Goal: Connect with others: Connect with other users

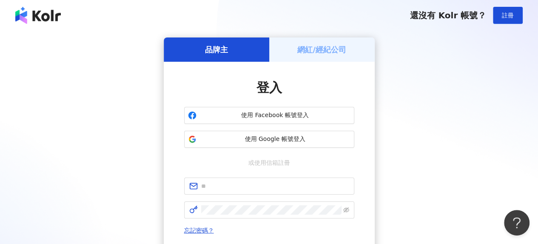
click at [330, 55] on h5 "網紅/經紀公司" at bounding box center [321, 49] width 49 height 11
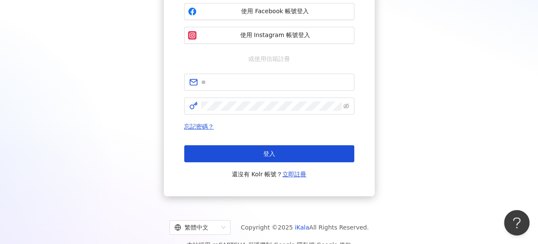
scroll to position [119, 0]
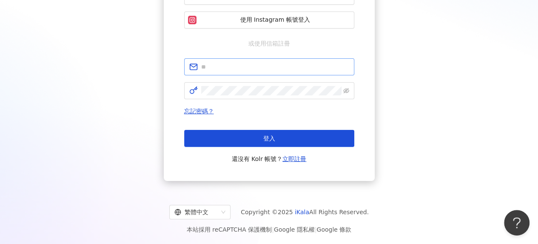
click at [257, 71] on span at bounding box center [269, 66] width 170 height 17
click at [234, 69] on input "text" at bounding box center [275, 66] width 148 height 9
type input "**********"
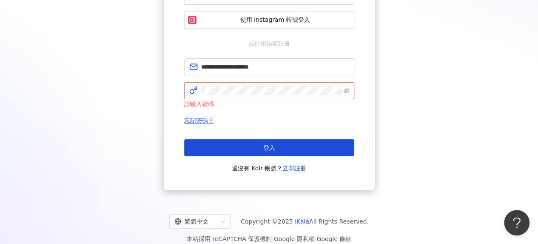
click at [453, 87] on div "**********" at bounding box center [269, 54] width 518 height 272
click at [248, 78] on form "**********" at bounding box center [269, 83] width 170 height 50
click button "登入" at bounding box center [269, 147] width 170 height 17
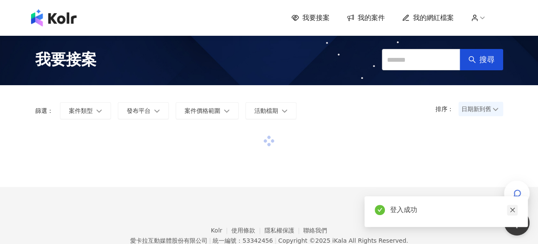
click at [512, 210] on icon "close" at bounding box center [512, 210] width 5 height 5
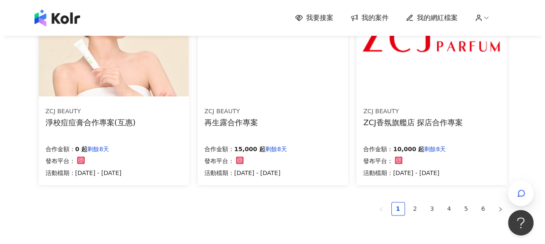
scroll to position [596, 0]
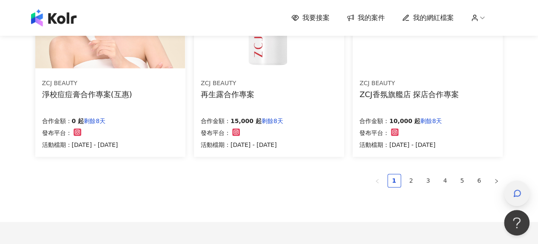
click at [517, 194] on icon "button" at bounding box center [517, 193] width 9 height 9
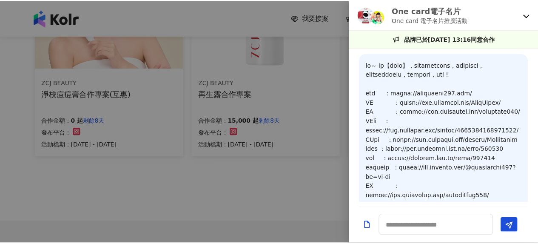
scroll to position [898, 0]
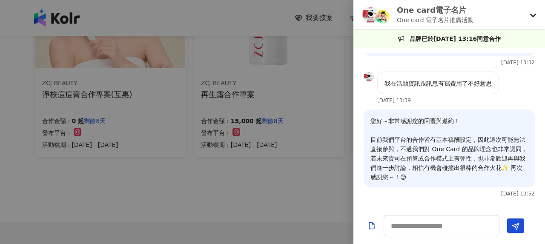
drag, startPoint x: 318, startPoint y: 205, endPoint x: 337, endPoint y: 200, distance: 19.7
click at [318, 205] on div at bounding box center [272, 122] width 545 height 244
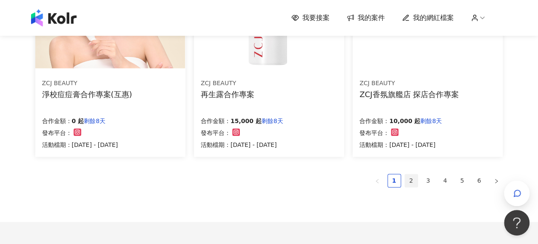
click at [406, 183] on link "2" at bounding box center [411, 180] width 13 height 13
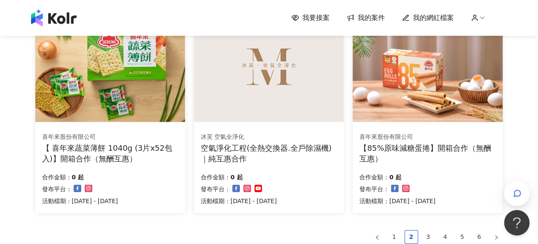
scroll to position [670, 0]
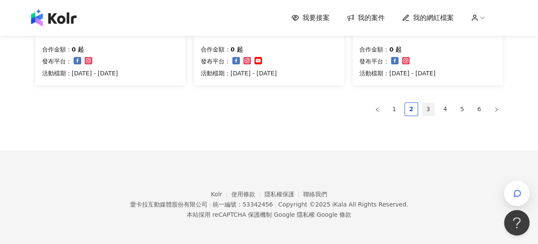
click at [426, 114] on li "3" at bounding box center [429, 109] width 14 height 14
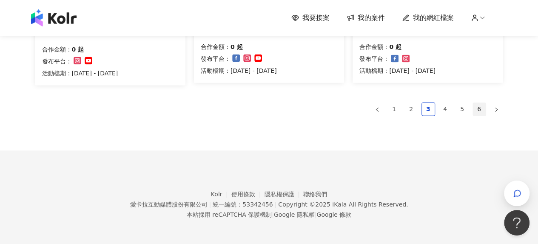
click at [482, 108] on link "6" at bounding box center [479, 109] width 13 height 13
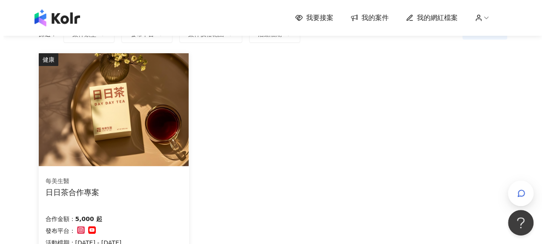
scroll to position [162, 0]
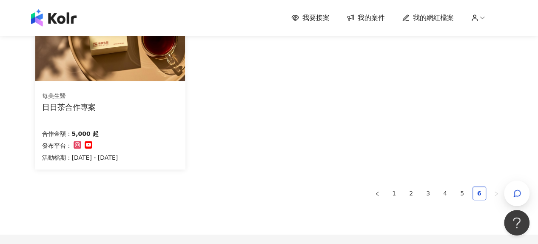
click at [81, 110] on div "日日茶合作專案" at bounding box center [69, 107] width 54 height 11
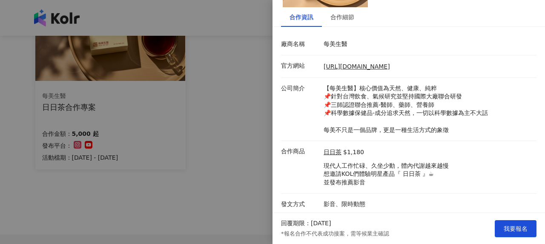
scroll to position [89, 0]
click at [342, 23] on div "合作細節" at bounding box center [342, 17] width 41 height 20
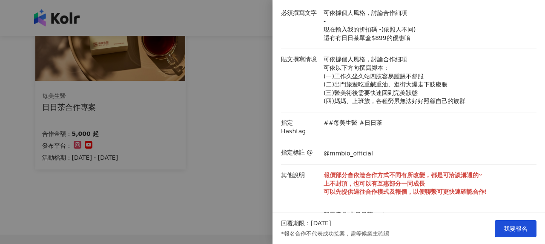
scroll to position [29, 0]
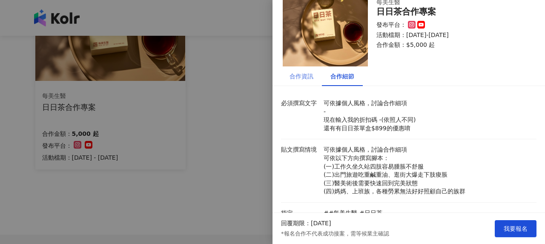
click at [304, 81] on div "合作資訊" at bounding box center [301, 76] width 41 height 20
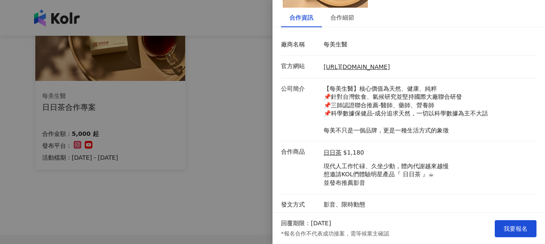
scroll to position [89, 0]
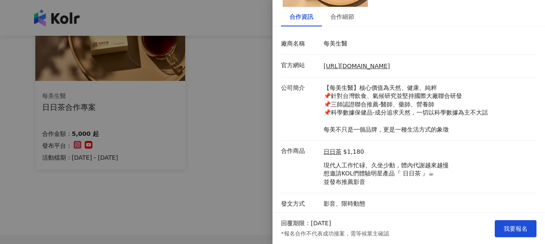
click at [343, 41] on p "每美生醫" at bounding box center [427, 44] width 209 height 9
click at [344, 8] on div "合作細節" at bounding box center [342, 17] width 41 height 20
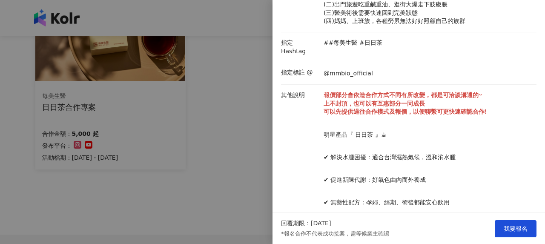
scroll to position [242, 0]
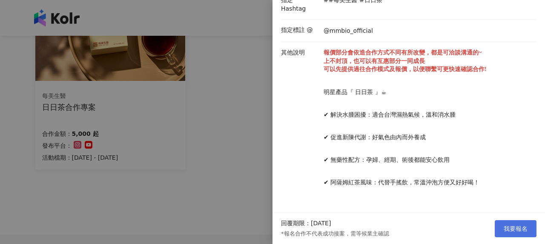
click at [519, 228] on span "我要報名" at bounding box center [515, 228] width 24 height 7
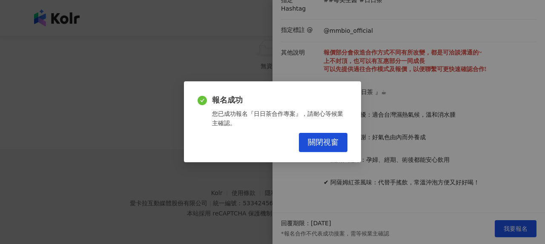
scroll to position [112, 0]
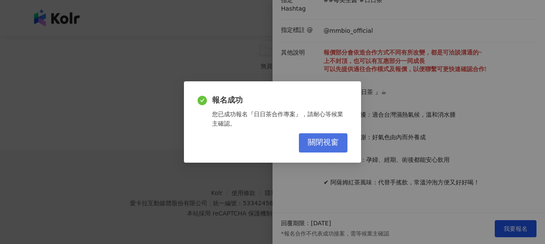
click at [326, 141] on span "關閉視窗" at bounding box center [323, 142] width 31 height 9
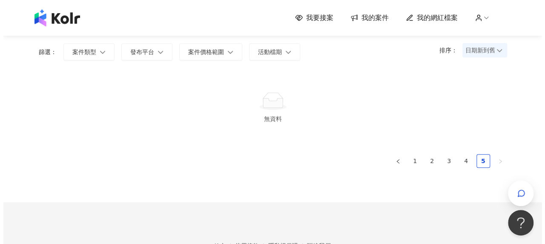
scroll to position [0, 0]
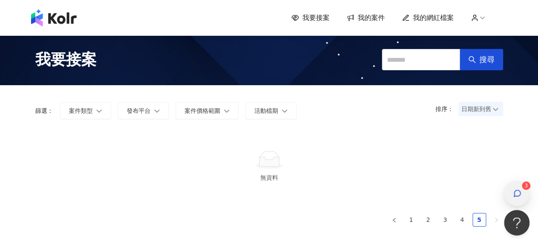
click at [508, 187] on div "button" at bounding box center [517, 193] width 26 height 26
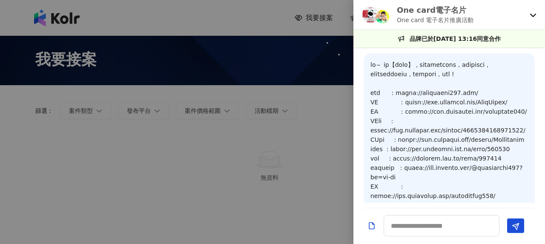
click at [532, 17] on icon at bounding box center [532, 14] width 7 height 7
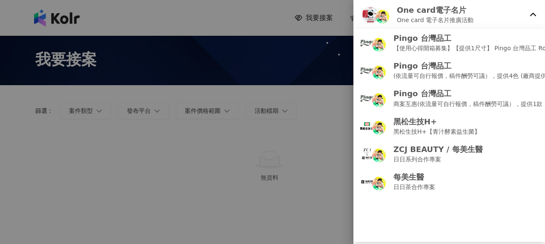
click at [295, 109] on div at bounding box center [272, 122] width 545 height 244
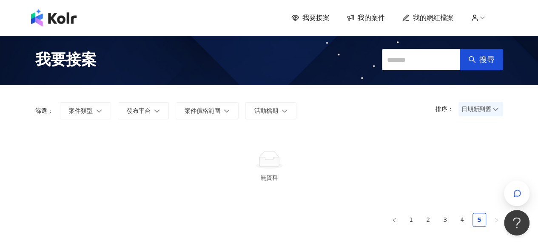
click at [371, 18] on span "我的案件" at bounding box center [371, 17] width 27 height 9
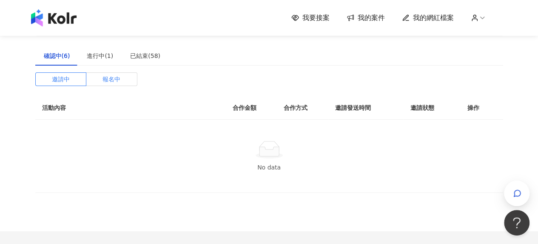
click at [122, 77] on label "報名中" at bounding box center [111, 79] width 51 height 14
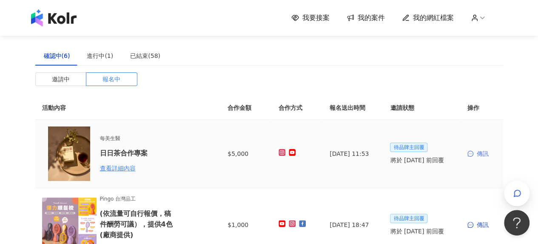
click at [481, 152] on div "傳訊" at bounding box center [482, 153] width 29 height 9
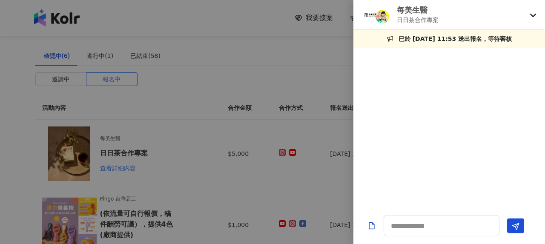
click at [188, 172] on div at bounding box center [272, 122] width 545 height 244
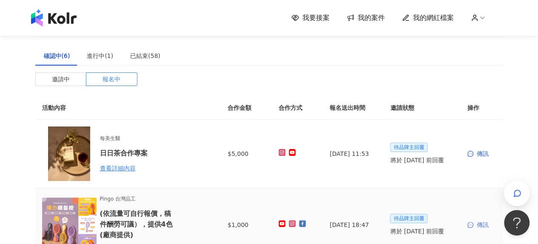
click at [481, 226] on div "傳訊" at bounding box center [482, 224] width 29 height 9
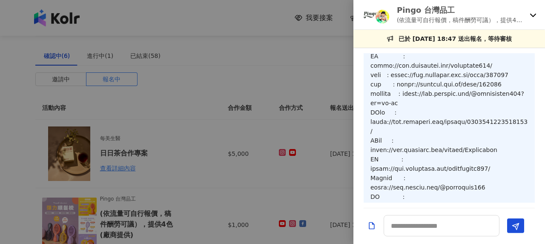
scroll to position [5, 0]
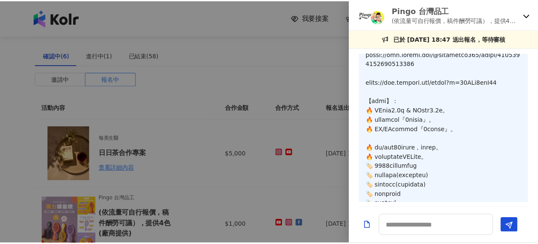
scroll to position [430, 0]
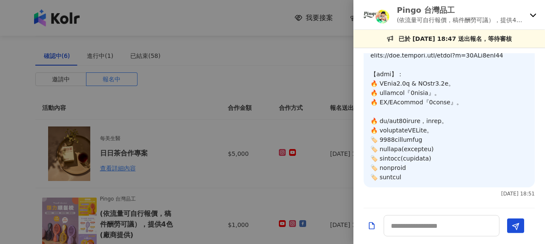
click at [249, 157] on div at bounding box center [272, 122] width 545 height 244
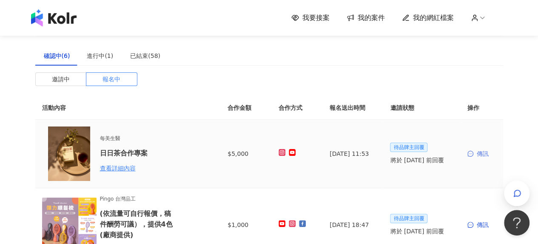
click at [481, 155] on div "傳訊" at bounding box center [482, 153] width 29 height 9
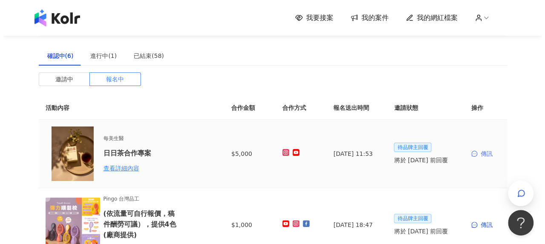
scroll to position [0, 0]
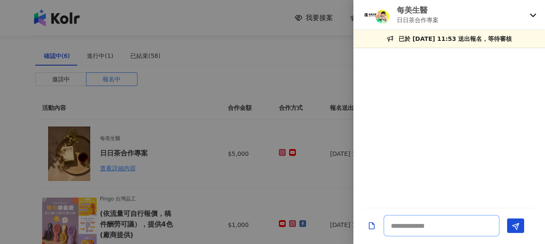
click at [442, 228] on textarea at bounding box center [441, 225] width 116 height 21
paste textarea "**********"
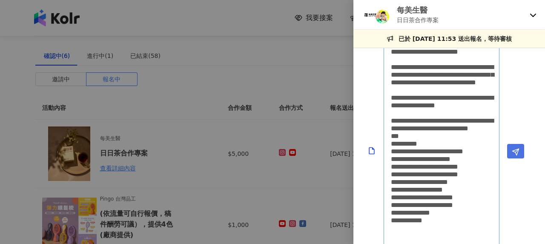
type textarea "**********"
click at [515, 152] on polygon "Send" at bounding box center [515, 152] width 6 height 6
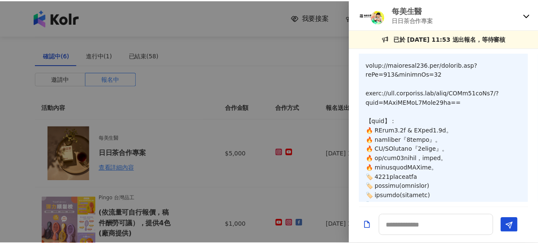
scroll to position [364, 0]
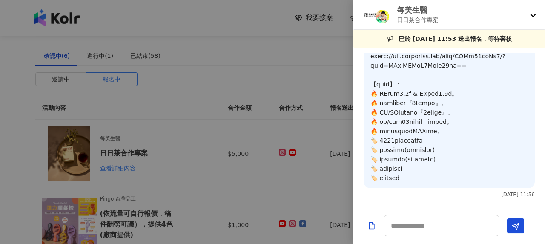
click at [200, 43] on div at bounding box center [272, 122] width 545 height 244
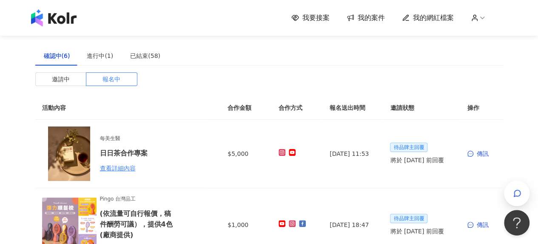
click at [317, 18] on span "我要接案" at bounding box center [316, 17] width 27 height 9
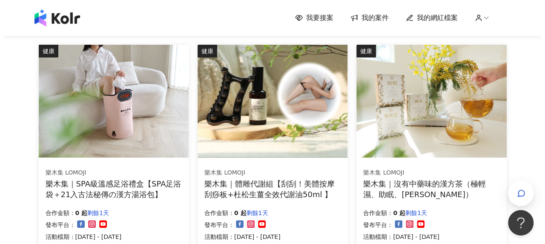
scroll to position [128, 0]
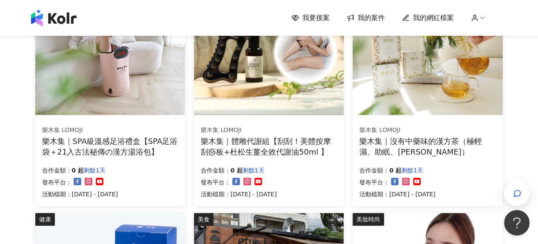
click at [123, 140] on div "樂木集｜SPA級溫感足浴禮盒【SPA足浴袋＋21入古法秘傳の漢方湯浴包】" at bounding box center [110, 146] width 137 height 21
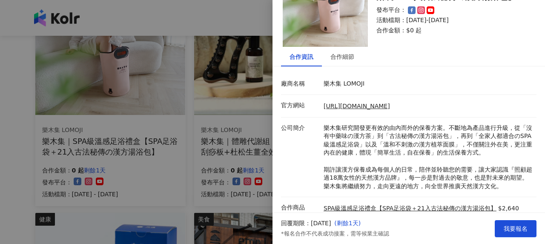
scroll to position [45, 0]
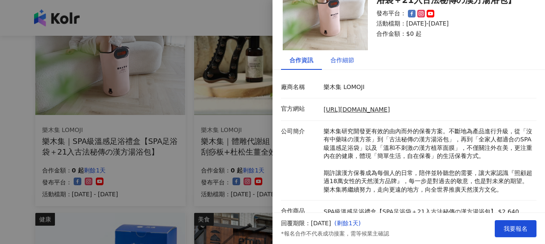
click at [352, 64] on div "合作細節" at bounding box center [342, 59] width 24 height 9
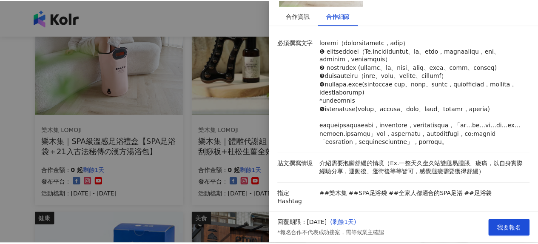
scroll to position [0, 0]
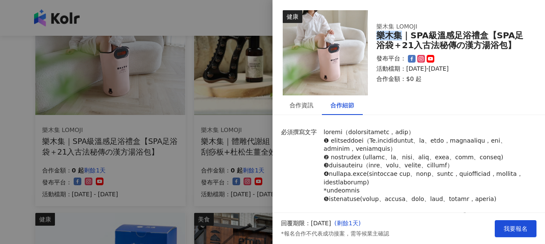
drag, startPoint x: 376, startPoint y: 39, endPoint x: 398, endPoint y: 37, distance: 22.6
click at [398, 37] on div "樂木集 LOMOJI 樂木集｜SPA級溫感足浴禮盒【SPA足浴袋＋21入古法秘傳の漢方湯浴包】 發布平台： 活動檔期：2025/9/11-2025/10/31…" at bounding box center [451, 52] width 167 height 77
copy div "樂木集"
click at [145, 79] on div at bounding box center [272, 122] width 545 height 244
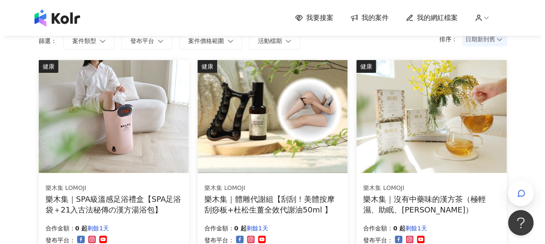
scroll to position [128, 0]
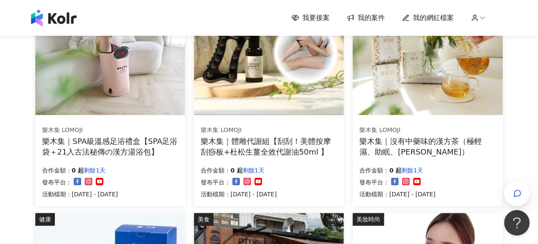
click at [139, 143] on div "樂木集｜SPA級溫感足浴禮盒【SPA足浴袋＋21入古法秘傳の漢方湯浴包】" at bounding box center [110, 146] width 137 height 21
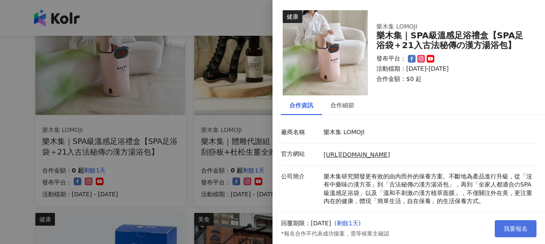
click at [513, 229] on span "我要報名" at bounding box center [515, 228] width 24 height 7
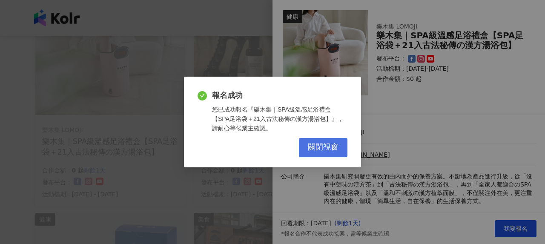
click at [313, 151] on span "關閉視窗" at bounding box center [323, 147] width 31 height 9
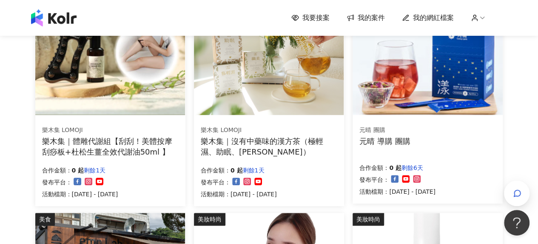
click at [248, 137] on div "樂木集｜沒有中藥味的漢方茶（極輕濕、助眠、[PERSON_NAME]）" at bounding box center [269, 146] width 137 height 21
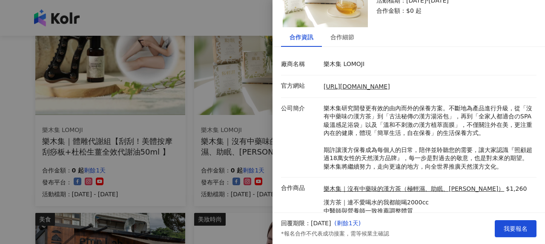
scroll to position [122, 0]
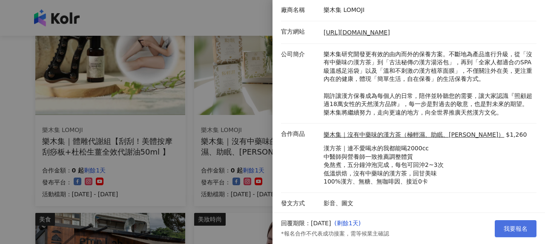
click at [517, 231] on span "我要報名" at bounding box center [515, 228] width 24 height 7
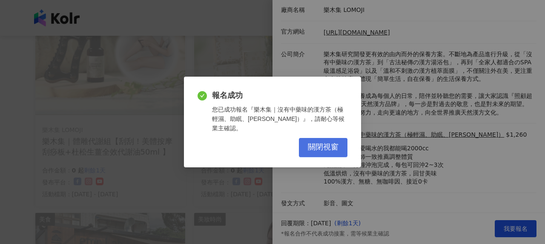
click at [315, 143] on span "關閉視窗" at bounding box center [323, 147] width 31 height 9
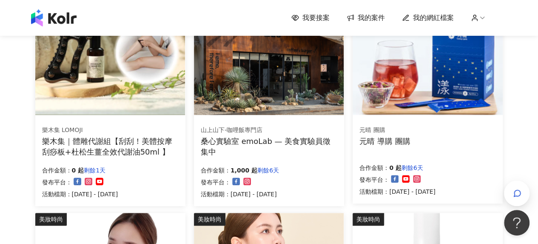
click at [260, 144] on div "桑心實驗室 emoLab — 美食實驗員徵集中" at bounding box center [269, 146] width 137 height 21
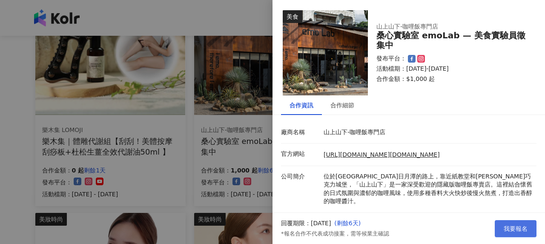
click at [513, 226] on span "我要報名" at bounding box center [515, 228] width 24 height 7
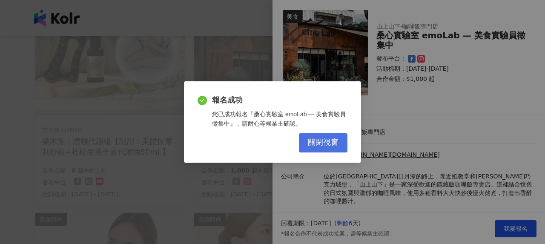
click at [317, 137] on button "關閉視窗" at bounding box center [323, 142] width 49 height 19
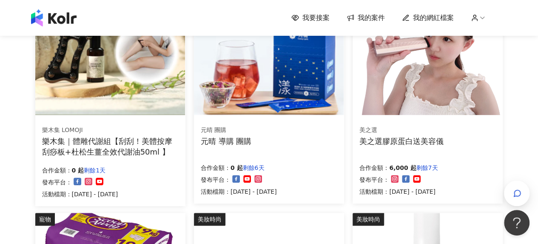
click at [232, 144] on div "元晴 導購 團購" at bounding box center [226, 141] width 51 height 11
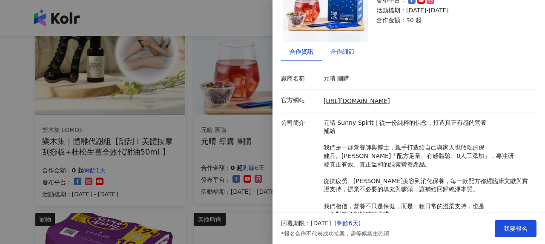
click at [348, 52] on div "合作細節" at bounding box center [342, 51] width 24 height 9
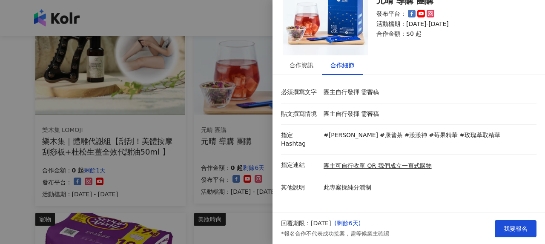
scroll to position [31, 0]
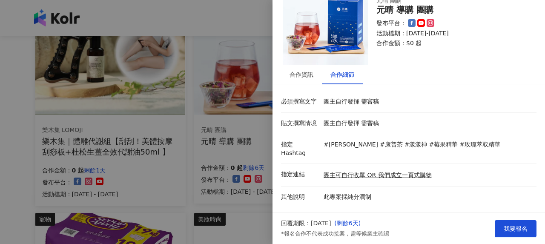
click at [215, 123] on div at bounding box center [272, 122] width 545 height 244
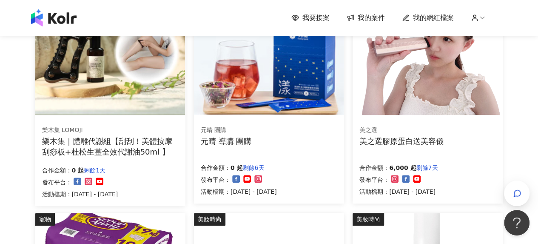
click at [428, 139] on div "美之選膠原蛋白送美容儀" at bounding box center [402, 141] width 84 height 11
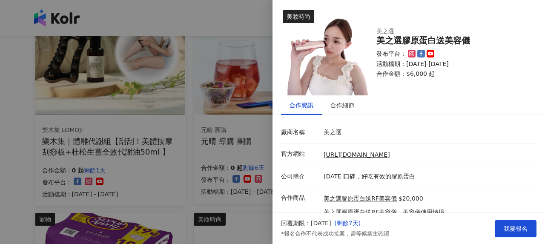
scroll to position [30, 0]
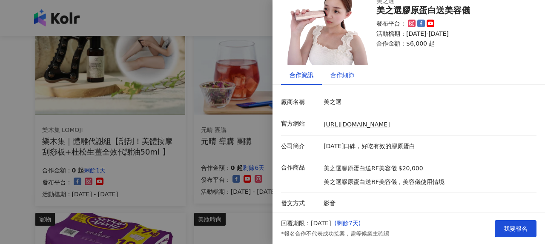
click at [337, 79] on div "合作細節" at bounding box center [342, 74] width 24 height 9
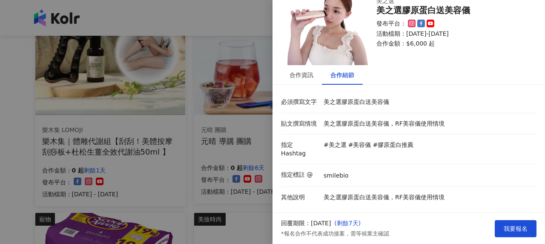
scroll to position [31, 0]
click at [186, 110] on div at bounding box center [272, 122] width 545 height 244
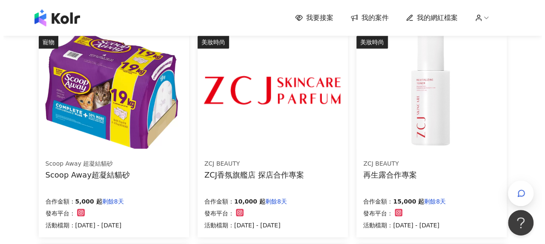
scroll to position [383, 0]
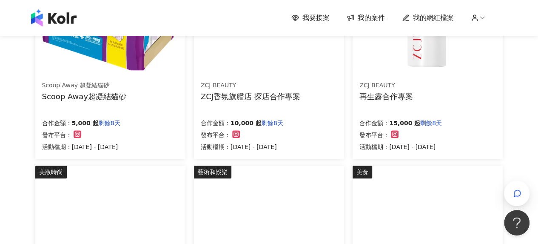
click at [243, 94] on div "ZCJ香氛旗艦店 探店合作專案" at bounding box center [251, 96] width 100 height 11
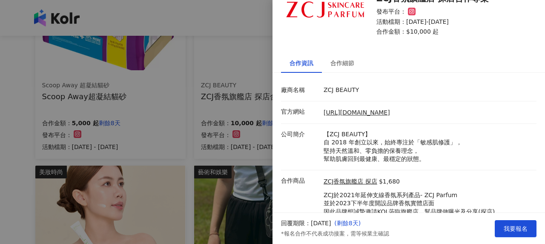
scroll to position [72, 0]
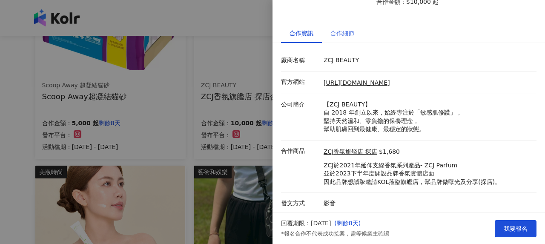
click at [352, 28] on div "合作細節" at bounding box center [342, 33] width 41 height 20
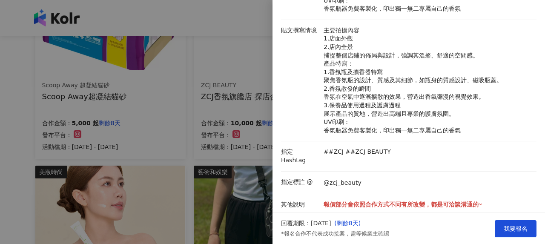
scroll to position [276, 0]
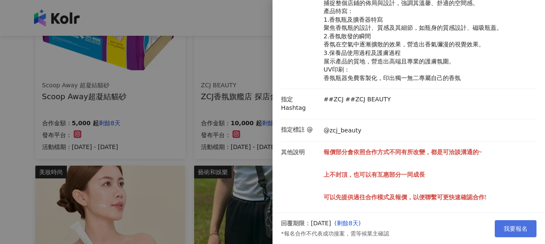
click at [525, 231] on span "我要報名" at bounding box center [515, 228] width 24 height 7
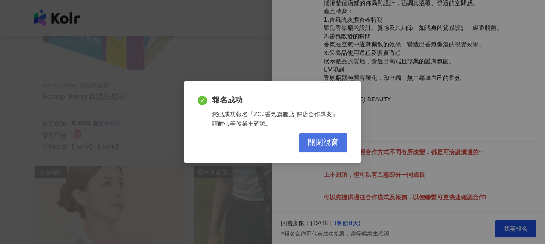
click at [327, 136] on button "關閉視窗" at bounding box center [323, 142] width 49 height 19
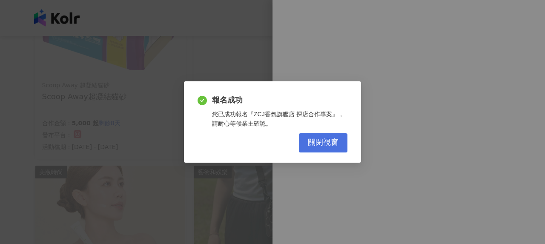
scroll to position [0, 0]
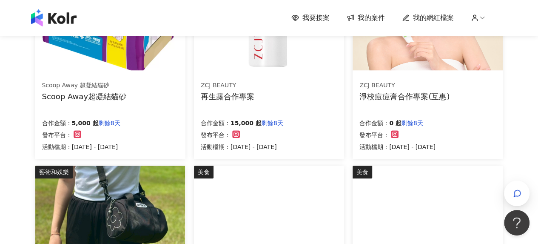
click at [267, 96] on div "ZCJ BEAUTY 再生露合作專案" at bounding box center [269, 90] width 137 height 21
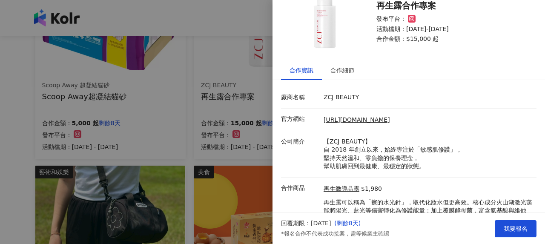
scroll to position [72, 0]
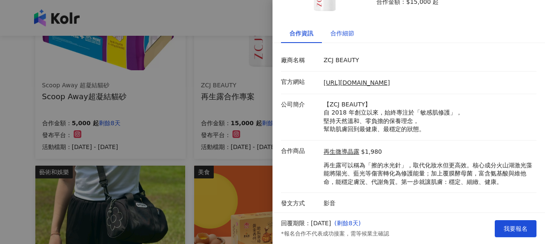
click at [342, 32] on div "合作細節" at bounding box center [342, 33] width 24 height 9
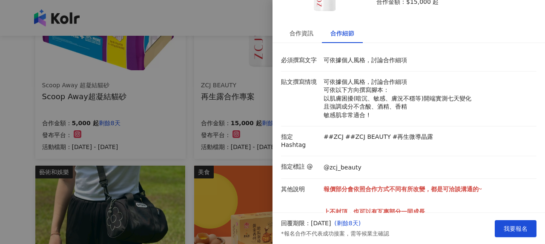
click at [228, 114] on div at bounding box center [272, 122] width 545 height 244
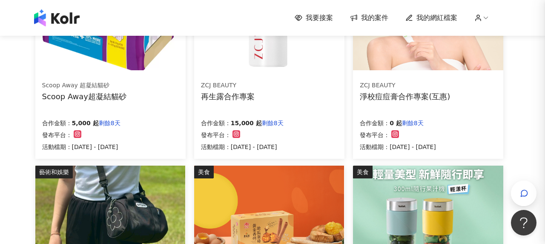
scroll to position [0, 0]
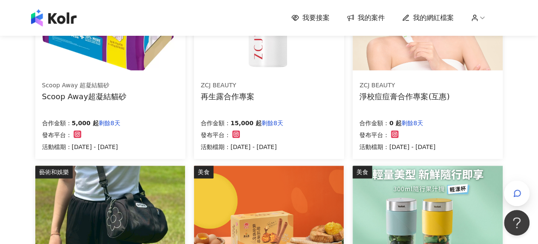
click at [383, 100] on div "淨校痘痘膏合作專案(互惠)" at bounding box center [405, 96] width 90 height 11
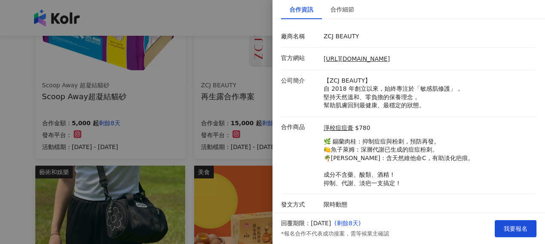
scroll to position [97, 0]
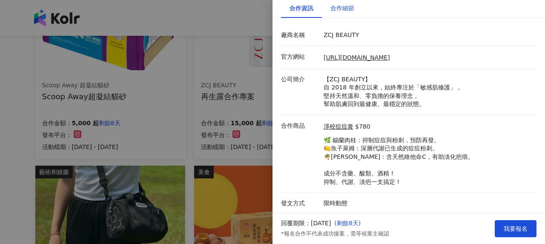
click at [346, 8] on div "合作細節" at bounding box center [342, 7] width 24 height 9
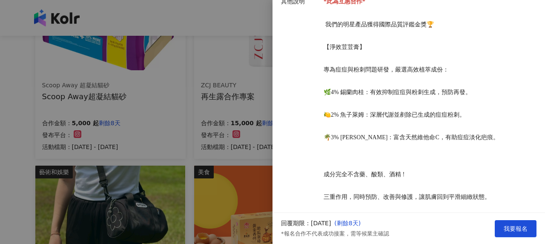
scroll to position [260, 0]
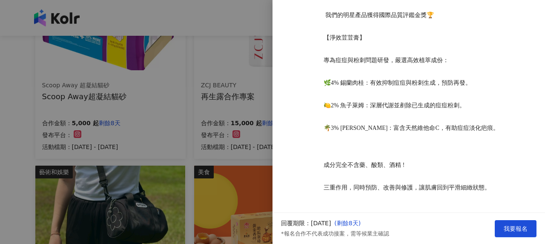
click at [188, 134] on div at bounding box center [272, 122] width 545 height 244
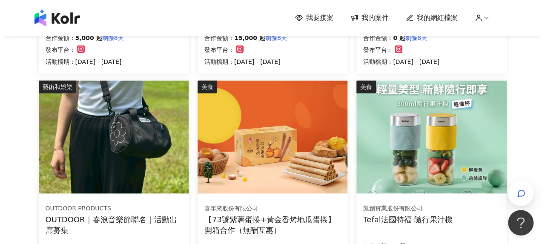
scroll to position [511, 0]
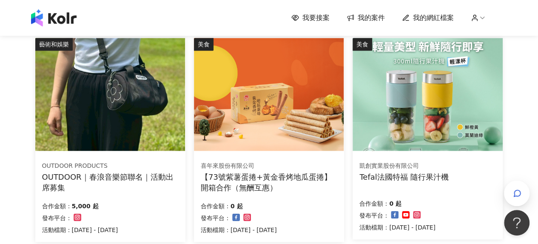
click at [148, 172] on div "OUTDOOR｜春浪音樂節聯名｜活動出席募集" at bounding box center [110, 182] width 137 height 21
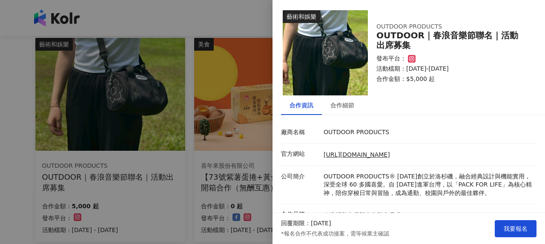
scroll to position [64, 0]
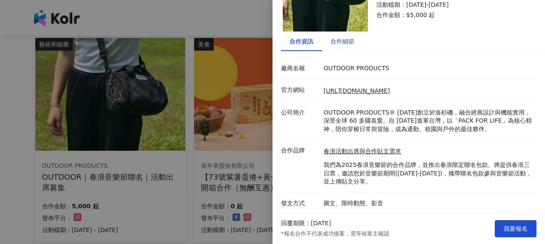
click at [351, 43] on div "合作細節" at bounding box center [342, 41] width 24 height 9
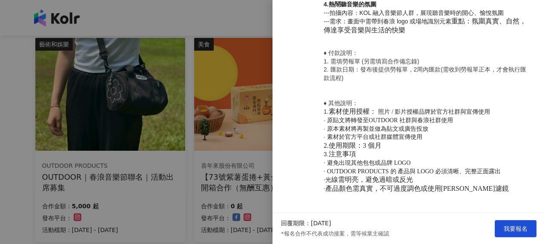
scroll to position [658, 0]
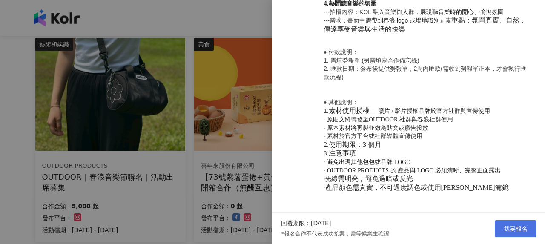
click at [515, 232] on span "我要報名" at bounding box center [515, 228] width 24 height 7
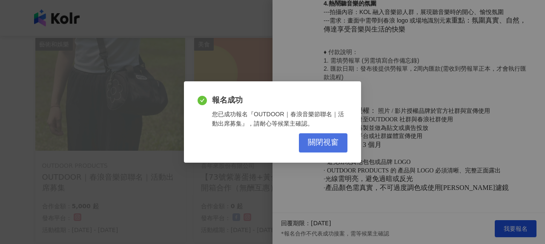
click at [318, 141] on span "關閉視窗" at bounding box center [323, 142] width 31 height 9
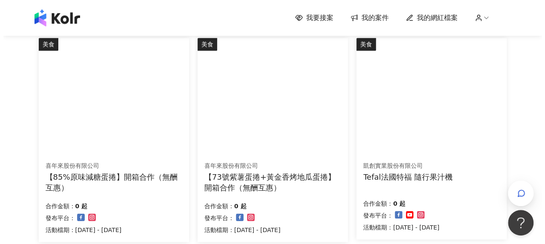
scroll to position [553, 0]
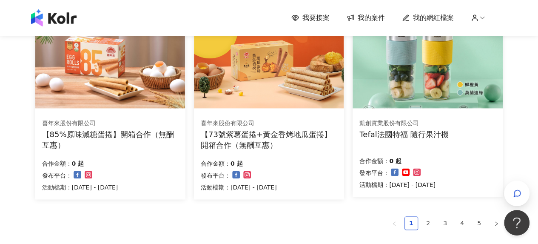
click at [403, 129] on div "Tefal法國特福 隨行果汁機" at bounding box center [404, 134] width 89 height 11
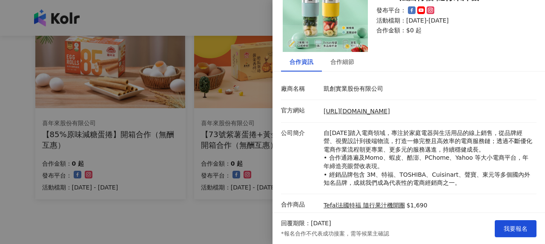
scroll to position [89, 0]
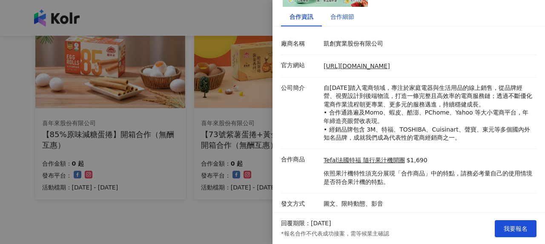
click at [339, 17] on div "合作細節" at bounding box center [342, 16] width 24 height 9
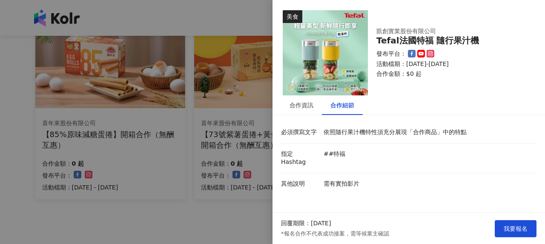
scroll to position [0, 0]
click at [295, 104] on div "合作資訊" at bounding box center [301, 104] width 24 height 9
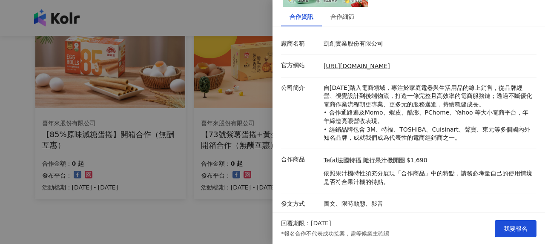
scroll to position [46, 0]
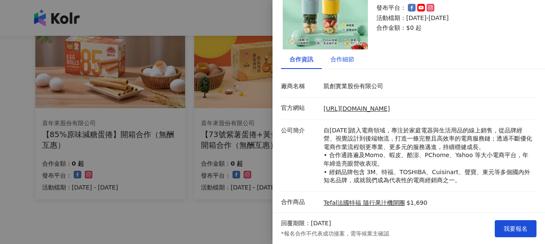
click at [353, 59] on div "合作細節" at bounding box center [342, 58] width 24 height 9
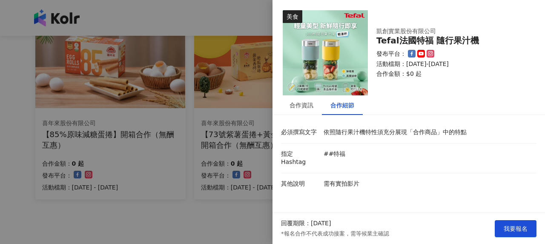
scroll to position [0, 0]
click at [304, 106] on div "合作資訊" at bounding box center [301, 104] width 24 height 9
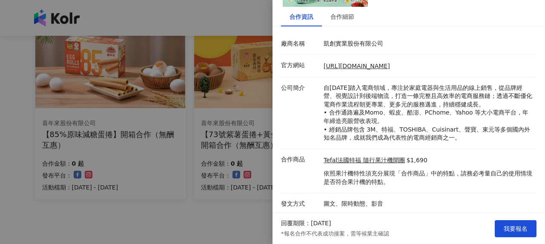
scroll to position [89, 0]
click at [512, 229] on span "我要報名" at bounding box center [515, 228] width 24 height 7
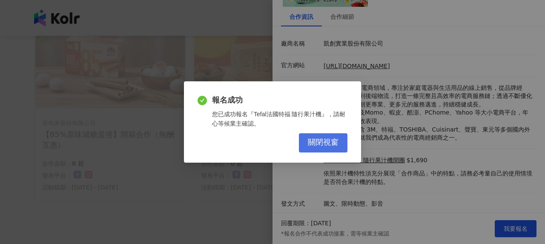
click at [333, 149] on button "關閉視窗" at bounding box center [323, 142] width 49 height 19
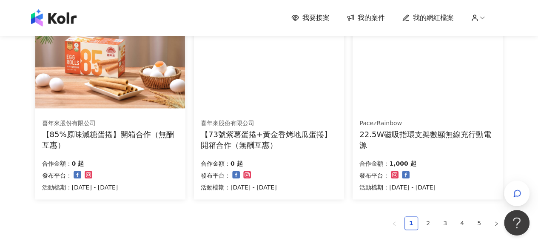
click at [414, 139] on div "22.5W磁吸指環支架數顯無線充行動電源" at bounding box center [428, 139] width 137 height 21
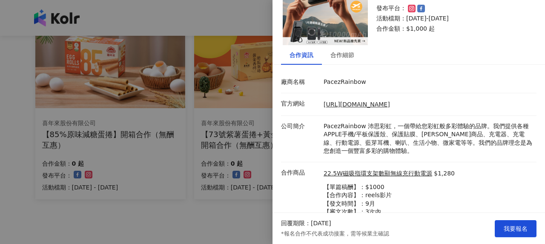
scroll to position [89, 0]
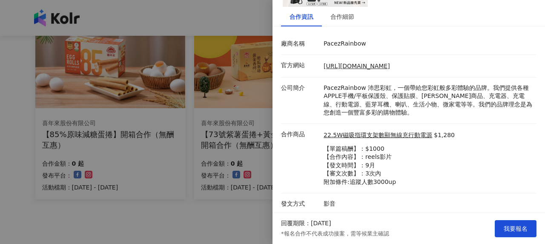
click at [184, 166] on div at bounding box center [272, 122] width 545 height 244
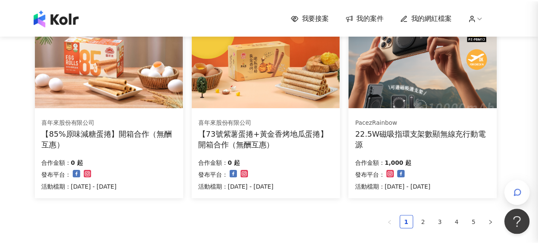
scroll to position [0, 0]
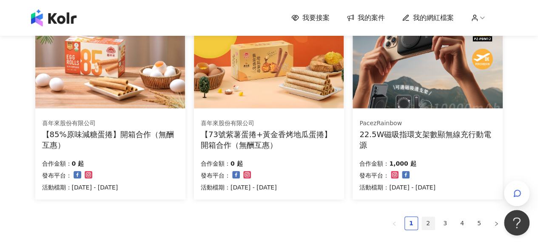
click at [429, 228] on link "2" at bounding box center [428, 223] width 13 height 13
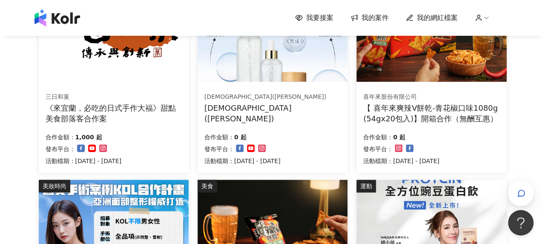
scroll to position [130, 0]
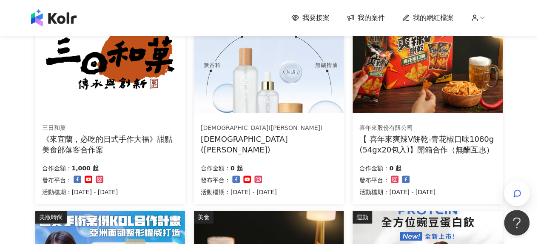
click at [106, 142] on div "《來宜蘭，必吃的日式手作大福》甜點美食部落客合作案" at bounding box center [110, 144] width 137 height 21
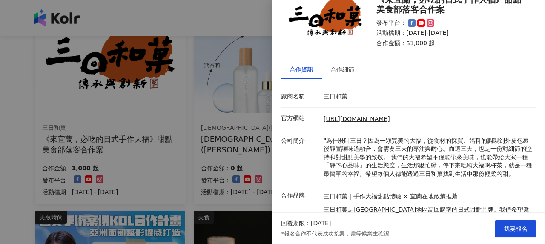
scroll to position [89, 0]
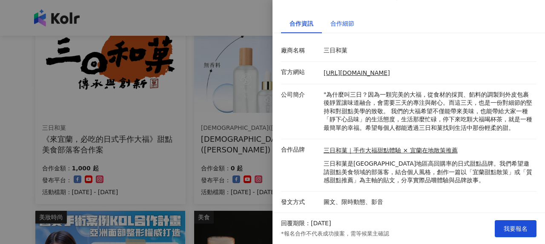
click at [340, 20] on div "合作細節" at bounding box center [342, 23] width 24 height 9
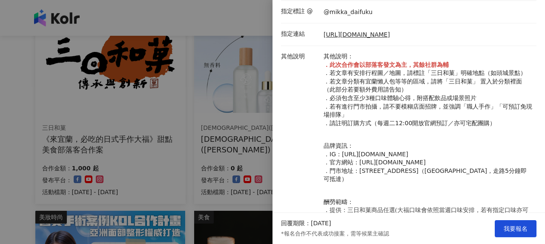
scroll to position [382, 0]
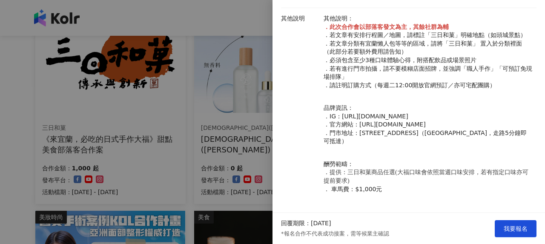
click at [132, 144] on div at bounding box center [272, 122] width 545 height 244
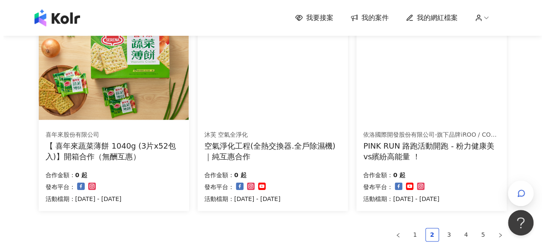
scroll to position [555, 0]
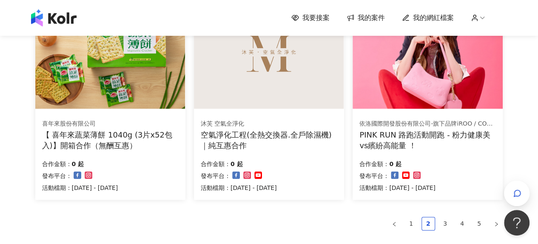
click at [385, 131] on div "PINK RUN 路跑活動開跑 - 粉力健康美vs繽紛高能量 ！" at bounding box center [428, 139] width 137 height 21
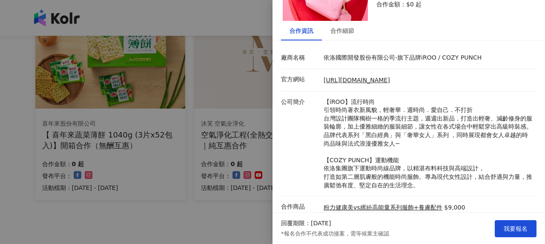
scroll to position [45, 0]
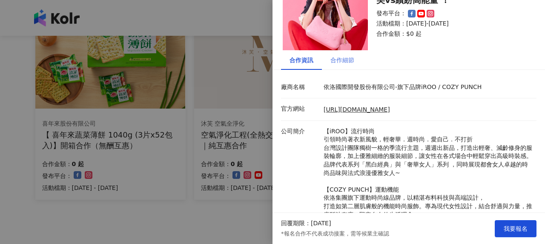
click at [357, 58] on div "合作細節" at bounding box center [342, 60] width 41 height 20
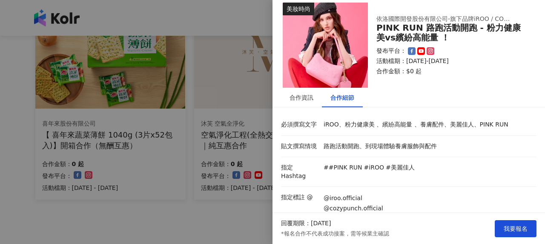
scroll to position [3, 0]
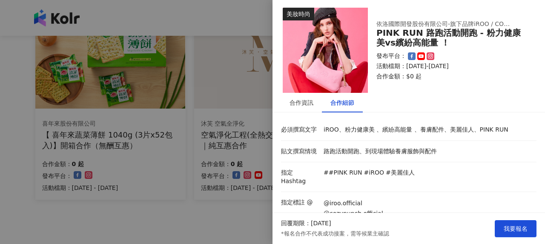
click at [193, 158] on div at bounding box center [272, 122] width 545 height 244
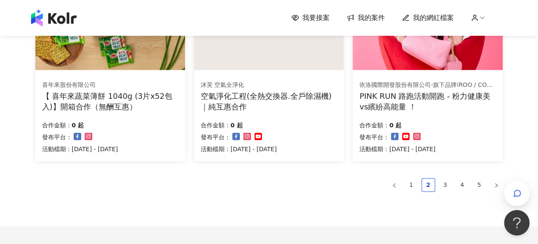
scroll to position [598, 0]
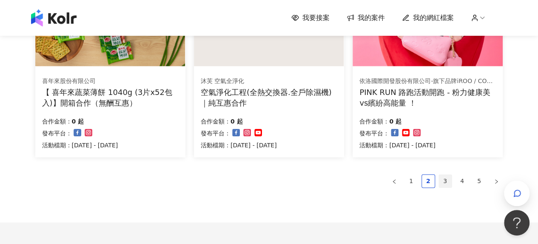
click at [445, 178] on link "3" at bounding box center [445, 180] width 13 height 13
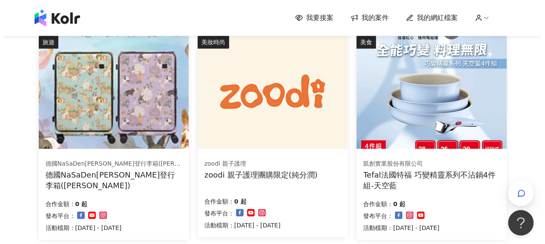
scroll to position [513, 0]
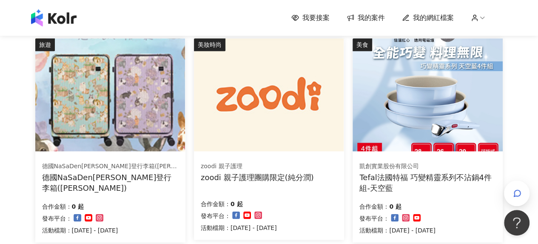
click at [413, 179] on div "Tefal法國特福 巧變精靈系列不沾鍋4件組-天空藍" at bounding box center [428, 182] width 137 height 21
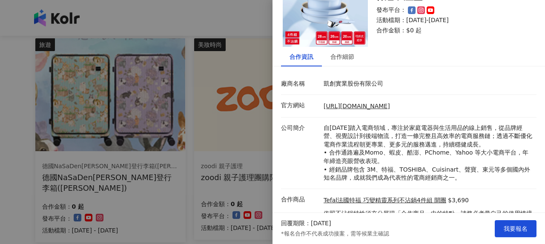
scroll to position [89, 0]
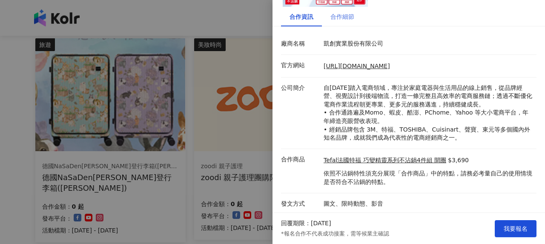
click at [342, 21] on div "合作細節" at bounding box center [342, 17] width 41 height 20
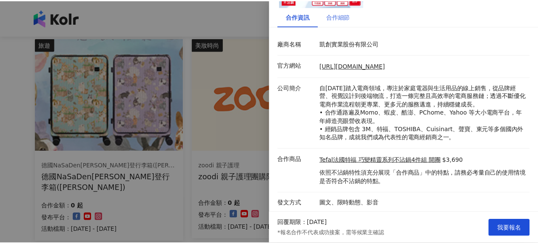
scroll to position [0, 0]
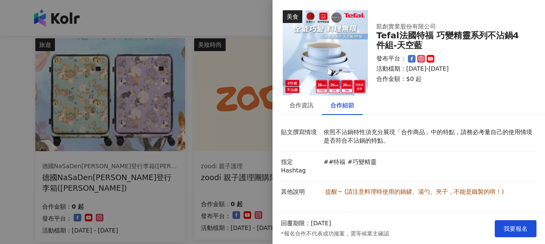
click at [117, 100] on div at bounding box center [272, 122] width 545 height 244
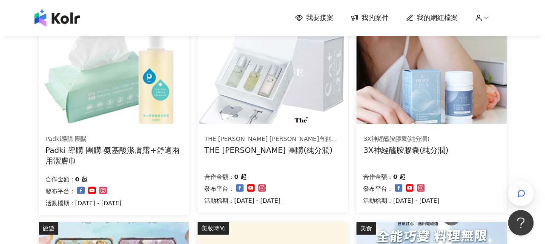
scroll to position [343, 0]
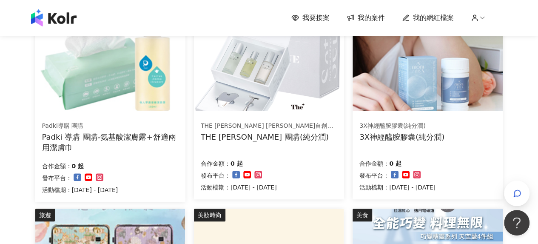
click at [135, 138] on div "Padki 導購 團購-氨基酸潔膚露+舒適兩用潔膚巾" at bounding box center [110, 142] width 137 height 21
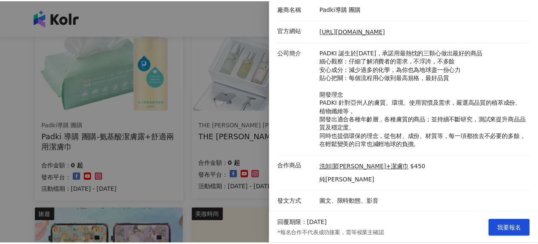
scroll to position [0, 0]
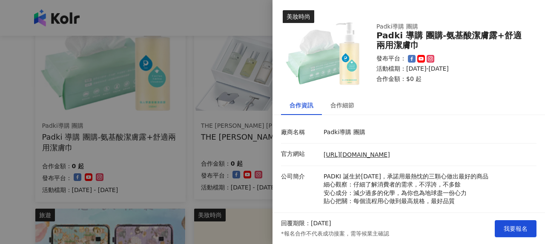
click at [134, 83] on div at bounding box center [272, 122] width 545 height 244
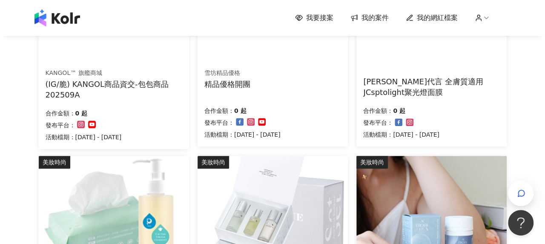
scroll to position [130, 0]
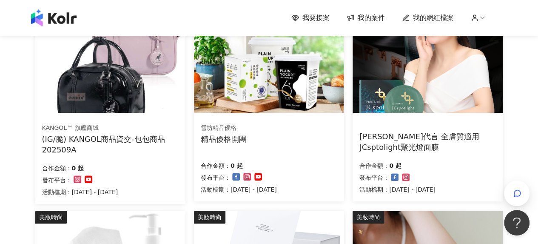
click at [157, 135] on div "(IG/脆) KANGOL商品資交-包包商品202509A" at bounding box center [110, 144] width 137 height 21
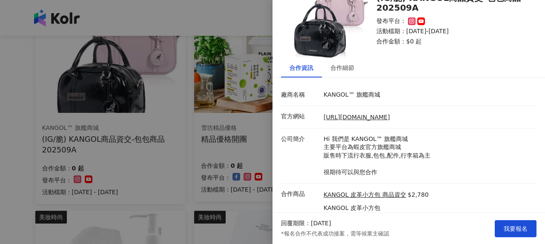
scroll to position [64, 0]
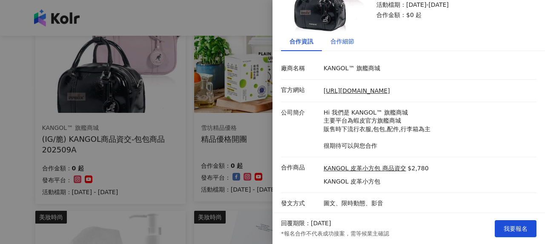
click at [341, 43] on div "合作細節" at bounding box center [342, 41] width 24 height 9
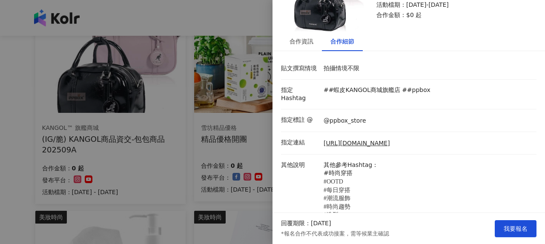
scroll to position [98, 0]
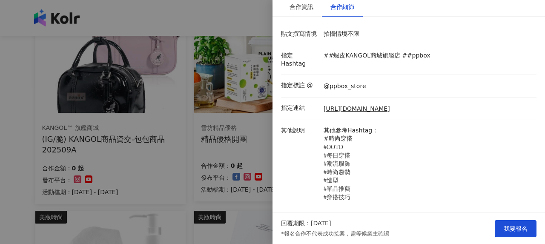
drag, startPoint x: 101, startPoint y: 129, endPoint x: 109, endPoint y: 128, distance: 7.3
click at [102, 129] on div at bounding box center [272, 122] width 545 height 244
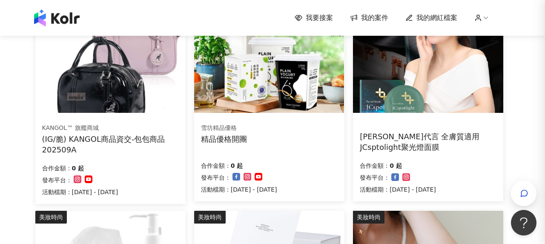
scroll to position [0, 0]
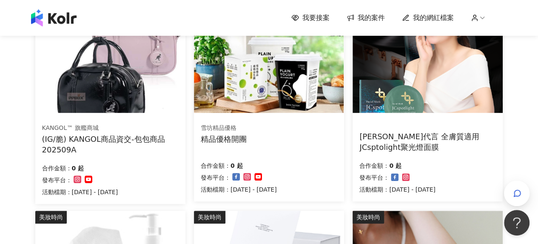
click at [268, 138] on div "雪坊精品優格 精品優格開團" at bounding box center [269, 133] width 137 height 21
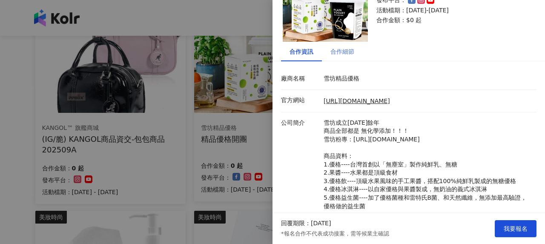
click at [351, 61] on div "合作細節" at bounding box center [342, 52] width 41 height 20
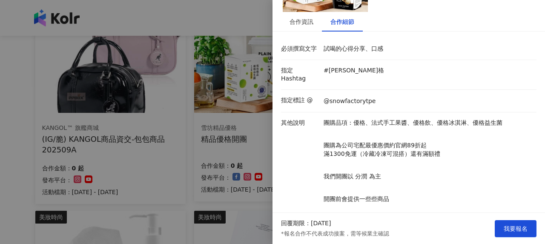
scroll to position [108, 0]
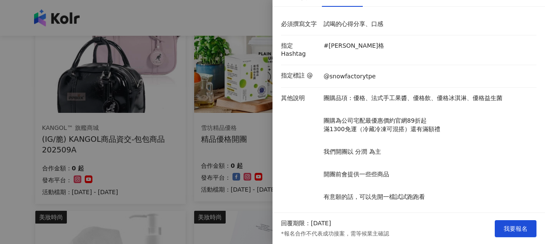
click at [150, 151] on div at bounding box center [272, 122] width 545 height 244
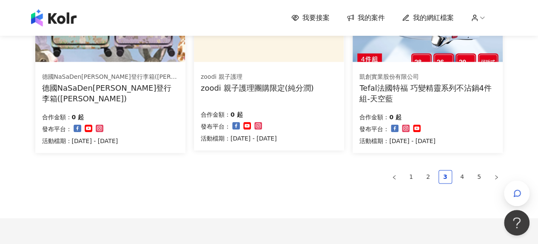
scroll to position [640, 0]
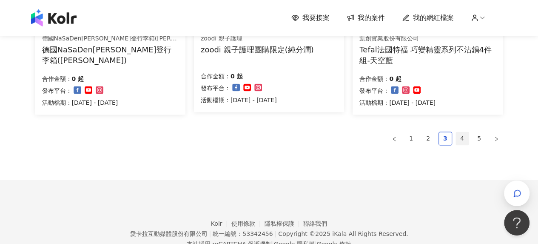
click at [462, 141] on link "4" at bounding box center [462, 138] width 13 height 13
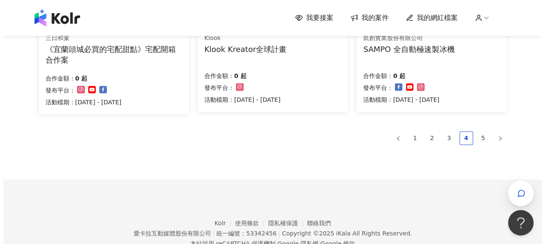
scroll to position [553, 0]
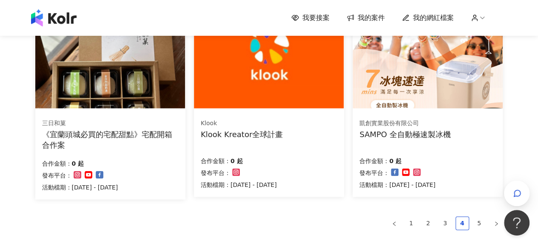
click at [378, 137] on div "SAMPO 全自動極速製冰機" at bounding box center [405, 134] width 91 height 11
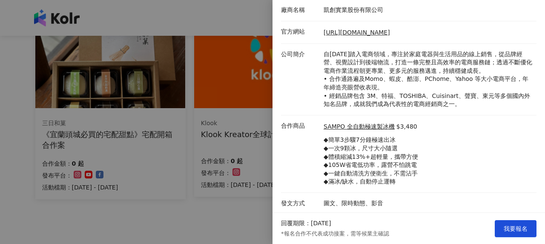
scroll to position [80, 0]
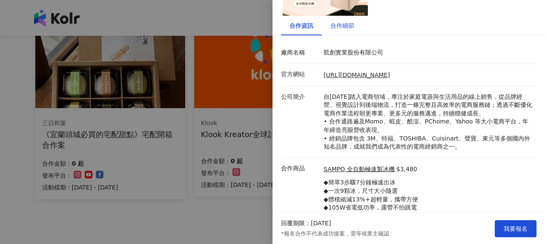
click at [346, 24] on div "合作細節" at bounding box center [342, 25] width 24 height 9
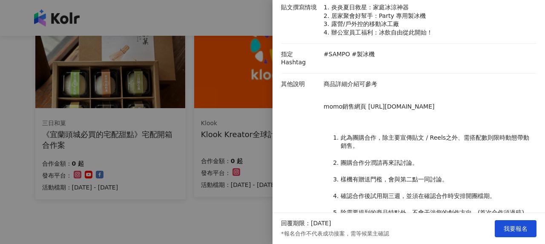
scroll to position [209, 0]
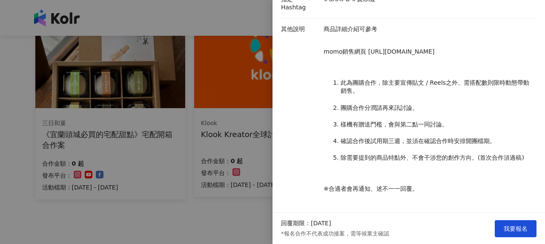
click at [175, 189] on div at bounding box center [272, 122] width 545 height 244
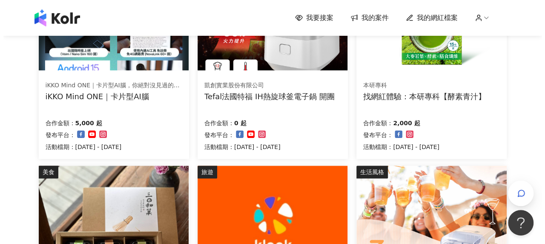
scroll to position [298, 0]
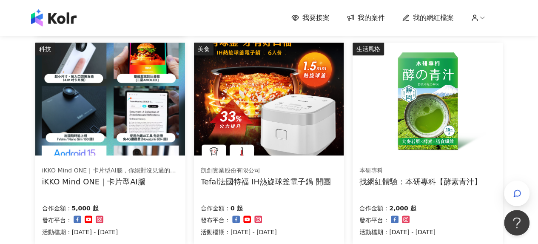
click at [107, 186] on div "iKKO Mind ONE｜卡片型AI腦，你絕對沒見過的超強AI設備 iKKO Mind ONE｜卡片型AI腦 合作金額： 5,000 起 發布平台： 活動檔…" at bounding box center [110, 201] width 150 height 85
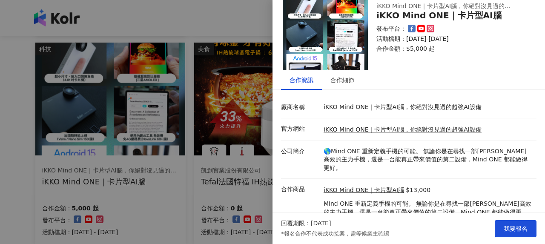
scroll to position [47, 0]
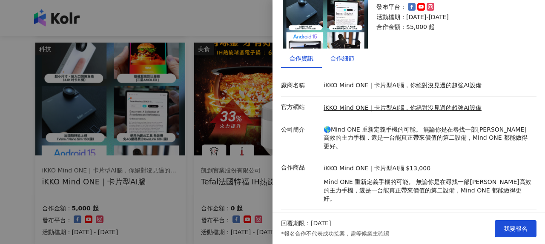
click at [334, 59] on div "合作細節" at bounding box center [342, 58] width 24 height 9
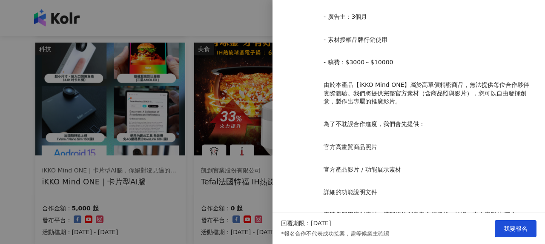
scroll to position [769, 0]
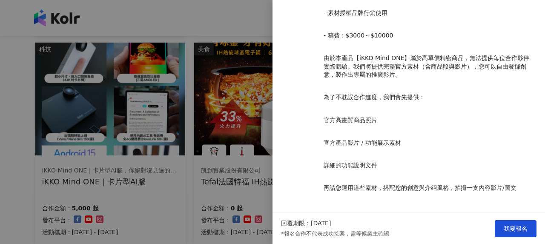
click at [181, 133] on div at bounding box center [272, 122] width 545 height 244
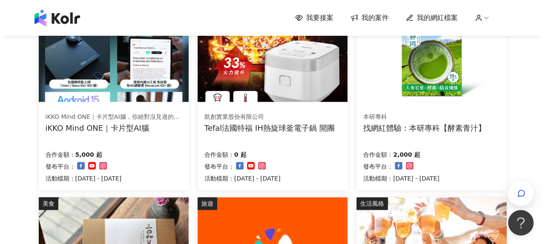
scroll to position [383, 0]
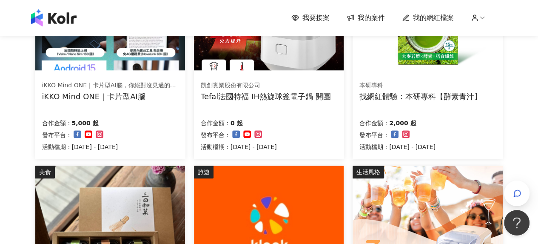
click at [427, 91] on div "找網紅體驗：本研專科【酵素青汁】" at bounding box center [421, 96] width 123 height 11
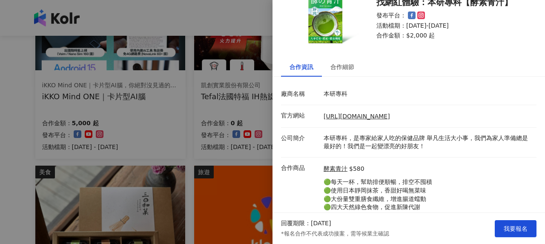
scroll to position [72, 0]
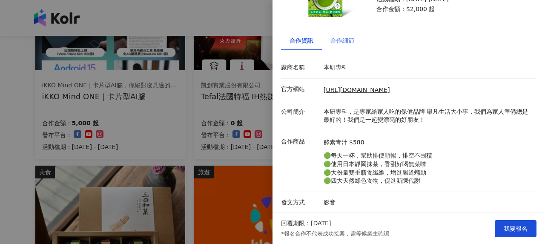
click at [340, 40] on div "合作細節" at bounding box center [342, 41] width 41 height 20
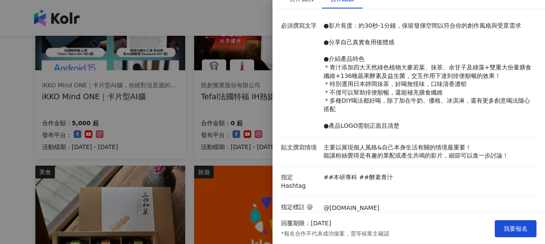
scroll to position [64, 0]
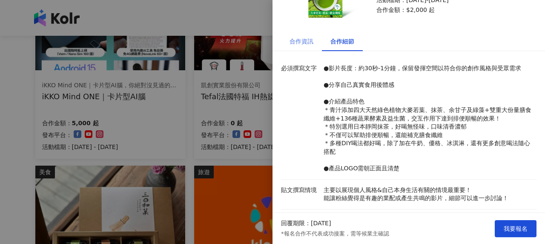
click at [286, 39] on div "合作資訊" at bounding box center [301, 41] width 41 height 20
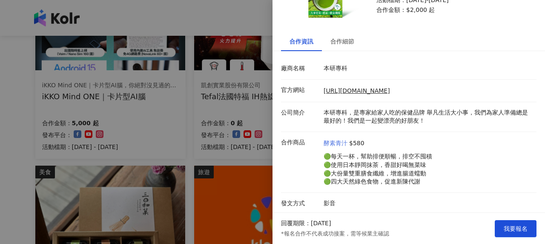
scroll to position [72, 0]
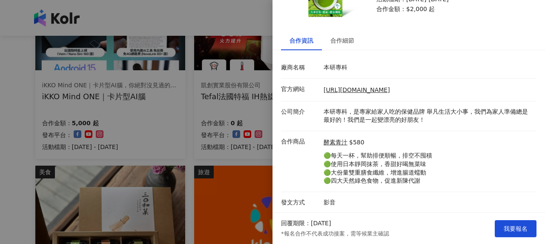
click at [102, 115] on div at bounding box center [272, 122] width 545 height 244
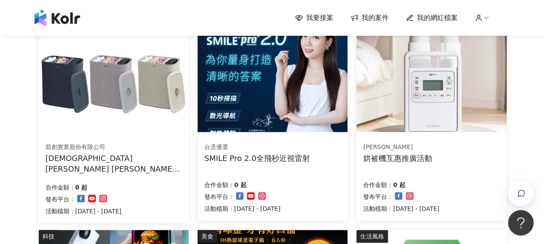
scroll to position [157, 0]
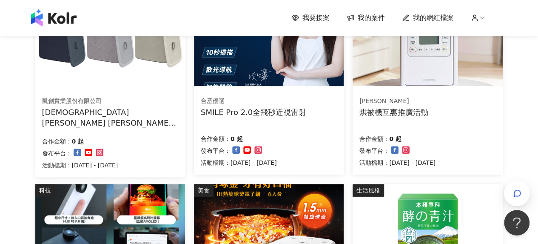
click at [158, 107] on div "[DEMOGRAPHIC_DATA][PERSON_NAME] [PERSON_NAME] Tota 90L 分類洗衣籃(三格)" at bounding box center [110, 117] width 137 height 21
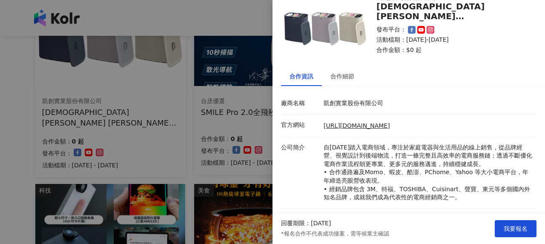
scroll to position [80, 0]
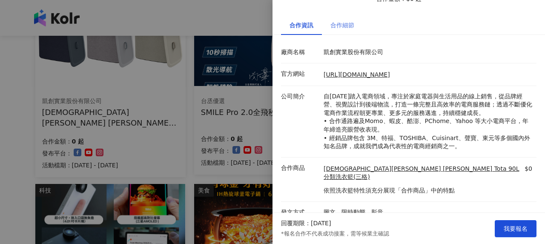
click at [344, 29] on div "合作細節" at bounding box center [342, 25] width 41 height 20
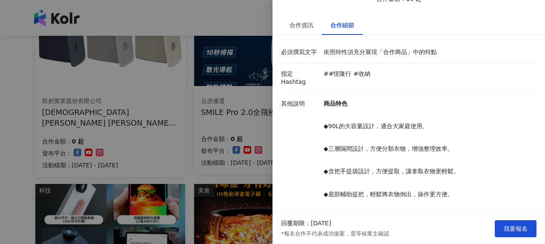
scroll to position [145, 0]
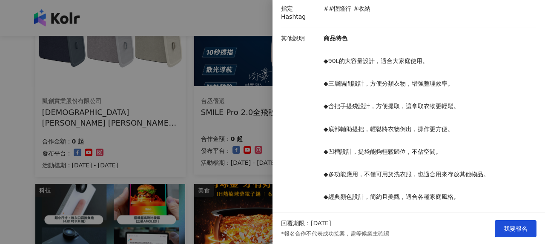
click at [192, 94] on div at bounding box center [272, 122] width 545 height 244
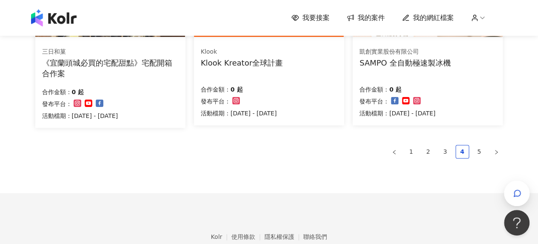
scroll to position [667, 0]
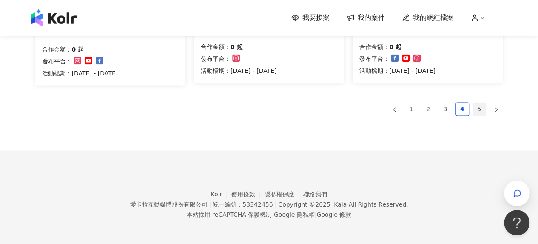
click at [481, 106] on link "5" at bounding box center [479, 109] width 13 height 13
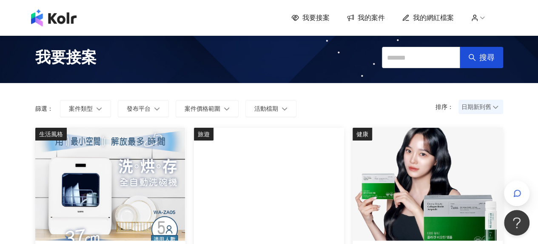
scroll to position [0, 0]
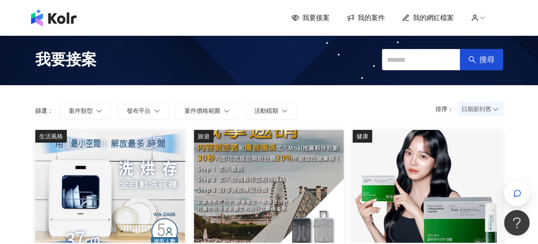
click at [385, 20] on span "我的案件" at bounding box center [371, 17] width 27 height 9
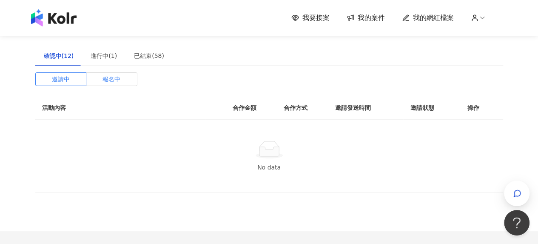
click at [116, 80] on span "報名中" at bounding box center [112, 79] width 18 height 13
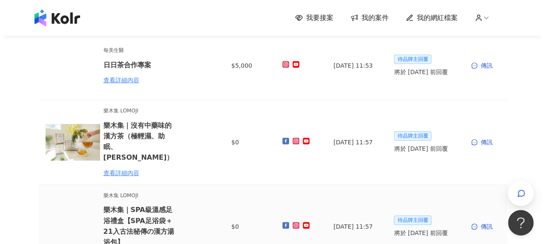
scroll to position [170, 0]
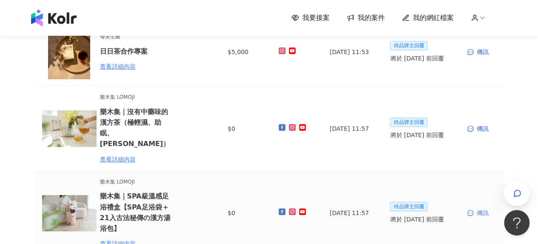
click at [483, 208] on div "傳訊" at bounding box center [482, 212] width 29 height 9
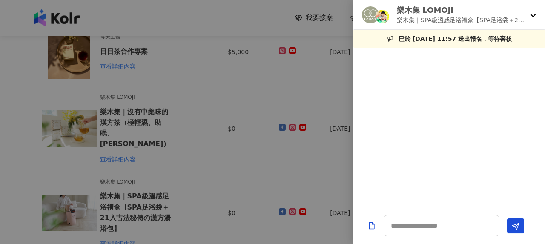
click at [443, 130] on div at bounding box center [449, 127] width 192 height 149
click at [423, 228] on textarea at bounding box center [441, 225] width 116 height 21
paste textarea "**********"
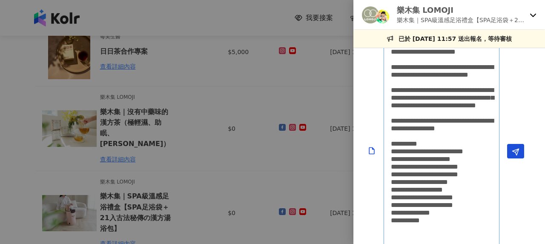
scroll to position [0, 0]
type textarea "**********"
click at [508, 150] on button "Send" at bounding box center [515, 151] width 17 height 14
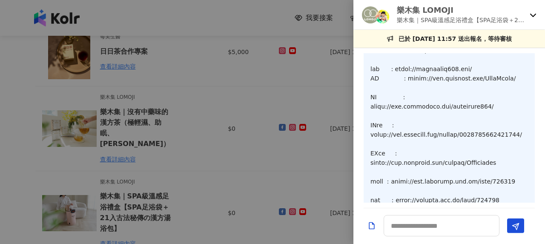
scroll to position [0, 0]
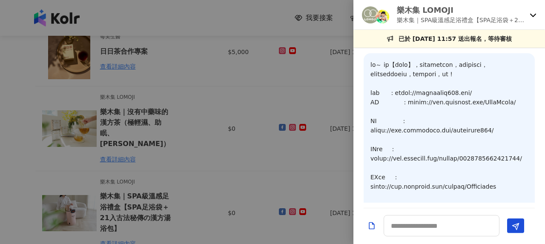
click at [237, 89] on div at bounding box center [272, 122] width 545 height 244
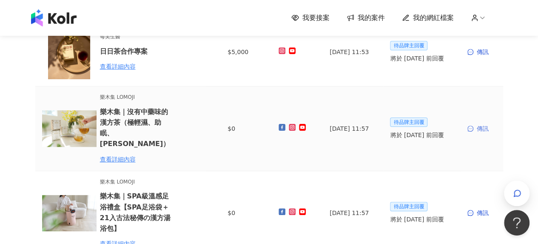
click at [481, 125] on div "傳訊" at bounding box center [482, 128] width 29 height 9
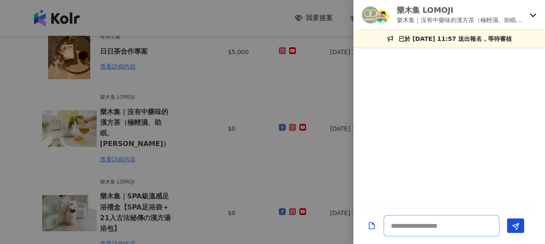
click at [425, 228] on textarea at bounding box center [441, 225] width 116 height 21
paste textarea "**********"
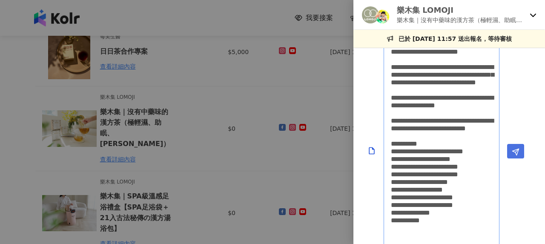
type textarea "**********"
click at [515, 147] on span "Send" at bounding box center [516, 151] width 8 height 9
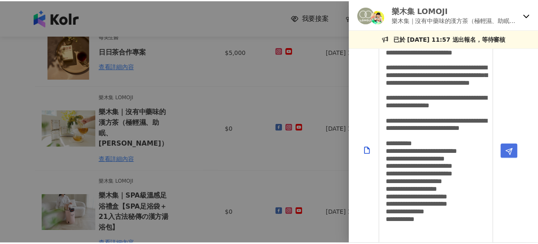
scroll to position [0, 0]
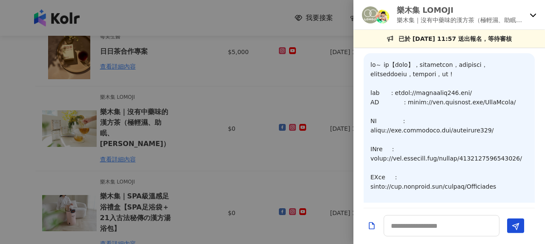
click at [231, 100] on div at bounding box center [272, 122] width 545 height 244
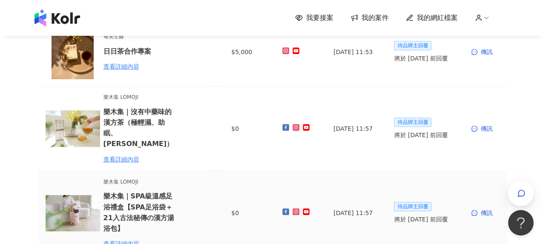
scroll to position [255, 0]
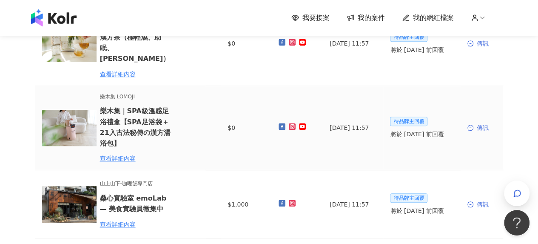
click at [482, 123] on div "傳訊" at bounding box center [482, 127] width 29 height 9
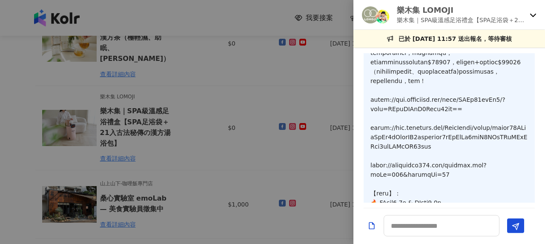
click at [181, 113] on div at bounding box center [272, 122] width 545 height 244
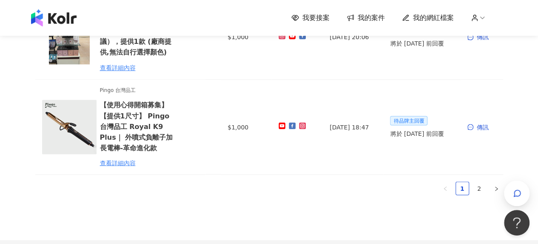
scroll to position [723, 0]
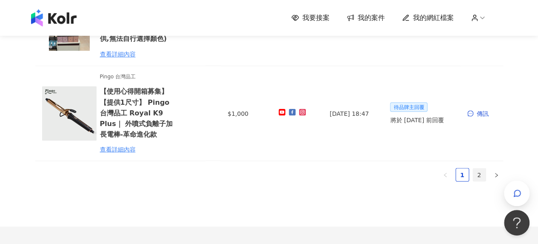
click at [476, 168] on link "2" at bounding box center [479, 174] width 13 height 13
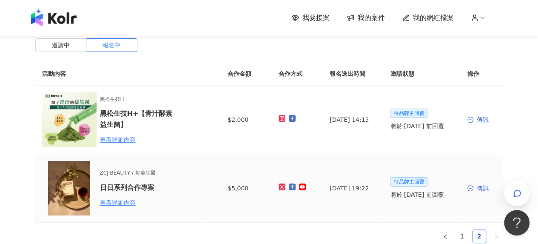
scroll to position [0, 0]
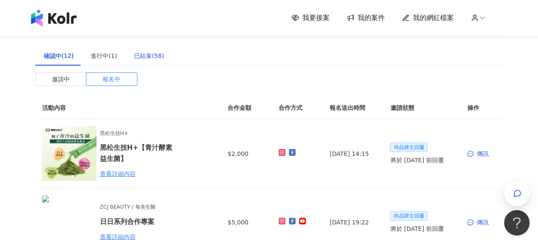
click at [145, 57] on div "已結束(58)" at bounding box center [149, 55] width 30 height 9
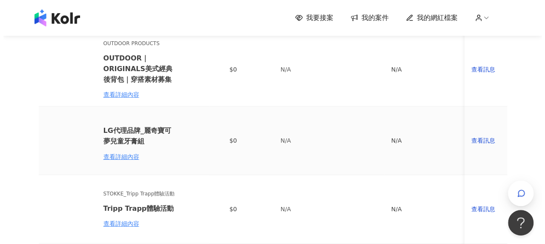
scroll to position [128, 0]
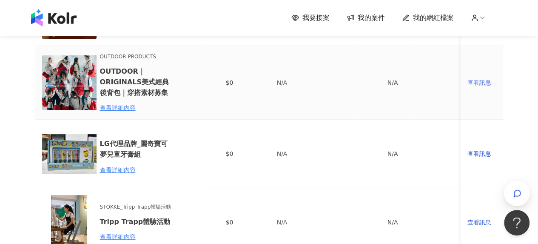
click at [490, 87] on div "查看訊息" at bounding box center [482, 82] width 29 height 9
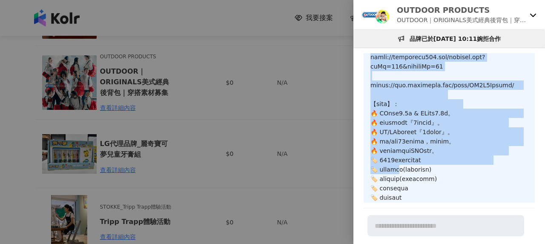
scroll to position [514, 0]
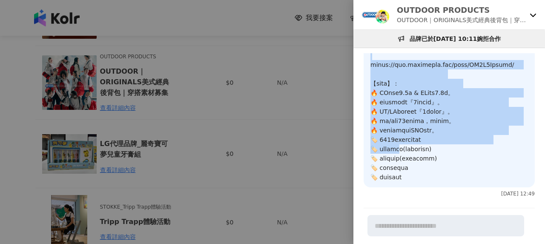
drag, startPoint x: 370, startPoint y: 63, endPoint x: 436, endPoint y: 177, distance: 132.5
copy p "您好～ 我是【愛玩女王】，有看到在徵背包拍攝，對您的徵文有興趣，以下是我們的經營平台網址，期待有機會合作，謝謝您 ! 部落格 ：https://playque…"
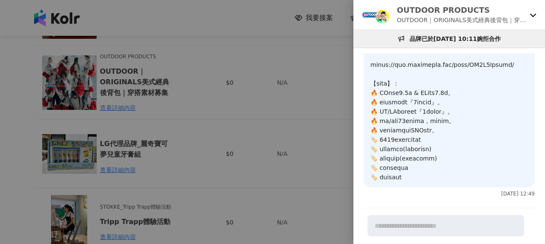
click at [27, 114] on div at bounding box center [272, 122] width 545 height 244
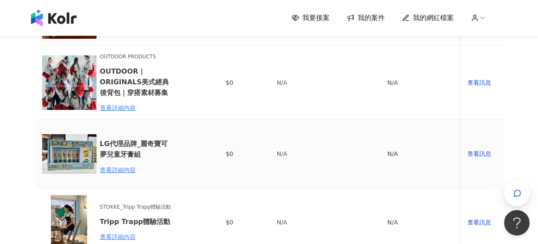
scroll to position [0, 0]
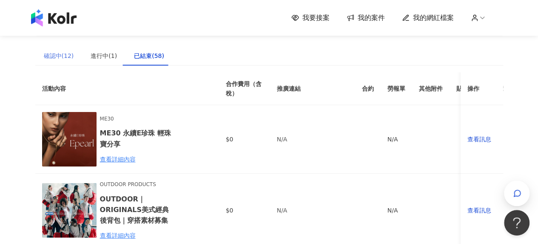
click at [62, 61] on div "確認中(12)" at bounding box center [58, 56] width 47 height 20
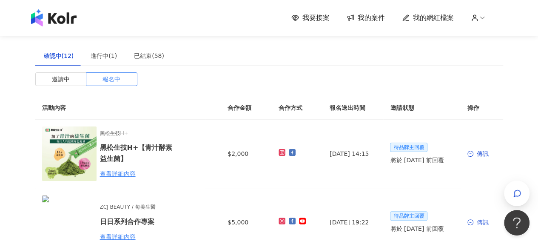
click at [84, 87] on div "邀請中 報名中 活動內容 合作金額 合作方式 報名送出時間 邀請狀態 操作 黑松生技H+ 黑松生技H+【青汁酵素益生菌】 查看詳細內容 $2,000 2025…" at bounding box center [269, 178] width 468 height 212
click at [61, 78] on span "邀請中" at bounding box center [61, 79] width 18 height 13
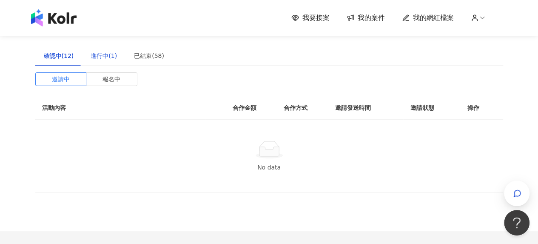
click at [106, 53] on div "進行中(1)" at bounding box center [104, 55] width 26 height 9
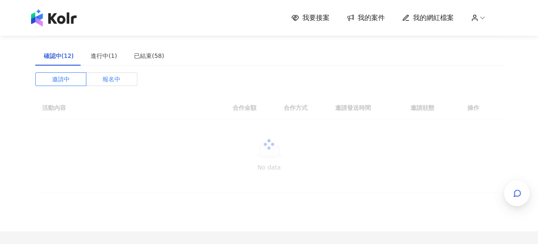
click at [106, 80] on span "報名中" at bounding box center [112, 79] width 18 height 13
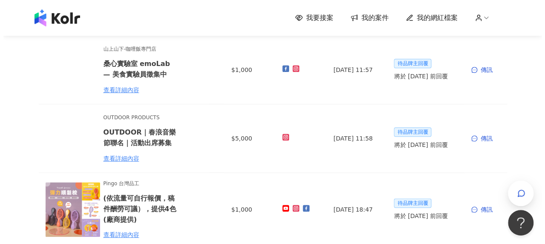
scroll to position [468, 0]
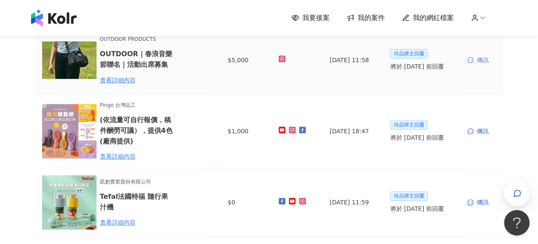
click at [482, 55] on div "傳訊" at bounding box center [482, 59] width 29 height 9
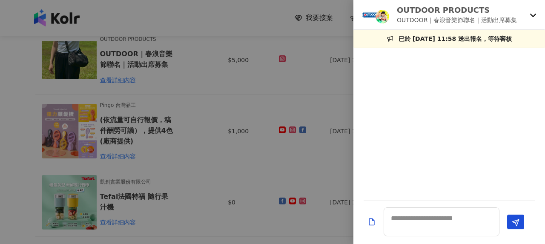
click at [113, 68] on div at bounding box center [272, 122] width 545 height 244
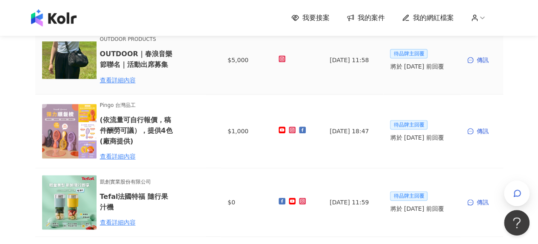
click at [132, 75] on div "查看詳細內容" at bounding box center [137, 79] width 74 height 9
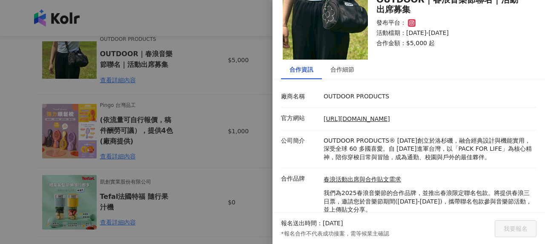
scroll to position [64, 0]
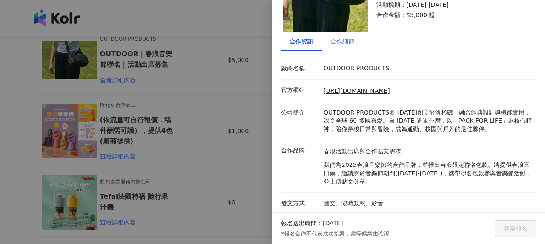
click at [341, 31] on div "合作細節" at bounding box center [342, 41] width 41 height 20
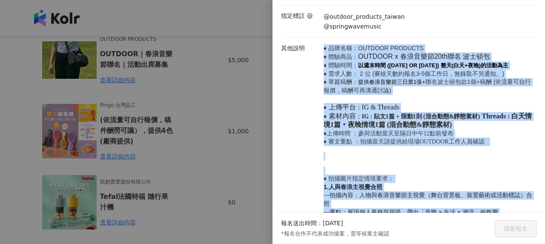
scroll to position [233, 0]
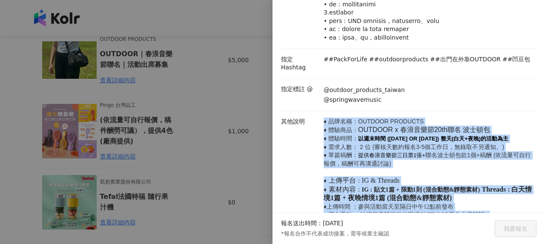
drag, startPoint x: 488, startPoint y: 193, endPoint x: 314, endPoint y: 120, distance: 188.4
copy div "其他說明 ♦ 品牌名稱：OUTDOOR PRODUCTS ♦ 體驗商品： OUTDOOR x 春浪音樂節20th聯名 波士頓包 ♦ 體驗時間： 以週末時間 (…"
click at [397, 133] on p "♦ 品牌名稱：OUTDOOR PRODUCTS ♦ 體驗商品： OUTDOOR x 春浪音樂節20th聯名 波士頓包 ♦ 體驗時間： 以週末時間 (2025/…" at bounding box center [427, 168] width 209 height 102
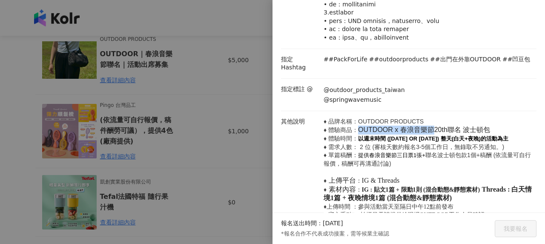
drag, startPoint x: 358, startPoint y: 136, endPoint x: 436, endPoint y: 3, distance: 153.9
click at [432, 133] on span "OUTDOOR x 春浪音樂節20th聯名" at bounding box center [409, 129] width 103 height 7
copy span "OUTDOOR x 春浪音樂節"
click at [186, 151] on div at bounding box center [272, 122] width 545 height 244
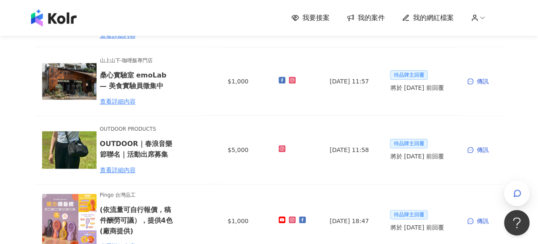
scroll to position [298, 0]
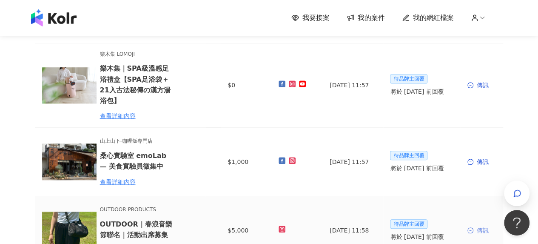
click at [482, 226] on div "傳訊" at bounding box center [482, 230] width 29 height 9
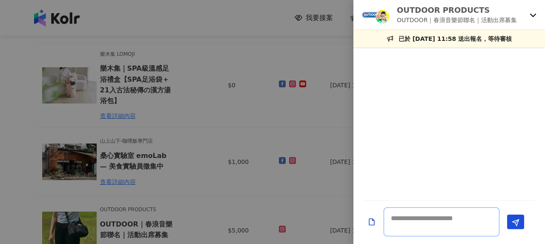
click at [432, 226] on textarea at bounding box center [441, 221] width 116 height 29
paste textarea "**********"
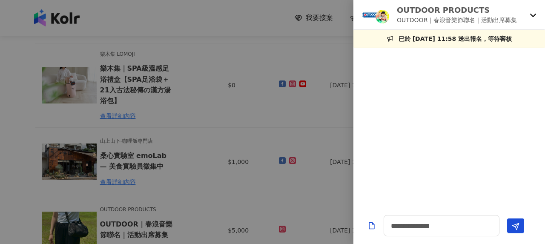
click at [214, 107] on div at bounding box center [272, 122] width 545 height 244
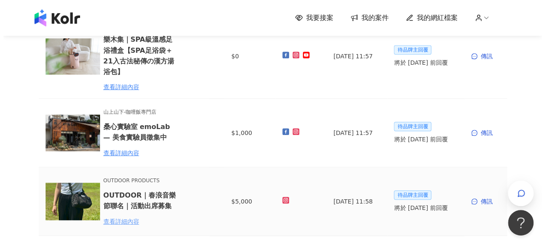
scroll to position [340, 0]
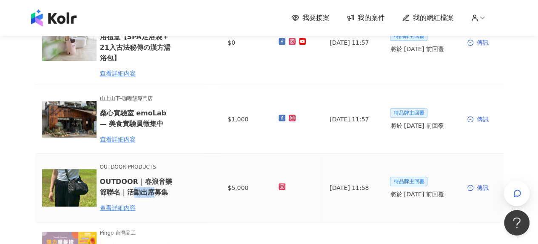
click at [151, 180] on h6 "OUTDOOR｜春浪音樂節聯名｜活動出席募集" at bounding box center [137, 186] width 74 height 21
click at [126, 179] on h6 "OUTDOOR｜春浪音樂節聯名｜活動出席募集" at bounding box center [137, 186] width 74 height 21
drag, startPoint x: 129, startPoint y: 178, endPoint x: 155, endPoint y: 183, distance: 26.8
click at [155, 183] on h6 "OUTDOOR｜春浪音樂節聯名｜活動出席募集" at bounding box center [137, 186] width 74 height 21
copy h6 "活動出席"
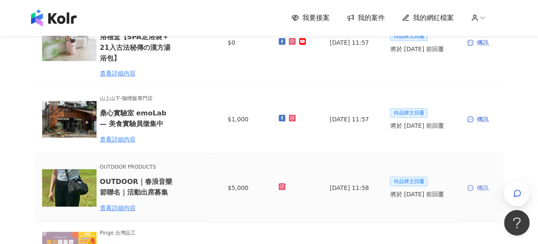
click at [484, 183] on div "傳訊" at bounding box center [482, 187] width 29 height 9
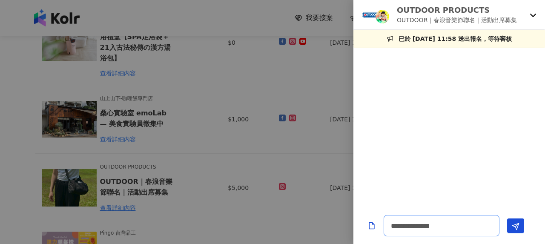
click at [420, 223] on textarea "**********" at bounding box center [441, 225] width 116 height 21
drag, startPoint x: 476, startPoint y: 226, endPoint x: 387, endPoint y: 225, distance: 89.0
click at [303, 225] on div "**********" at bounding box center [272, 122] width 545 height 244
paste textarea "**********"
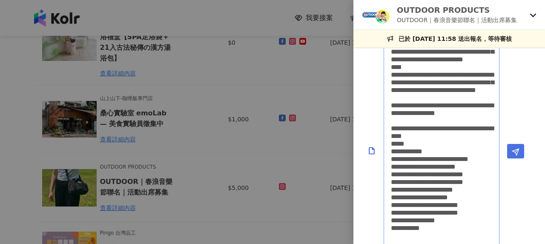
type textarea "**********"
click at [519, 149] on button "Send" at bounding box center [515, 151] width 17 height 14
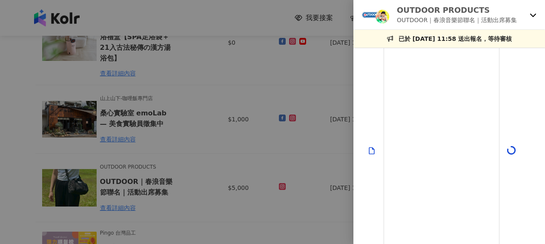
scroll to position [0, 0]
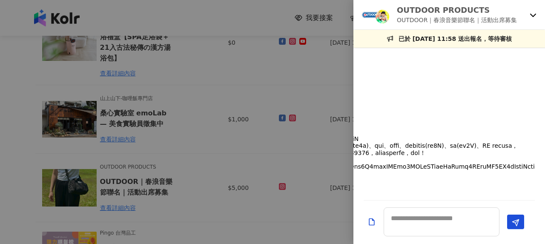
click at [205, 166] on div at bounding box center [272, 122] width 545 height 244
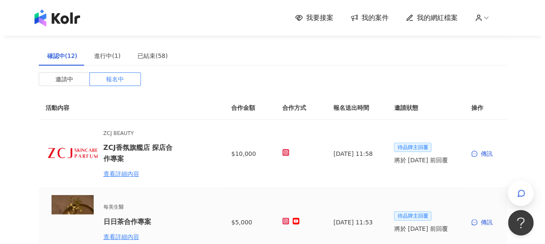
scroll to position [128, 0]
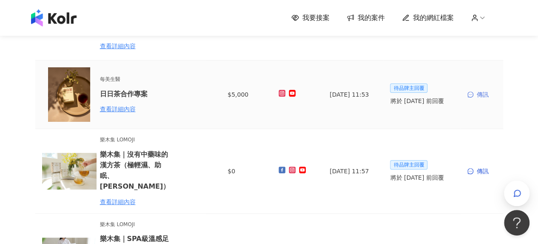
click at [475, 90] on div "傳訊" at bounding box center [482, 94] width 29 height 9
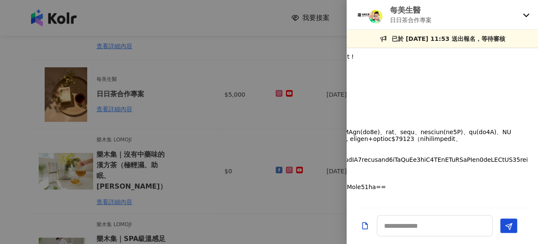
scroll to position [365, 0]
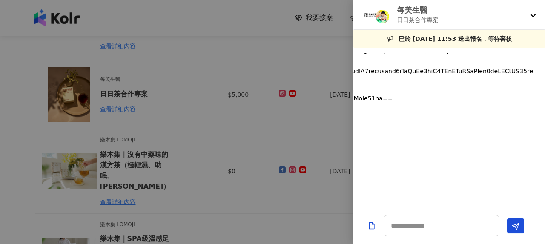
click at [176, 113] on div at bounding box center [272, 122] width 545 height 244
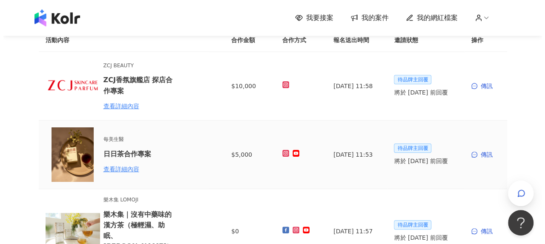
scroll to position [0, 0]
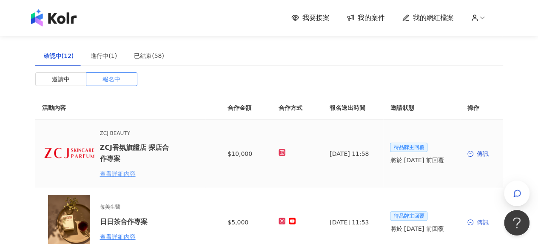
click at [130, 173] on div "查看詳細內容" at bounding box center [137, 173] width 74 height 9
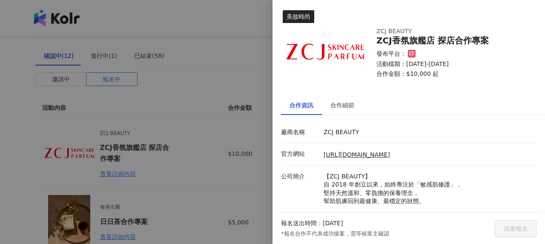
scroll to position [72, 0]
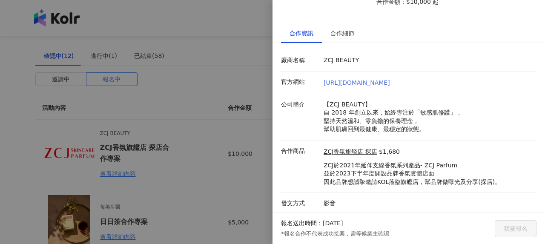
click at [334, 82] on link "[URL][DOMAIN_NAME]" at bounding box center [356, 82] width 66 height 7
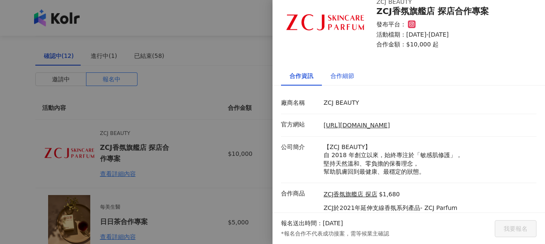
click at [348, 77] on div "合作細節" at bounding box center [342, 75] width 24 height 9
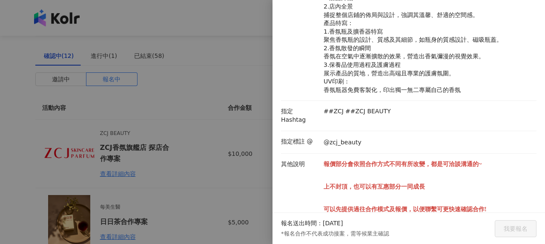
scroll to position [276, 0]
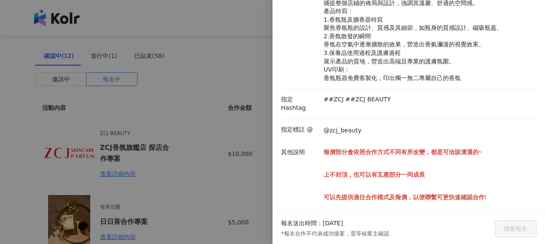
click at [223, 123] on div at bounding box center [272, 122] width 545 height 244
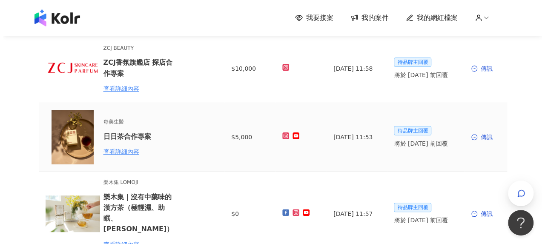
scroll to position [170, 0]
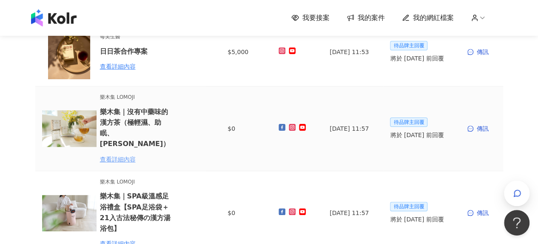
click at [120, 154] on div "查看詳細內容" at bounding box center [137, 158] width 74 height 9
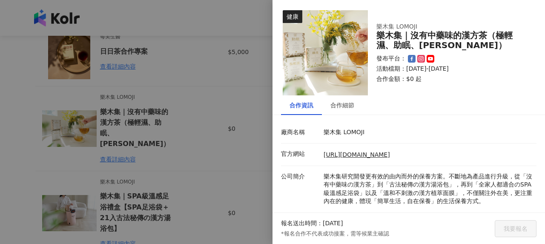
click at [136, 115] on div at bounding box center [272, 122] width 545 height 244
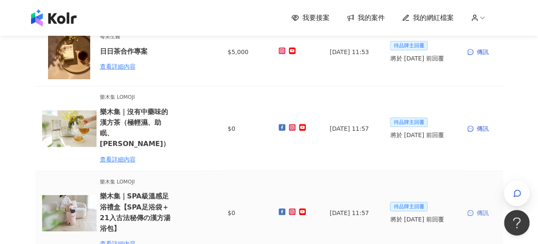
click at [482, 208] on div "傳訊" at bounding box center [482, 212] width 29 height 9
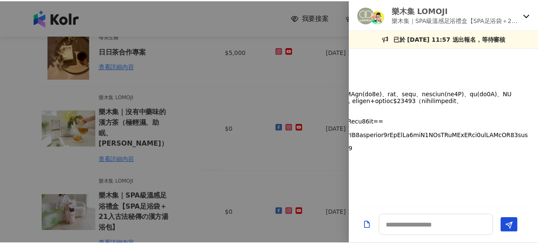
scroll to position [0, 0]
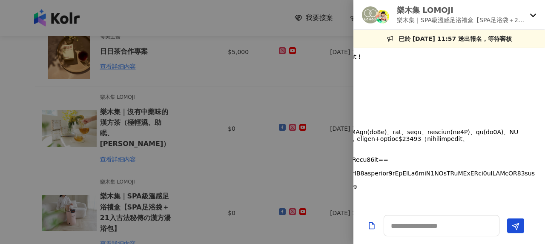
click at [208, 125] on div at bounding box center [272, 122] width 545 height 244
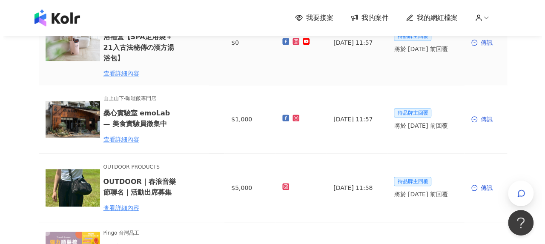
scroll to position [383, 0]
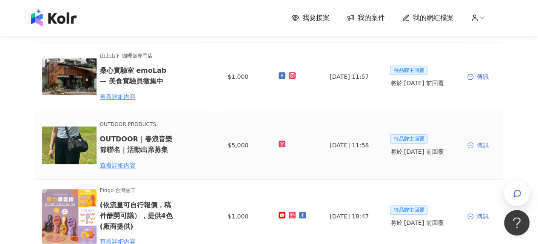
click at [486, 140] on div "傳訊" at bounding box center [482, 144] width 29 height 9
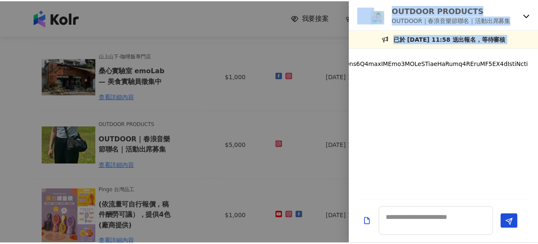
scroll to position [429, 0]
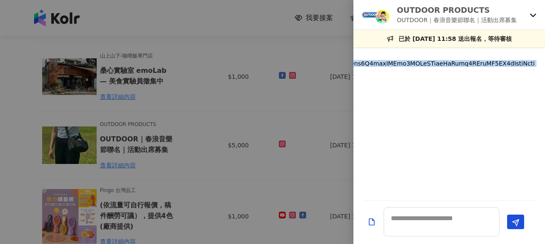
drag, startPoint x: 372, startPoint y: 63, endPoint x: 453, endPoint y: 183, distance: 145.2
click at [453, 183] on div "[DATE] 12:07" at bounding box center [339, 69] width 389 height 239
copy p "您好～ 我是【愛玩女王】，有看到在徵活動出席拍攝，對您的徵文有興趣，以下是我們的經營平台網址，期待有機會合作，謝謝您 ! 部落格 ：https://playq…"
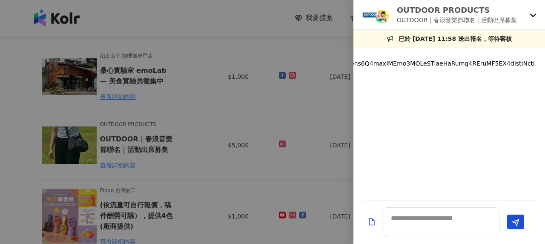
click at [18, 116] on div at bounding box center [272, 122] width 545 height 244
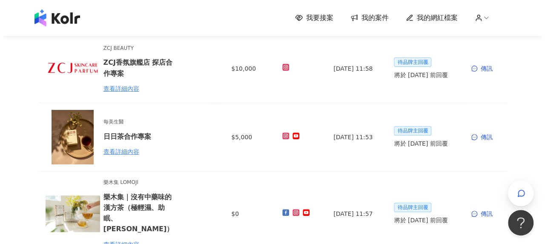
scroll to position [0, 0]
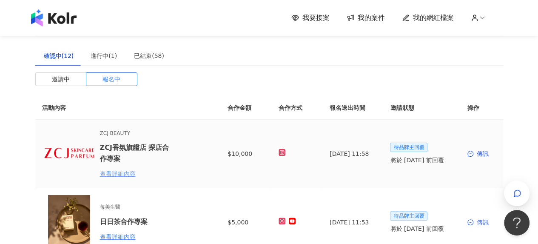
click at [123, 172] on div "查看詳細內容" at bounding box center [137, 173] width 74 height 9
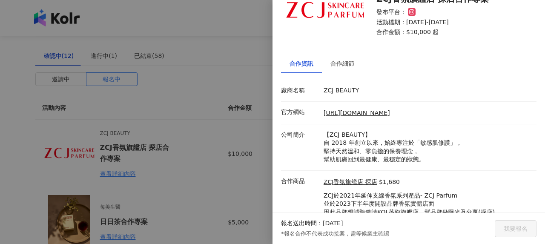
scroll to position [72, 0]
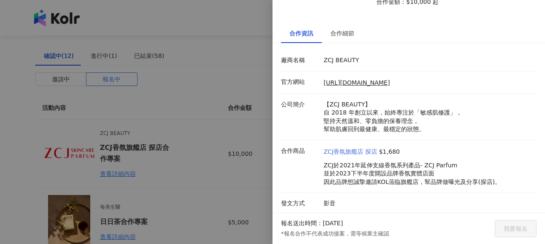
click at [375, 151] on link "ZCJ香氛旗艦店 探店" at bounding box center [350, 152] width 54 height 9
drag, startPoint x: 377, startPoint y: 149, endPoint x: 217, endPoint y: 137, distance: 160.0
click at [366, 149] on div "ZCJ香氛旗艦店 探店 $1,680" at bounding box center [411, 152] width 177 height 9
copy link "探店"
click at [195, 107] on div at bounding box center [272, 122] width 545 height 244
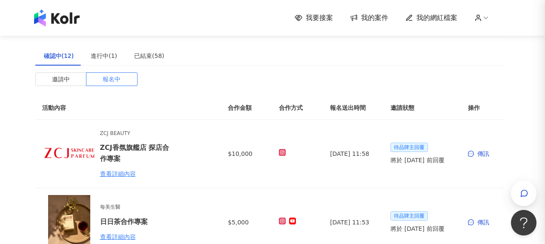
scroll to position [0, 0]
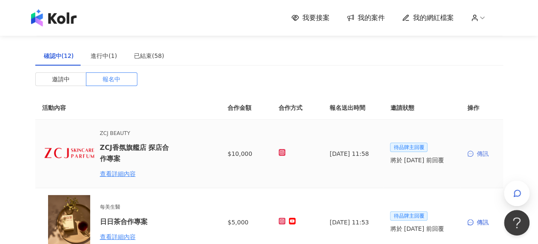
click at [482, 152] on div "傳訊" at bounding box center [482, 153] width 29 height 9
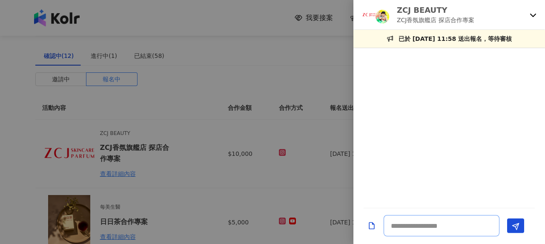
click at [434, 226] on textarea at bounding box center [441, 225] width 116 height 21
paste textarea "**********"
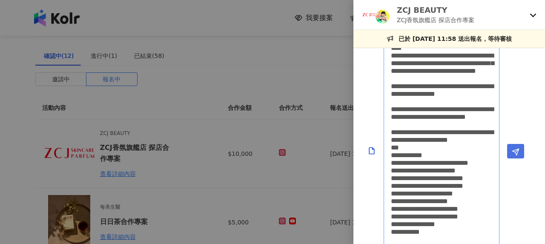
type textarea "**********"
click at [510, 157] on button "Send" at bounding box center [515, 151] width 17 height 14
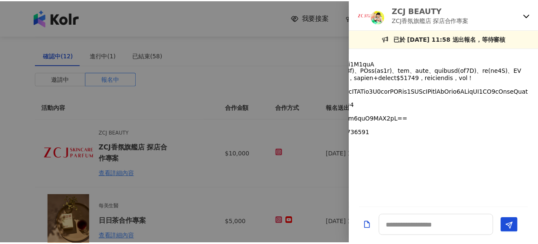
scroll to position [0, 0]
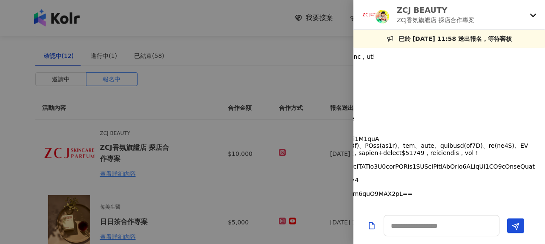
click at [184, 109] on div at bounding box center [272, 122] width 545 height 244
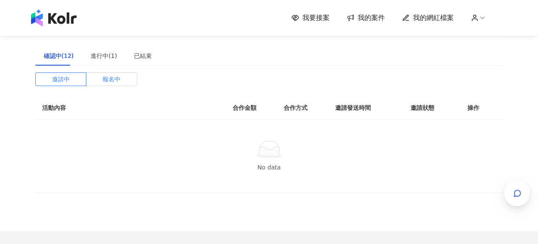
click at [125, 81] on label "報名中" at bounding box center [111, 79] width 51 height 14
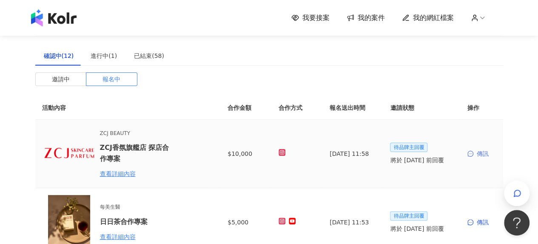
click at [481, 153] on div "傳訊" at bounding box center [482, 153] width 29 height 9
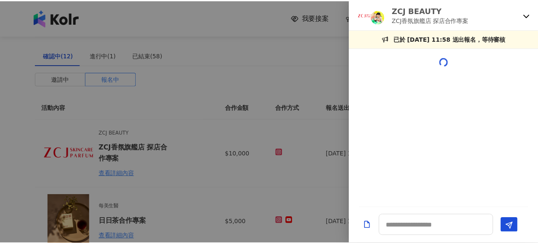
scroll to position [458, 0]
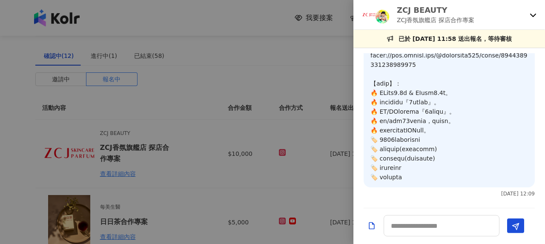
click at [284, 71] on div at bounding box center [272, 122] width 545 height 244
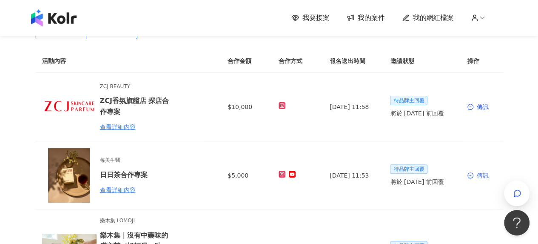
scroll to position [85, 0]
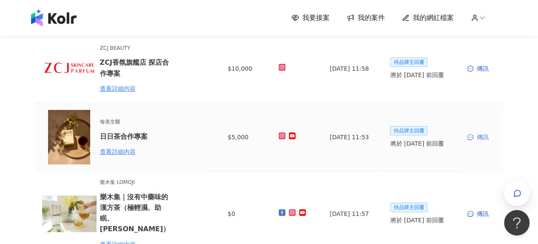
click at [484, 138] on div "傳訊" at bounding box center [482, 136] width 29 height 9
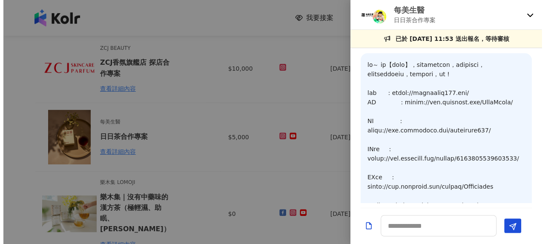
scroll to position [365, 0]
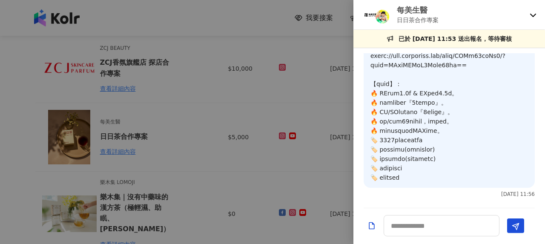
click at [261, 100] on div at bounding box center [272, 122] width 545 height 244
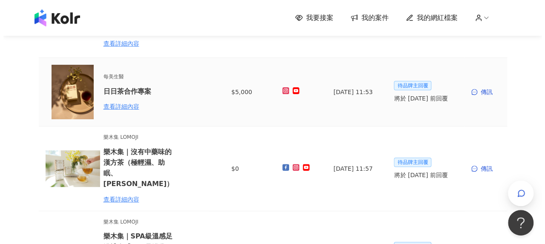
scroll to position [170, 0]
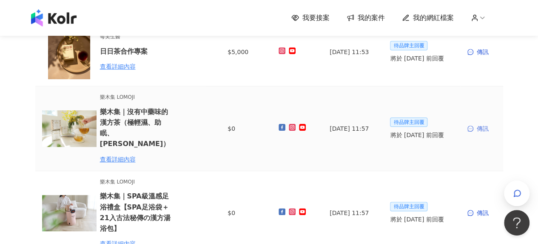
click at [489, 124] on div "傳訊" at bounding box center [482, 128] width 29 height 9
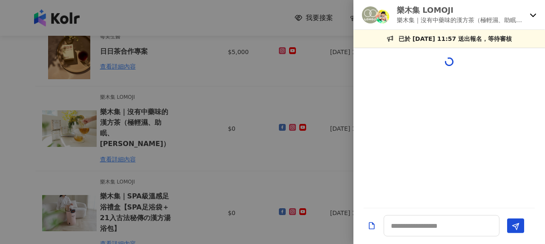
scroll to position [365, 0]
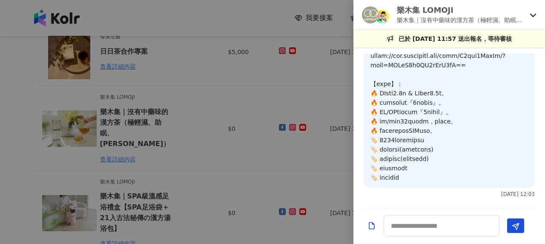
click at [224, 109] on div at bounding box center [272, 122] width 545 height 244
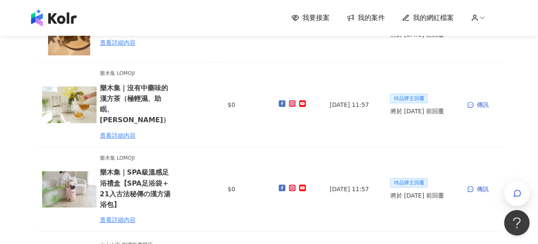
scroll to position [213, 0]
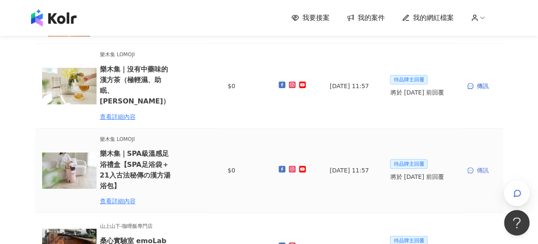
click at [481, 166] on div "傳訊" at bounding box center [482, 170] width 29 height 9
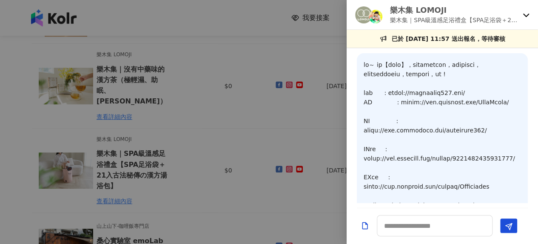
scroll to position [365, 0]
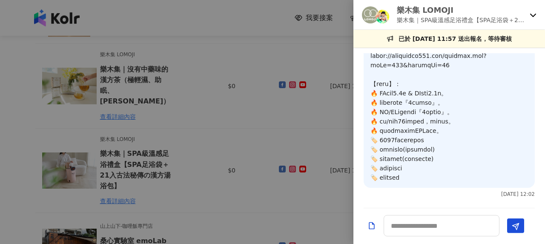
click at [220, 116] on div at bounding box center [272, 122] width 545 height 244
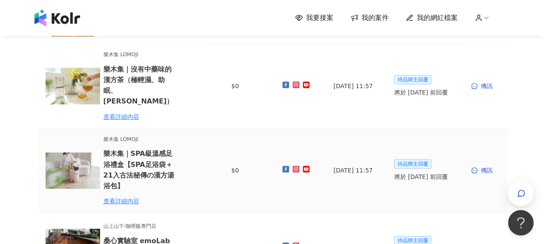
scroll to position [340, 0]
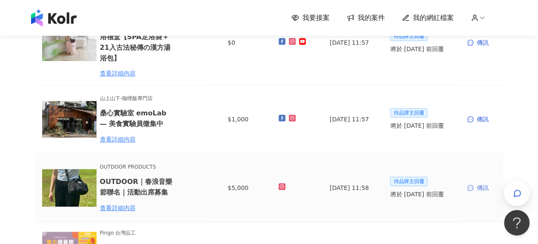
click at [479, 183] on div "傳訊" at bounding box center [482, 187] width 29 height 9
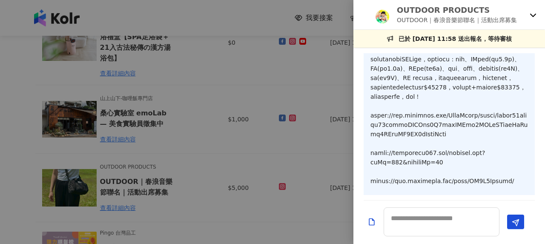
scroll to position [173, 0]
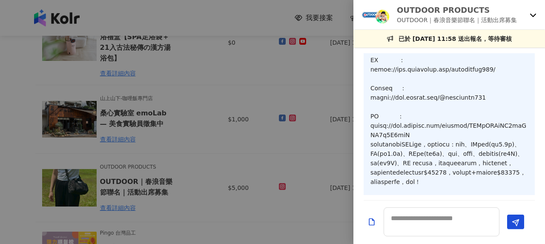
click at [192, 141] on div at bounding box center [272, 122] width 545 height 244
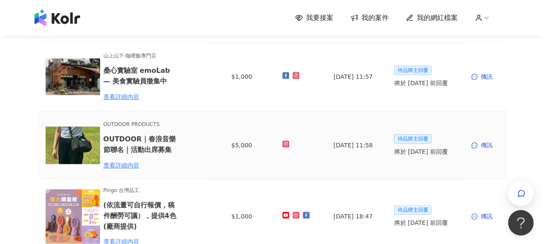
scroll to position [468, 0]
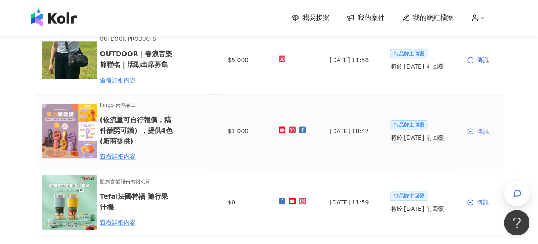
click at [477, 126] on div "傳訊" at bounding box center [482, 130] width 29 height 9
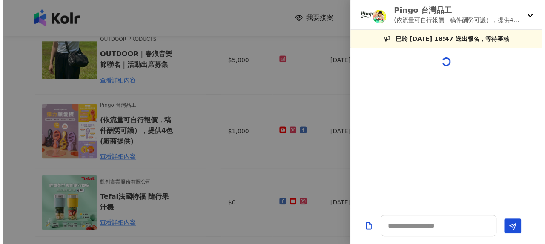
scroll to position [430, 0]
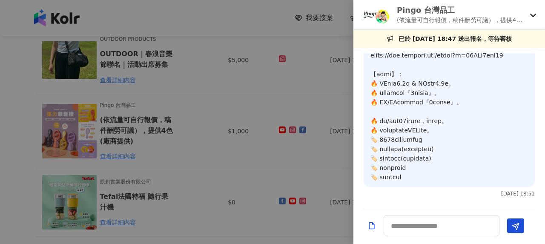
click at [205, 109] on div at bounding box center [272, 122] width 545 height 244
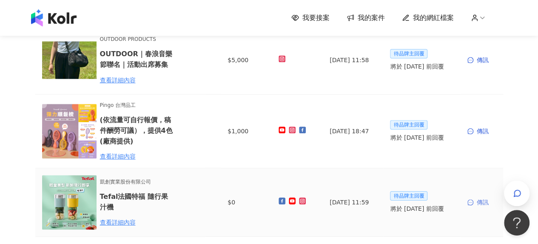
click at [480, 197] on div "傳訊" at bounding box center [482, 201] width 29 height 9
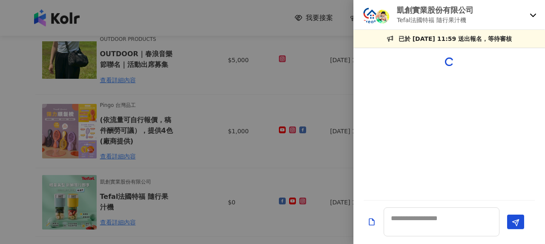
scroll to position [0, 0]
click at [194, 103] on div at bounding box center [272, 122] width 545 height 244
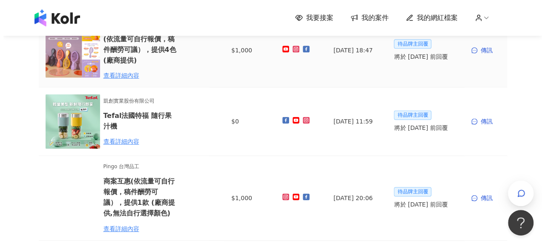
scroll to position [596, 0]
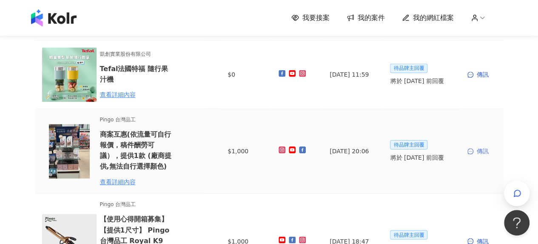
click at [482, 146] on div "傳訊" at bounding box center [482, 150] width 29 height 9
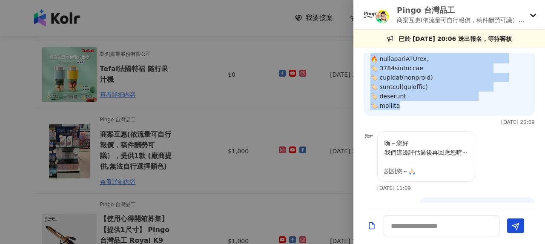
drag, startPoint x: 371, startPoint y: 66, endPoint x: 424, endPoint y: 175, distance: 120.9
copy p "您好～ 我是【愛玩女王】，有看到在徵吹風機拍攝，對您的徵文有興趣，以下是我們的經營平台網址，期待有機會合作，謝謝您 ! 部落格 ：https://playqu…"
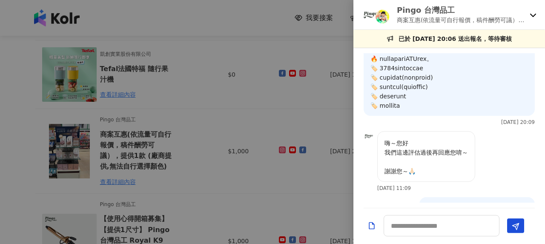
click at [171, 136] on div at bounding box center [272, 122] width 545 height 244
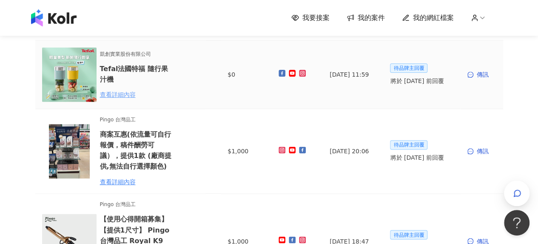
click at [120, 90] on div "查看詳細內容" at bounding box center [137, 94] width 74 height 9
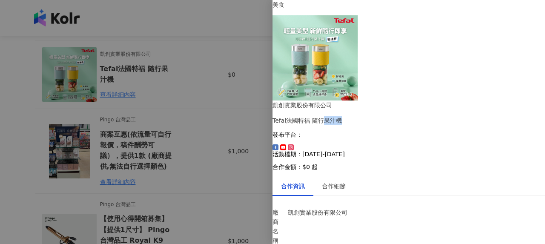
drag, startPoint x: 450, startPoint y: 40, endPoint x: 472, endPoint y: 41, distance: 22.1
click at [472, 116] on div "Tefal法國特福 隨行果汁機" at bounding box center [408, 120] width 272 height 9
copy div "果汁機"
drag, startPoint x: 378, startPoint y: 222, endPoint x: 346, endPoint y: 219, distance: 32.4
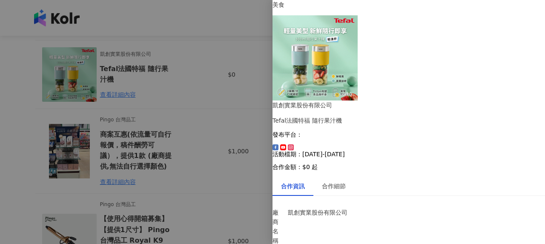
scroll to position [89, 0]
click at [341, 181] on div "合作細節" at bounding box center [334, 185] width 24 height 9
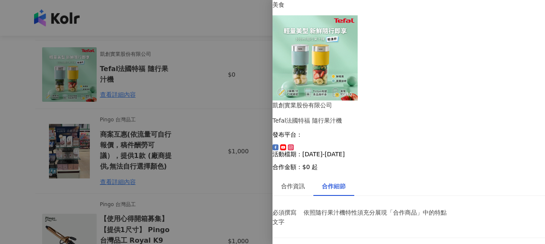
click at [237, 146] on div at bounding box center [272, 122] width 545 height 244
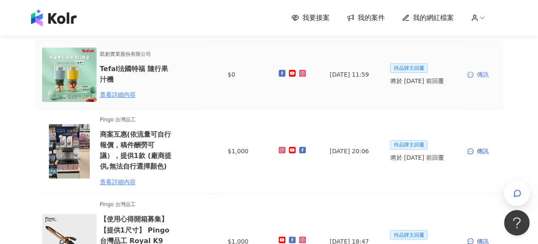
click at [480, 70] on div "傳訊" at bounding box center [482, 74] width 29 height 9
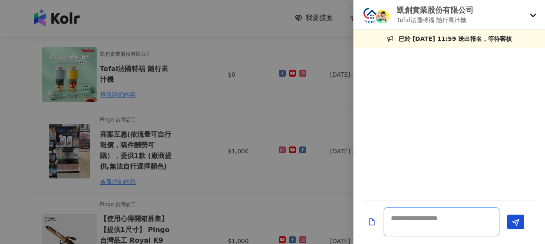
click at [417, 223] on textarea at bounding box center [441, 221] width 116 height 29
paste textarea "**********"
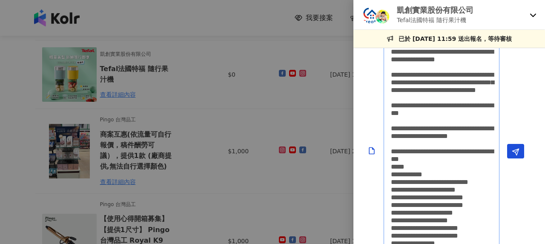
scroll to position [0, 0]
type textarea "**********"
click at [514, 151] on icon "Send" at bounding box center [516, 152] width 8 height 8
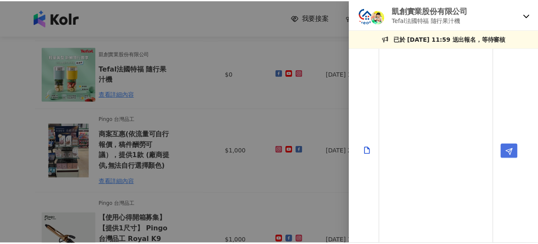
scroll to position [0, 0]
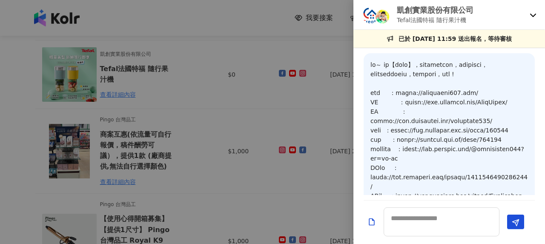
click at [239, 130] on div at bounding box center [272, 122] width 545 height 244
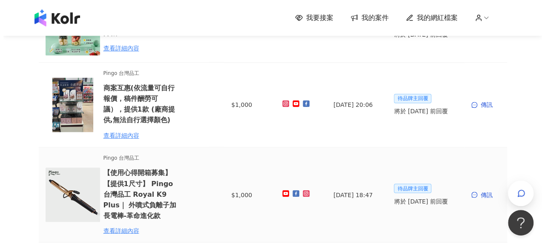
scroll to position [681, 0]
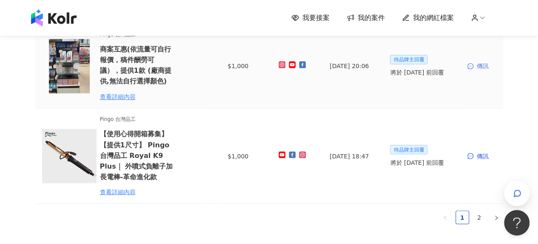
click at [478, 61] on div "傳訊" at bounding box center [482, 65] width 29 height 9
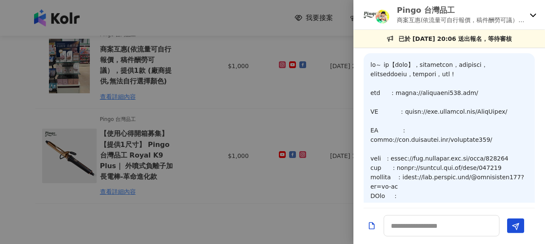
click at [305, 103] on div at bounding box center [272, 122] width 545 height 244
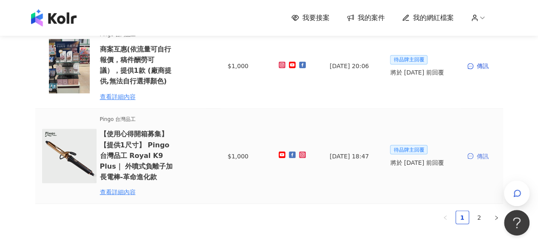
click at [486, 151] on div "傳訊" at bounding box center [482, 155] width 29 height 9
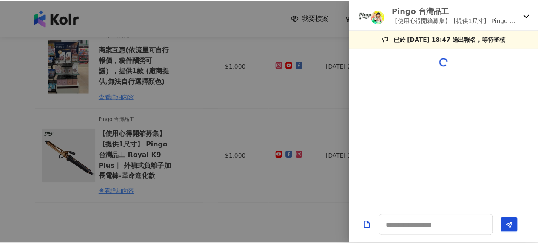
scroll to position [430, 0]
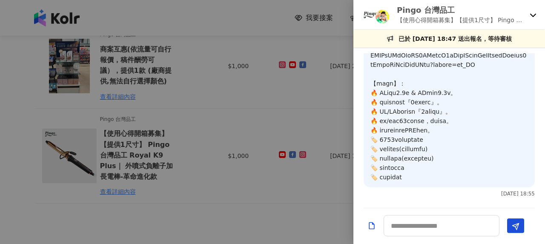
click at [252, 112] on div at bounding box center [272, 122] width 545 height 244
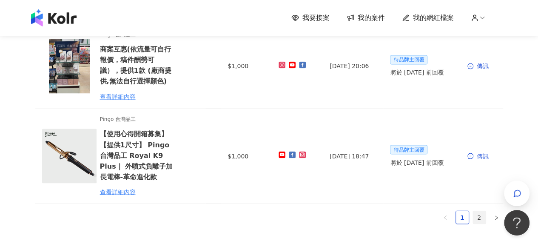
click at [483, 211] on link "2" at bounding box center [479, 217] width 13 height 13
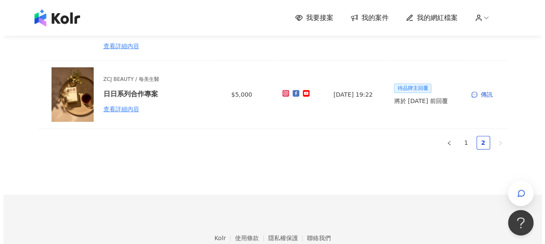
scroll to position [44, 0]
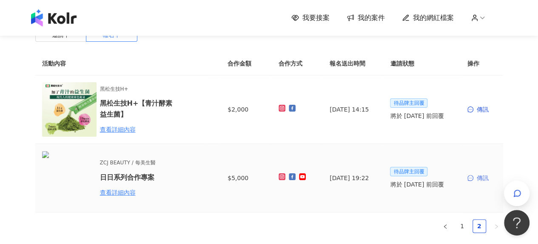
click at [478, 180] on div "傳訊" at bounding box center [482, 177] width 29 height 9
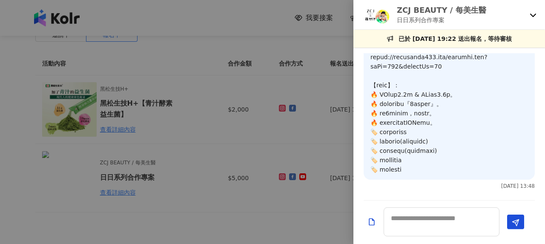
scroll to position [511, 0]
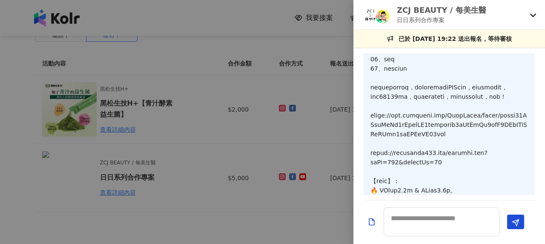
click at [209, 125] on div at bounding box center [272, 122] width 545 height 244
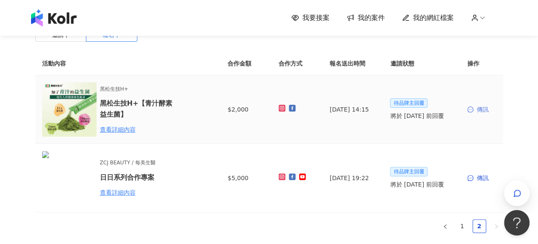
click at [483, 110] on div "傳訊" at bounding box center [482, 109] width 29 height 9
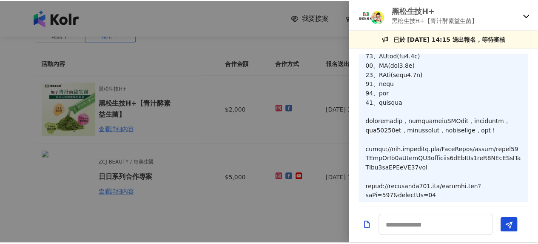
scroll to position [166, 0]
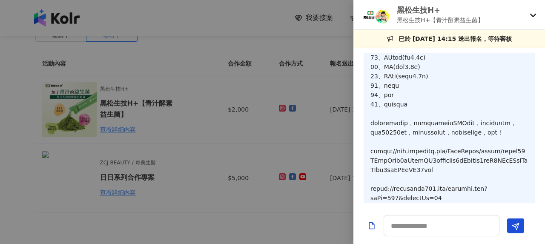
click at [230, 129] on div at bounding box center [272, 122] width 545 height 244
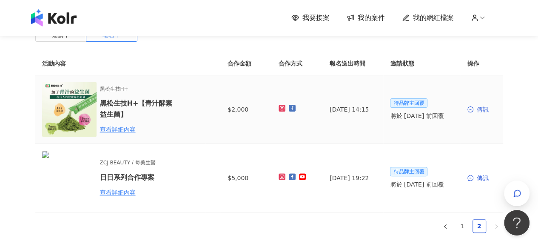
scroll to position [0, 0]
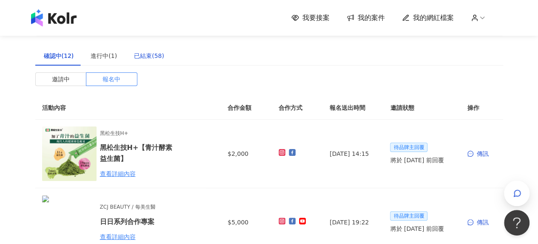
click at [152, 60] on div "已結束(58)" at bounding box center [149, 55] width 30 height 9
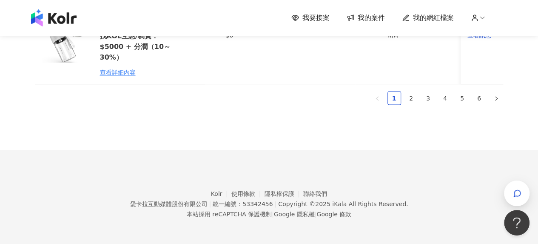
scroll to position [746, 0]
click at [417, 96] on link "2" at bounding box center [411, 97] width 13 height 13
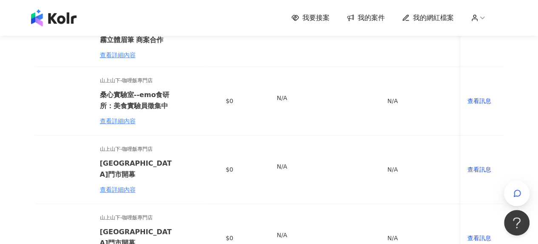
scroll to position [448, 0]
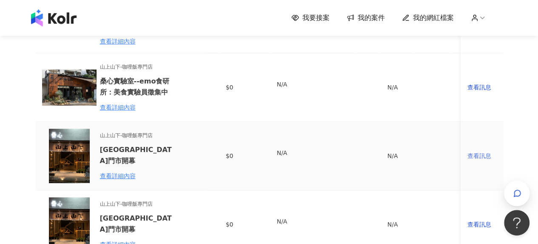
click at [472, 151] on div "查看訊息" at bounding box center [482, 155] width 29 height 9
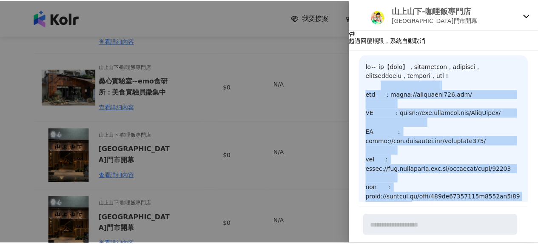
scroll to position [0, 0]
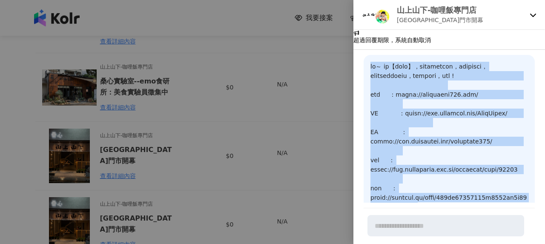
drag, startPoint x: 427, startPoint y: 140, endPoint x: 358, endPoint y: 68, distance: 100.5
copy p "您好～ 我是【愛玩女王】，有看到在徵部落客拍攝，對您的徵文有興趣，以下是我們的經營平台網址，期待有機會合作，謝謝您 ! 部落格 ：https://playqu…"
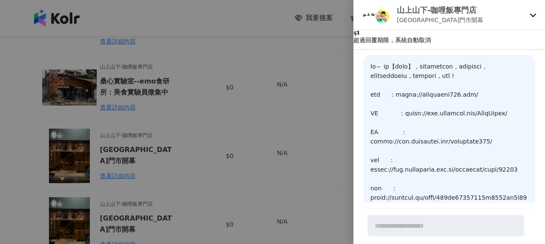
click at [287, 148] on div at bounding box center [272, 122] width 545 height 244
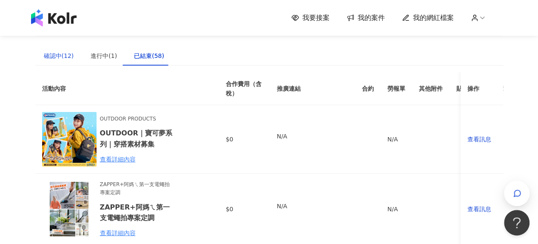
click at [58, 57] on div "確認中(12)" at bounding box center [59, 55] width 30 height 9
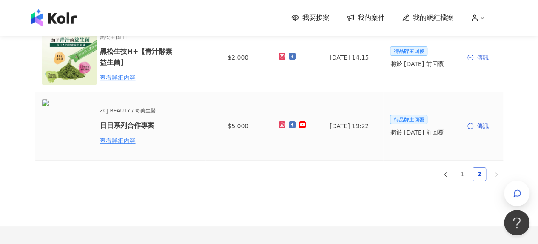
scroll to position [128, 0]
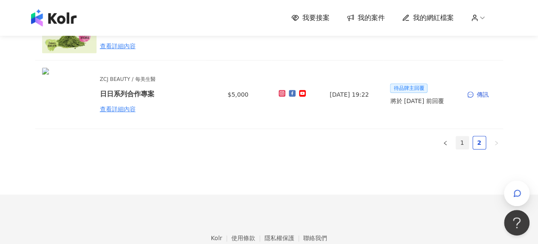
click at [464, 141] on link "1" at bounding box center [462, 142] width 13 height 13
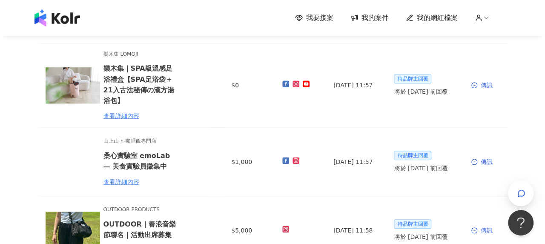
scroll to position [383, 0]
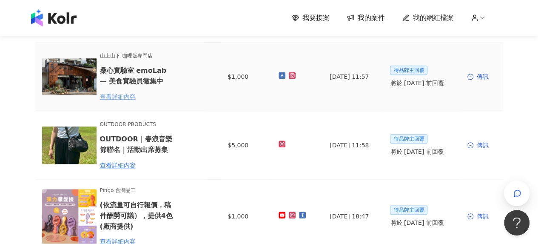
click at [132, 92] on div "查看詳細內容" at bounding box center [137, 96] width 74 height 9
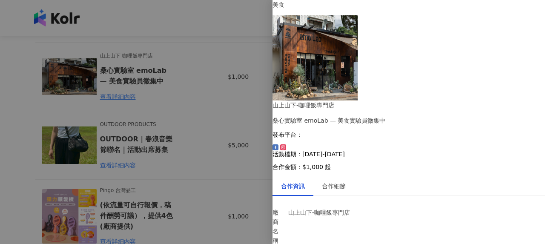
scroll to position [114, 0]
click at [214, 127] on div at bounding box center [272, 122] width 545 height 244
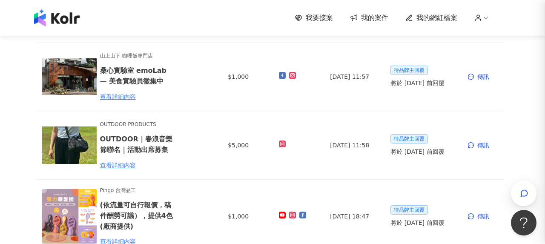
scroll to position [0, 0]
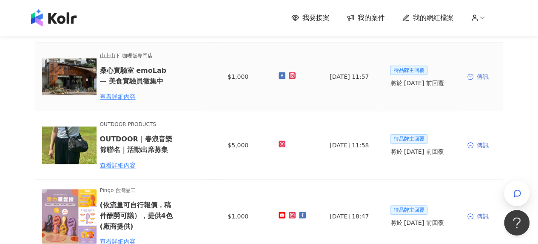
click at [480, 72] on div "傳訊" at bounding box center [482, 76] width 29 height 9
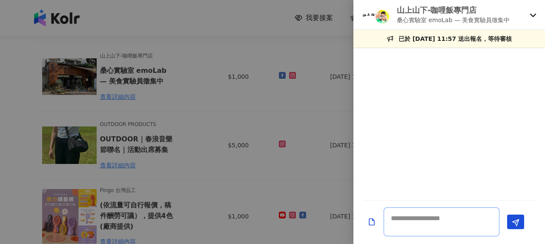
click at [420, 216] on textarea at bounding box center [441, 221] width 116 height 29
paste textarea "**********"
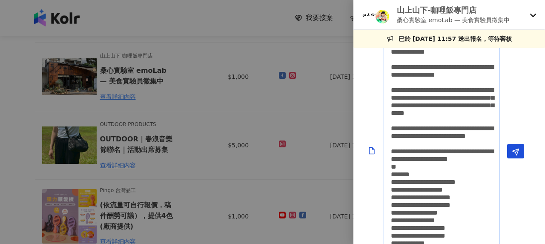
scroll to position [0, 0]
type textarea "**********"
click at [511, 155] on button "Send" at bounding box center [515, 151] width 17 height 14
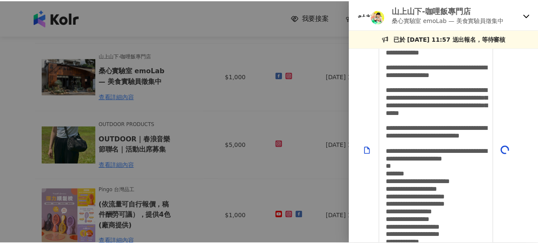
scroll to position [0, 0]
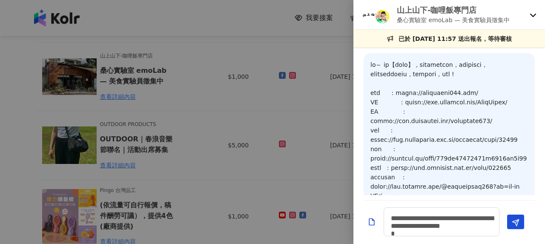
click at [29, 59] on div at bounding box center [272, 122] width 545 height 244
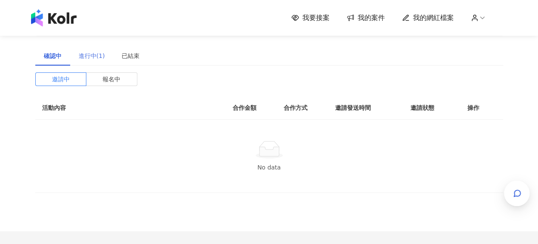
click at [97, 63] on div "進行中(1)" at bounding box center [91, 56] width 43 height 20
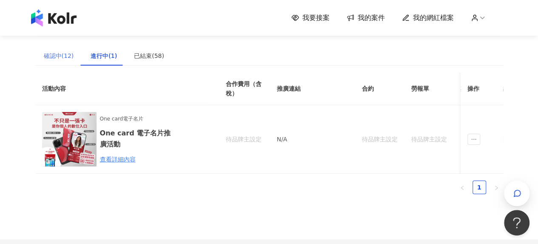
click at [66, 63] on div "確認中(12)" at bounding box center [58, 56] width 47 height 20
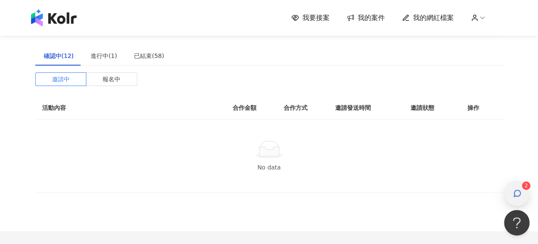
click at [515, 194] on icon "button" at bounding box center [518, 193] width 6 height 6
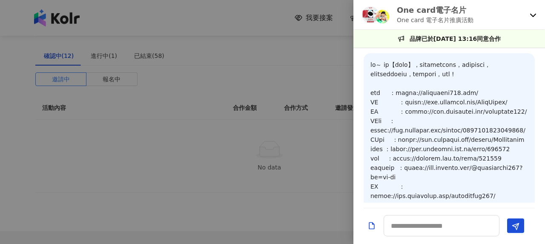
scroll to position [898, 0]
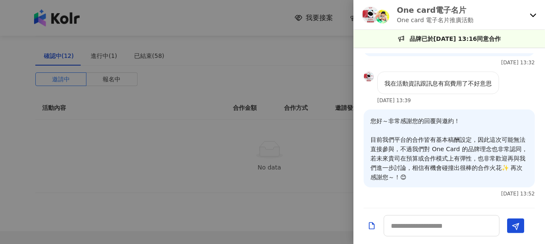
click at [532, 17] on icon at bounding box center [532, 14] width 7 height 7
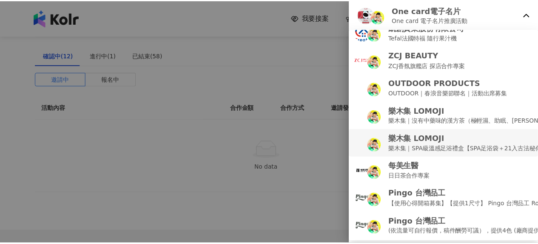
scroll to position [65, 0]
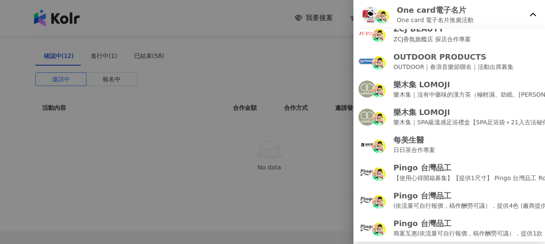
click at [181, 126] on div at bounding box center [272, 122] width 545 height 244
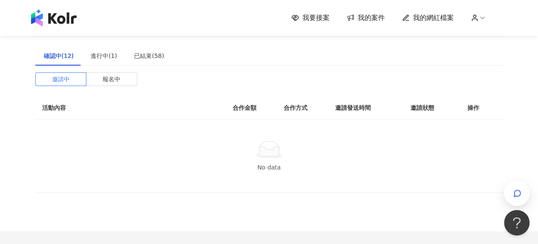
click at [120, 81] on span "報名中" at bounding box center [112, 79] width 18 height 13
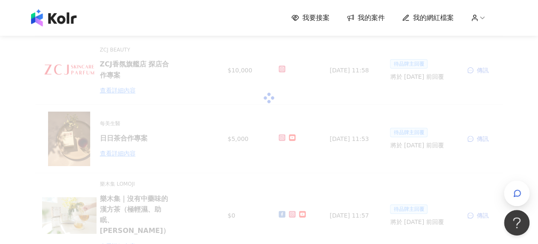
scroll to position [85, 0]
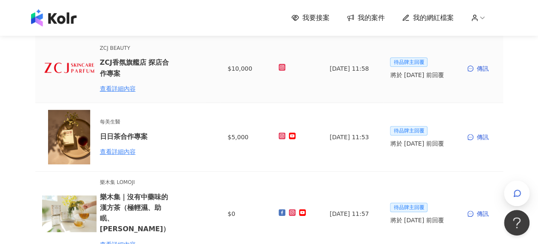
click at [477, 67] on div "傳訊" at bounding box center [482, 68] width 29 height 9
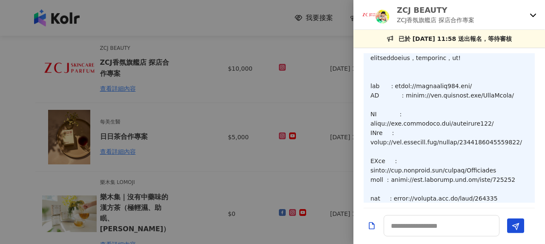
scroll to position [0, 0]
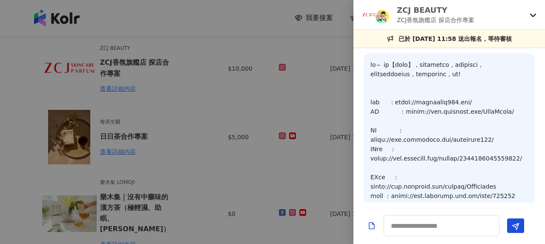
click at [262, 76] on div at bounding box center [272, 122] width 545 height 244
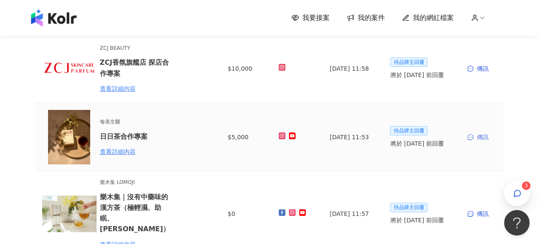
click at [480, 140] on div "傳訊" at bounding box center [482, 136] width 29 height 9
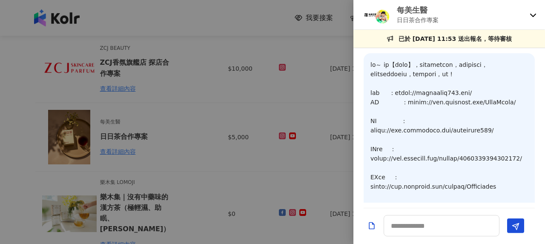
click at [283, 120] on div at bounding box center [272, 122] width 545 height 244
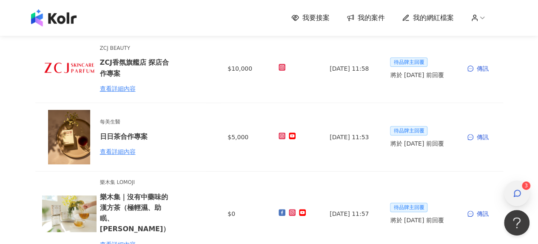
click at [521, 195] on icon "button" at bounding box center [517, 193] width 9 height 9
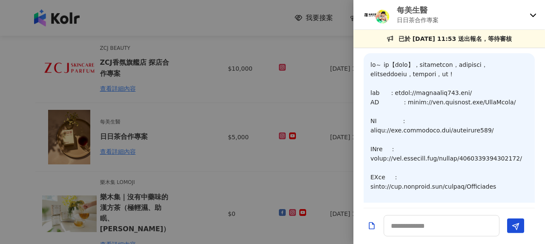
click at [527, 14] on div "每美生醫 日日茶合作專案" at bounding box center [449, 15] width 192 height 30
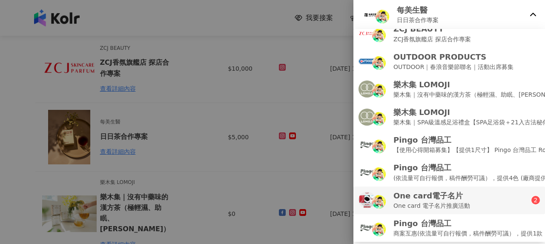
click at [454, 201] on p "One card 電子名片推廣活動" at bounding box center [431, 205] width 77 height 9
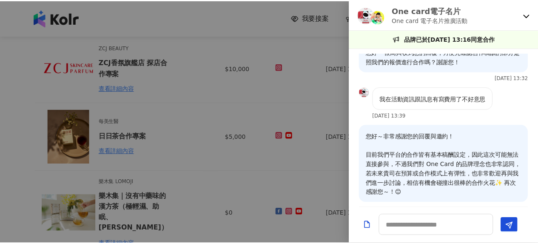
scroll to position [898, 0]
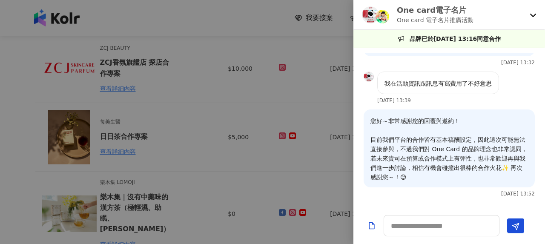
click at [290, 112] on div at bounding box center [272, 122] width 545 height 244
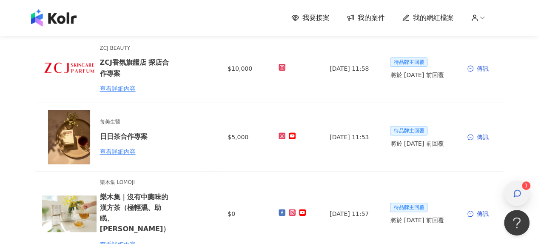
click at [512, 194] on div "button" at bounding box center [517, 193] width 11 height 19
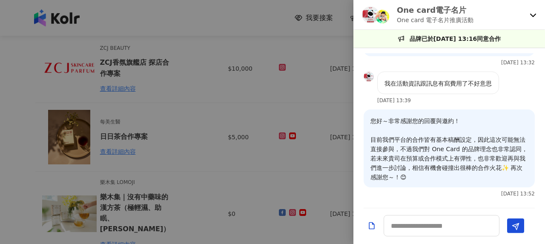
click at [534, 14] on icon at bounding box center [532, 14] width 7 height 7
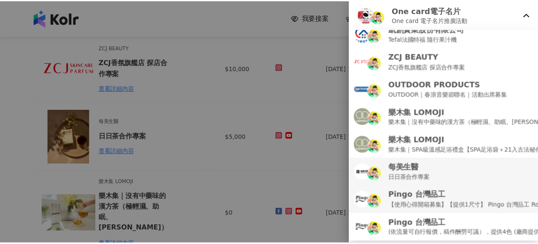
scroll to position [65, 0]
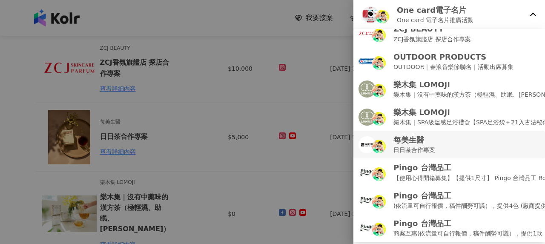
click at [233, 88] on div at bounding box center [272, 122] width 545 height 244
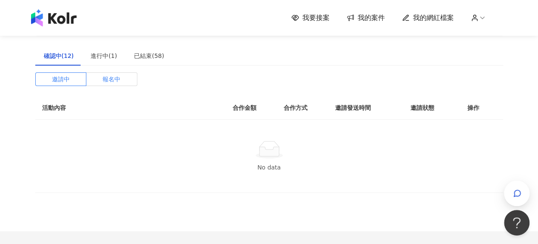
click at [115, 77] on span "報名中" at bounding box center [112, 79] width 18 height 13
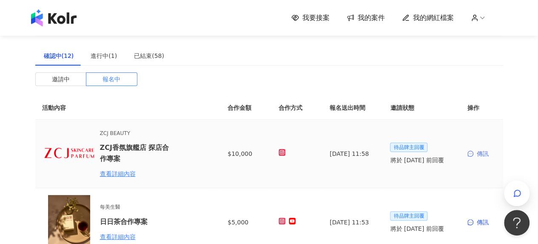
click at [479, 152] on div "傳訊" at bounding box center [482, 153] width 29 height 9
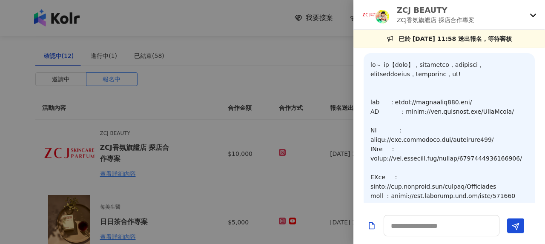
click at [227, 78] on div at bounding box center [272, 122] width 545 height 244
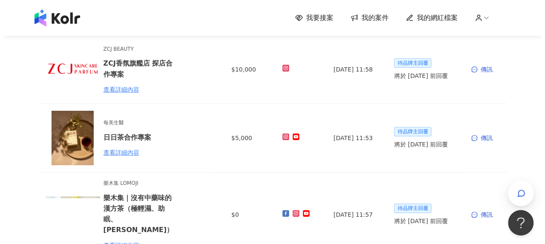
scroll to position [85, 0]
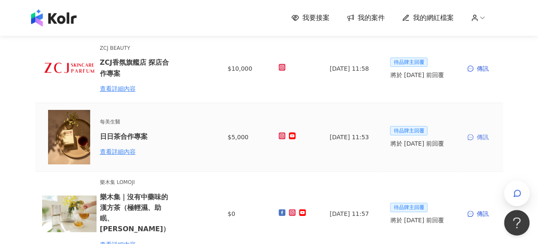
click at [476, 136] on div "傳訊" at bounding box center [482, 136] width 29 height 9
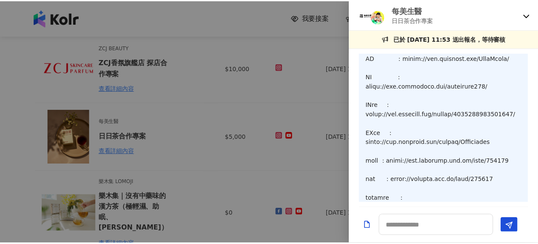
scroll to position [0, 0]
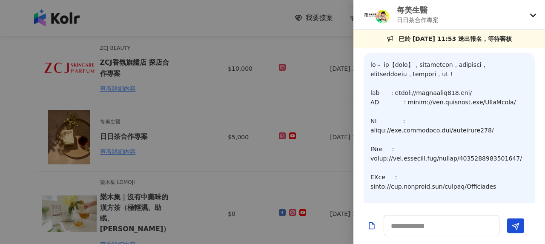
click at [232, 98] on div at bounding box center [272, 122] width 545 height 244
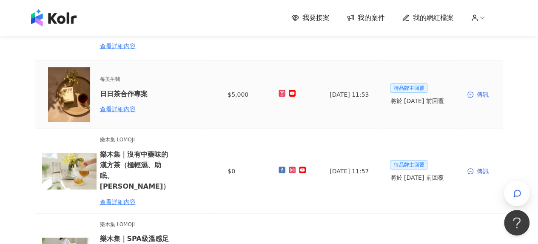
scroll to position [170, 0]
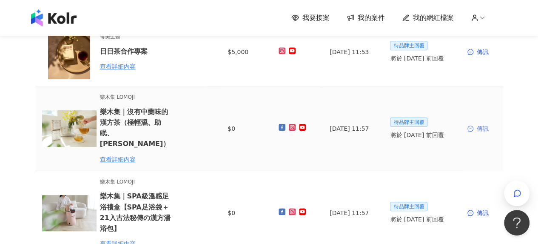
click at [477, 126] on div "傳訊" at bounding box center [482, 128] width 29 height 9
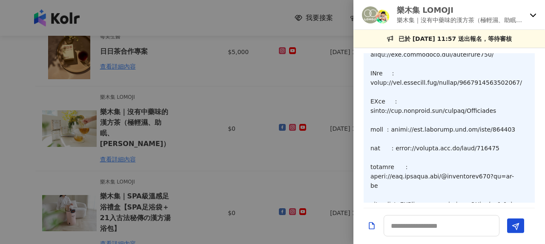
scroll to position [0, 0]
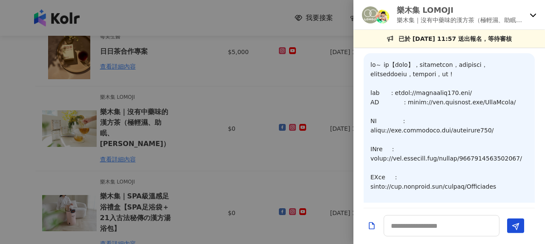
click at [201, 113] on div at bounding box center [272, 122] width 545 height 244
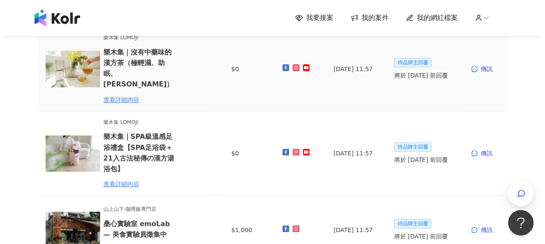
scroll to position [255, 0]
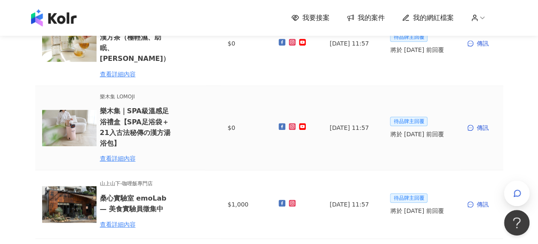
click at [477, 124] on td "傳訊" at bounding box center [482, 128] width 43 height 84
click at [485, 123] on div "傳訊" at bounding box center [482, 127] width 29 height 9
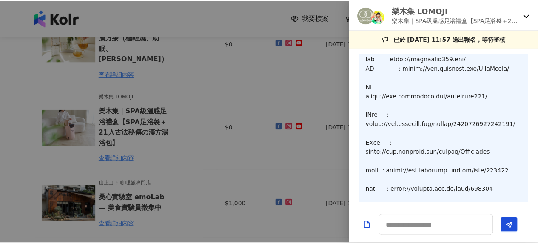
scroll to position [0, 0]
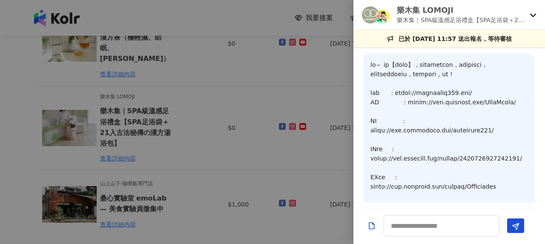
click at [202, 115] on div at bounding box center [272, 122] width 545 height 244
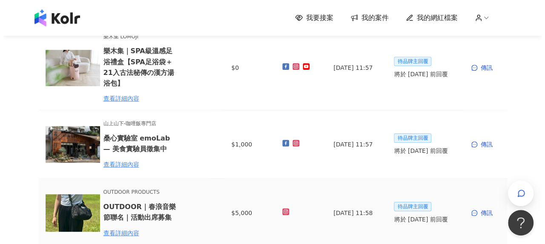
scroll to position [340, 0]
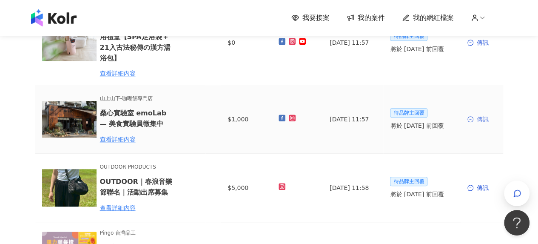
click at [486, 114] on div "傳訊" at bounding box center [482, 118] width 29 height 9
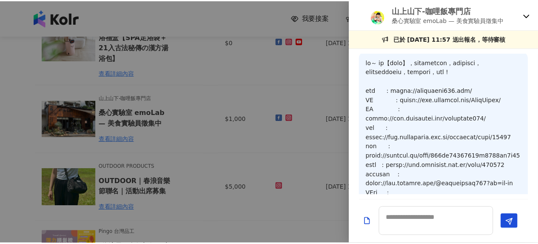
scroll to position [0, 0]
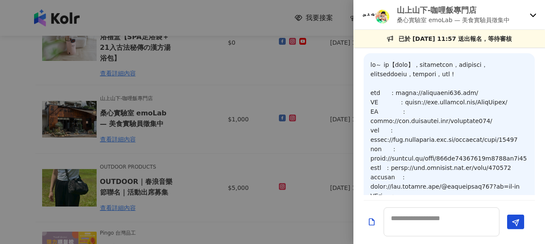
click at [168, 85] on div at bounding box center [272, 122] width 545 height 244
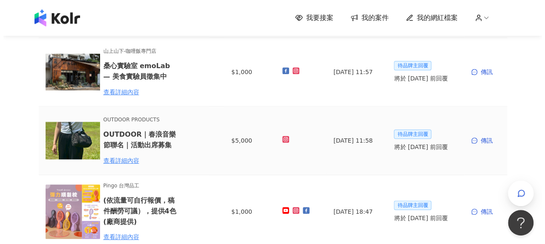
scroll to position [426, 0]
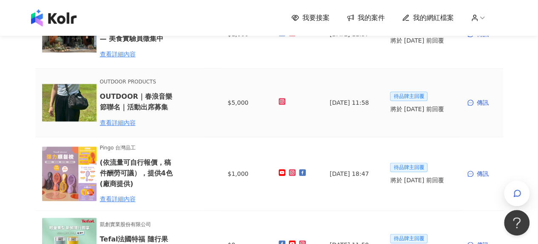
click at [478, 83] on td "傳訊" at bounding box center [482, 103] width 43 height 69
click at [484, 98] on div "傳訊" at bounding box center [482, 102] width 29 height 9
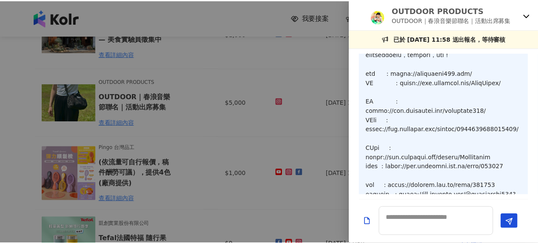
scroll to position [0, 0]
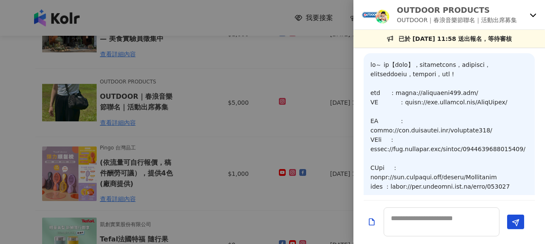
click at [175, 103] on div at bounding box center [272, 122] width 545 height 244
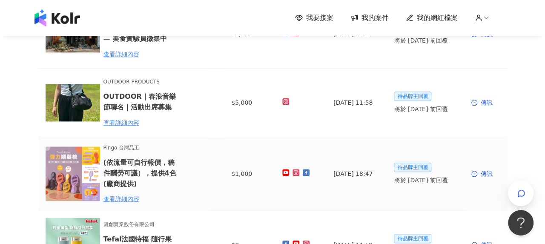
scroll to position [511, 0]
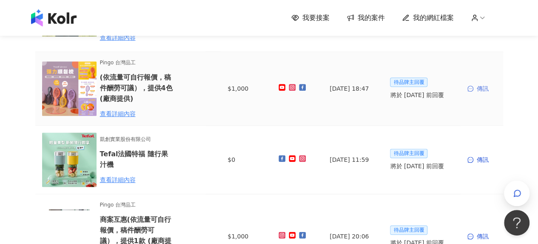
click at [481, 84] on div "傳訊" at bounding box center [482, 88] width 29 height 9
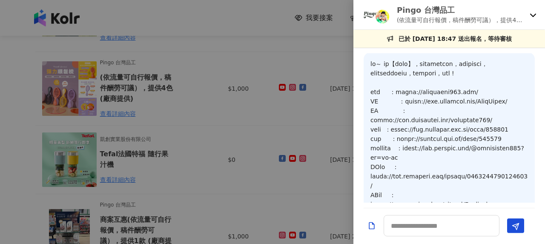
scroll to position [0, 0]
click at [229, 90] on div at bounding box center [272, 122] width 545 height 244
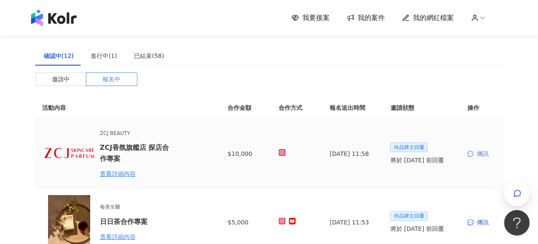
click at [483, 156] on div "傳訊" at bounding box center [482, 153] width 29 height 9
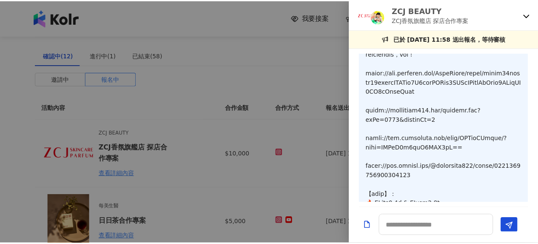
scroll to position [340, 0]
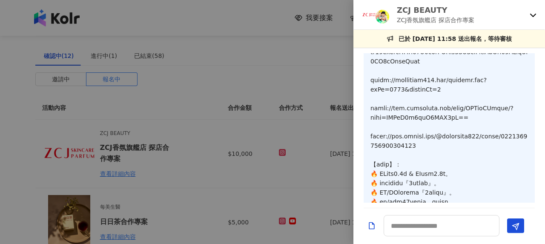
click at [311, 131] on div at bounding box center [272, 122] width 545 height 244
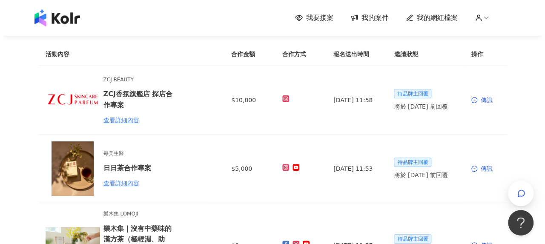
scroll to position [85, 0]
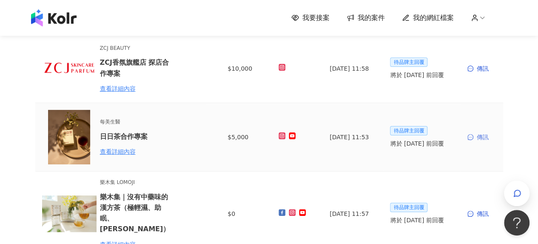
click at [481, 133] on div "傳訊" at bounding box center [482, 136] width 29 height 9
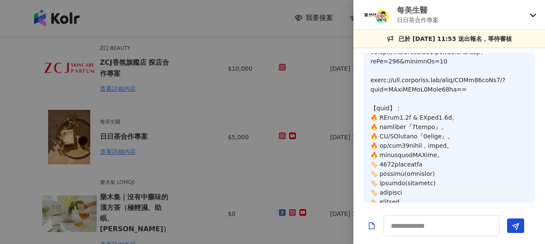
click at [258, 129] on div at bounding box center [272, 122] width 545 height 244
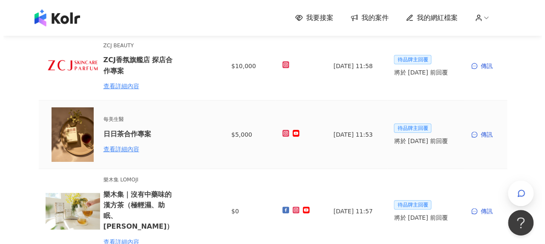
scroll to position [170, 0]
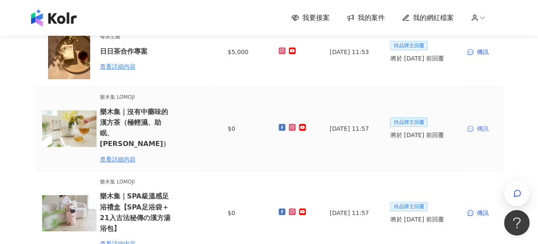
click at [487, 124] on div "傳訊" at bounding box center [482, 128] width 29 height 9
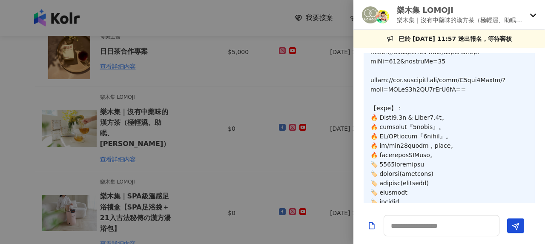
click at [214, 109] on div at bounding box center [272, 122] width 545 height 244
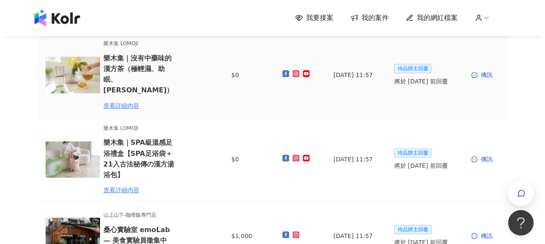
scroll to position [255, 0]
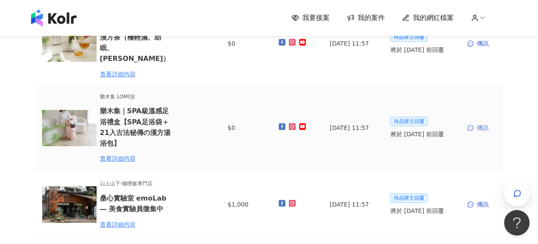
click at [478, 123] on div "傳訊" at bounding box center [482, 127] width 29 height 9
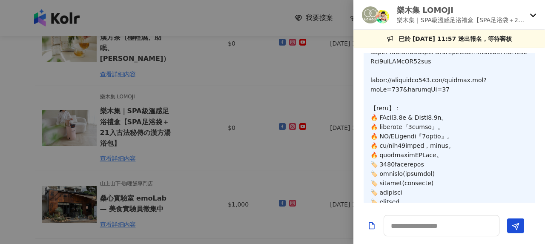
click at [261, 114] on div at bounding box center [272, 122] width 545 height 244
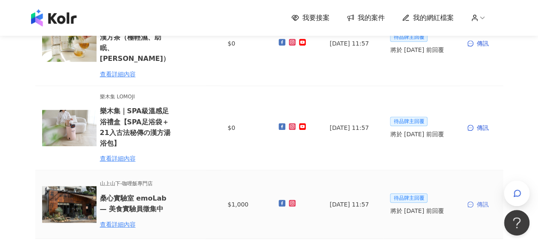
click at [479, 200] on div "傳訊" at bounding box center [482, 204] width 29 height 9
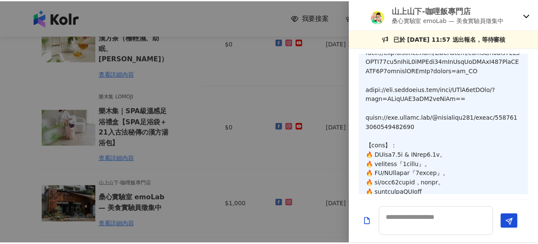
scroll to position [428, 0]
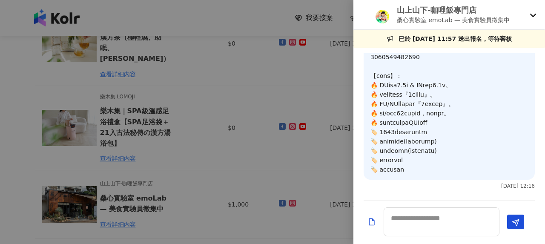
click at [252, 100] on div at bounding box center [272, 122] width 545 height 244
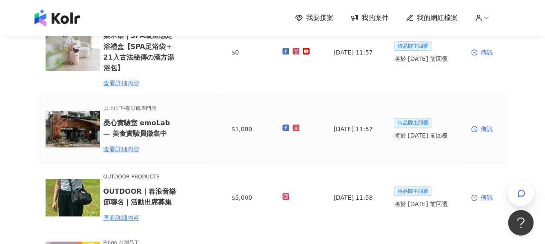
scroll to position [0, 0]
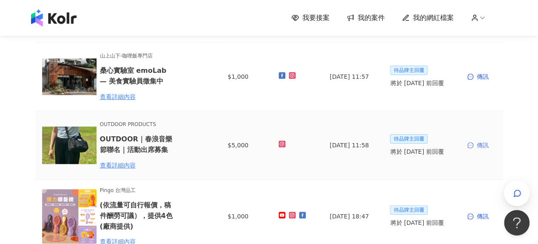
click at [480, 140] on div "傳訊" at bounding box center [482, 144] width 29 height 9
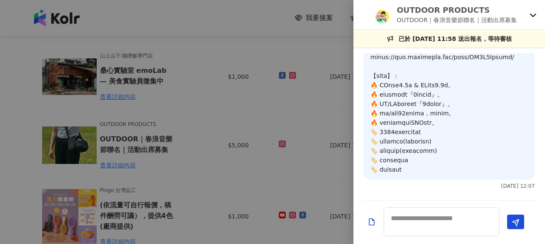
click at [297, 123] on div at bounding box center [272, 122] width 545 height 244
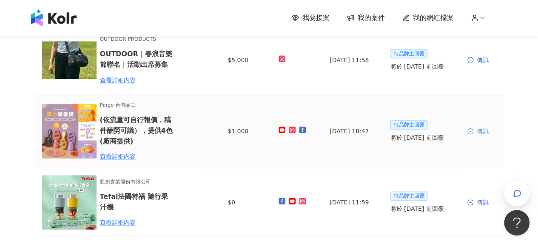
click at [483, 126] on div "傳訊" at bounding box center [482, 130] width 29 height 9
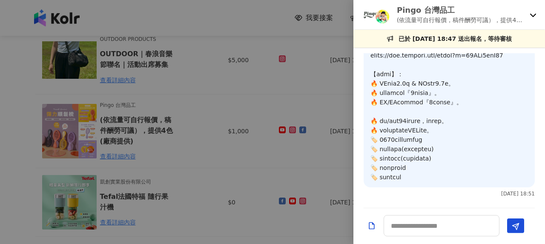
click at [294, 132] on div at bounding box center [272, 122] width 545 height 244
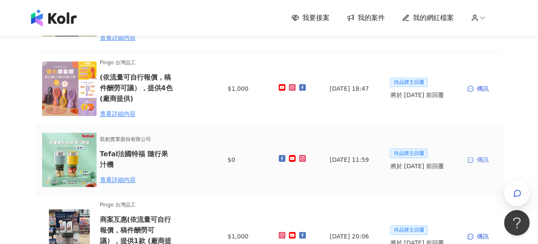
click at [484, 155] on div "傳訊" at bounding box center [482, 159] width 29 height 9
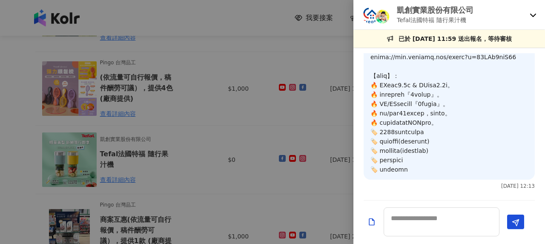
click at [284, 115] on div at bounding box center [272, 122] width 545 height 244
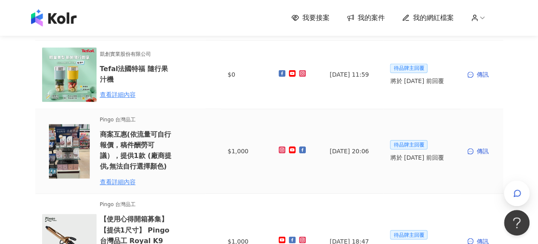
click at [484, 146] on td "傳訊" at bounding box center [482, 151] width 43 height 84
click at [483, 146] on div "傳訊" at bounding box center [482, 150] width 29 height 9
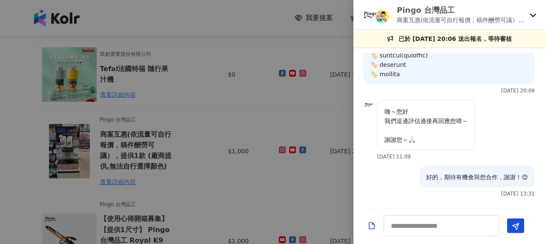
click at [256, 112] on div at bounding box center [272, 122] width 545 height 244
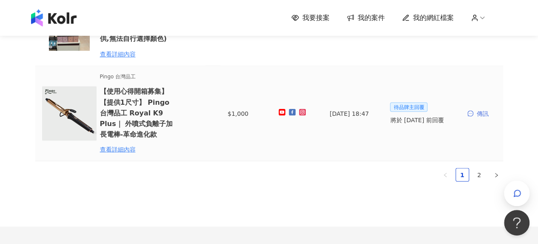
click at [486, 109] on div "傳訊" at bounding box center [482, 113] width 29 height 9
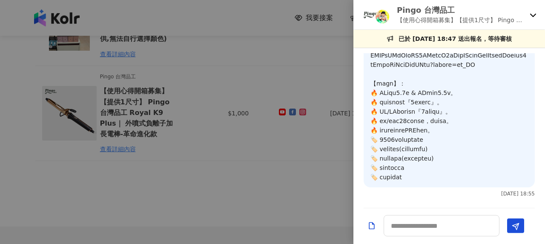
click at [209, 101] on div at bounding box center [272, 122] width 545 height 244
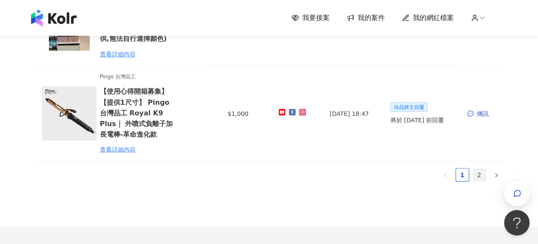
click at [482, 168] on link "2" at bounding box center [479, 174] width 13 height 13
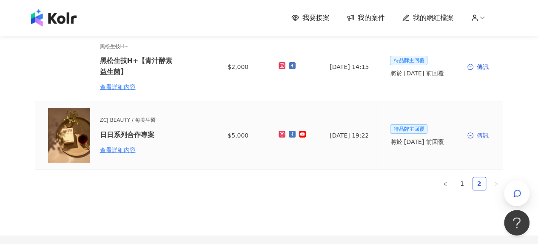
click at [486, 129] on td "傳訊" at bounding box center [482, 135] width 43 height 69
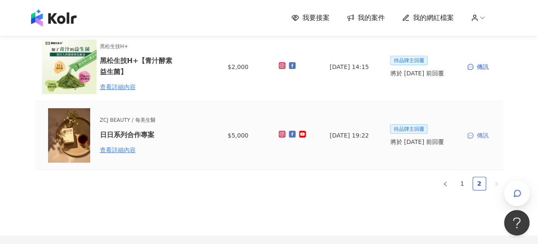
click at [485, 132] on div "傳訊" at bounding box center [482, 135] width 29 height 9
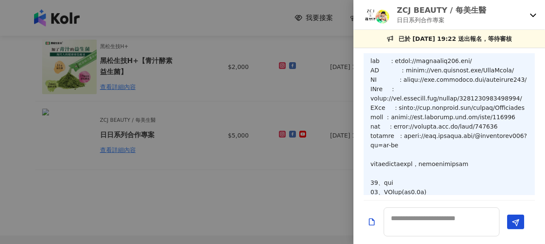
click at [265, 121] on div at bounding box center [272, 122] width 545 height 244
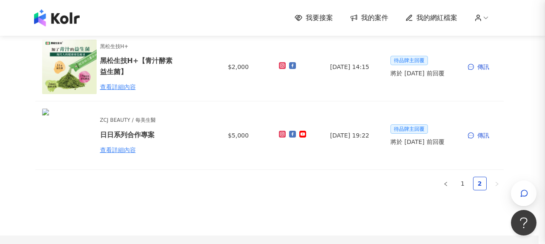
click at [487, 69] on div at bounding box center [272, 122] width 545 height 244
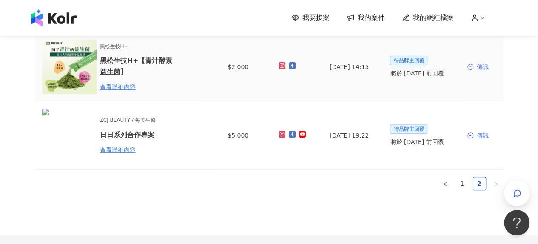
click at [483, 66] on div "傳訊" at bounding box center [482, 66] width 29 height 9
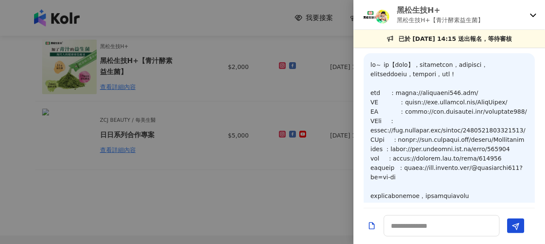
click at [195, 123] on div at bounding box center [272, 122] width 545 height 244
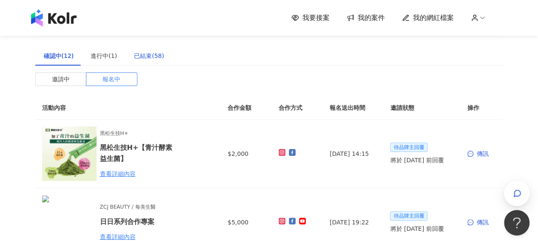
click at [151, 58] on div "已結束(58)" at bounding box center [149, 55] width 30 height 9
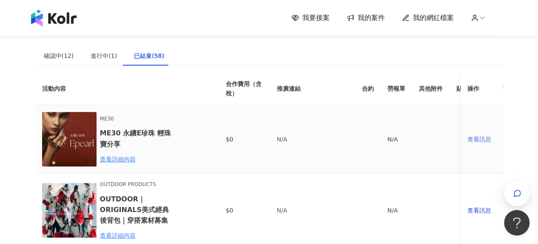
click at [483, 139] on div "查看訊息" at bounding box center [482, 138] width 29 height 9
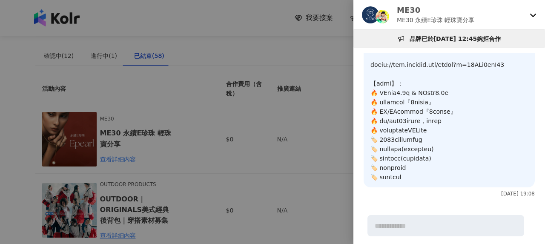
click at [281, 123] on div at bounding box center [272, 122] width 545 height 244
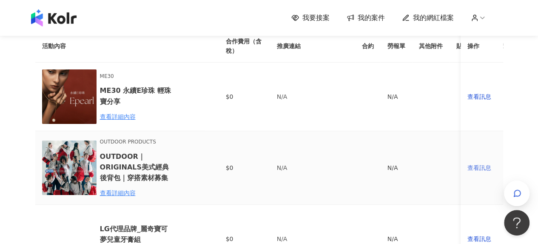
click at [471, 164] on div "查看訊息" at bounding box center [482, 167] width 29 height 9
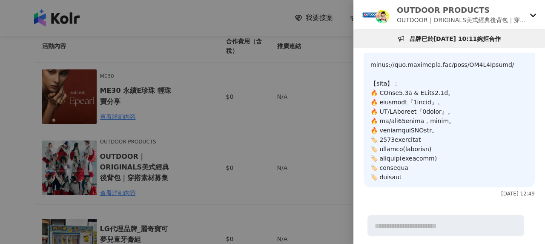
click at [281, 140] on div at bounding box center [272, 122] width 545 height 244
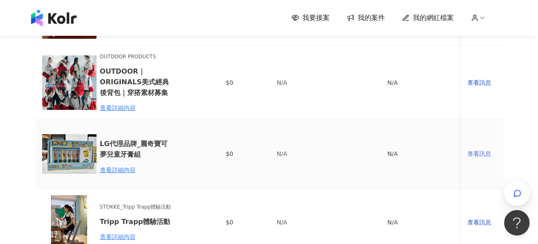
click at [477, 153] on div "查看訊息" at bounding box center [482, 153] width 29 height 9
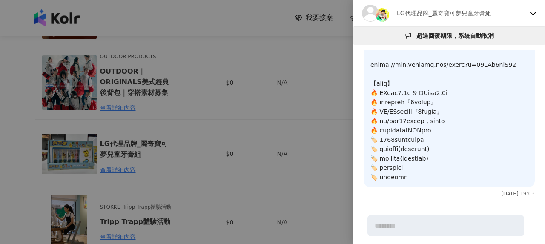
click at [242, 149] on div at bounding box center [272, 122] width 545 height 244
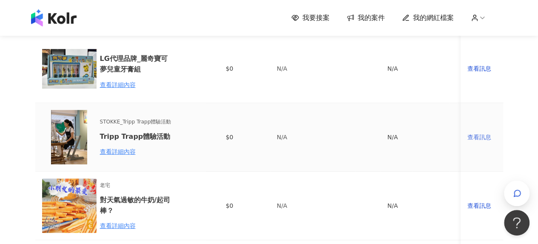
click at [474, 139] on div "查看訊息" at bounding box center [482, 136] width 29 height 9
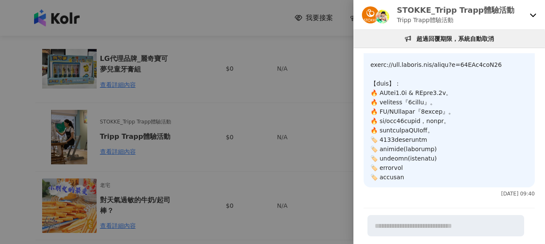
click at [284, 139] on div at bounding box center [272, 122] width 545 height 244
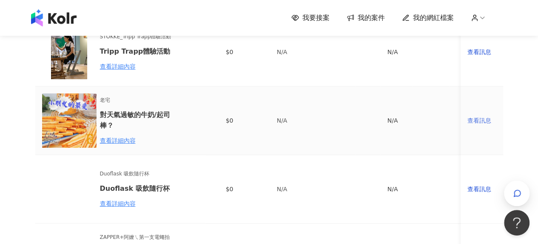
click at [479, 123] on div "查看訊息" at bounding box center [482, 120] width 29 height 9
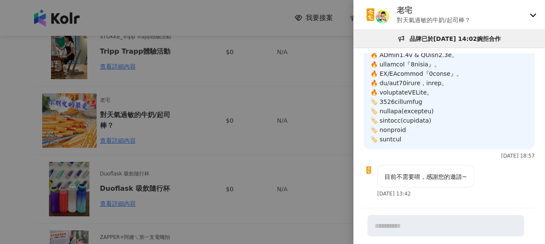
click at [266, 123] on div at bounding box center [272, 122] width 545 height 244
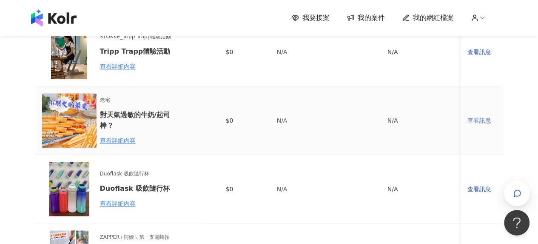
click at [480, 119] on div "查看訊息" at bounding box center [482, 120] width 29 height 9
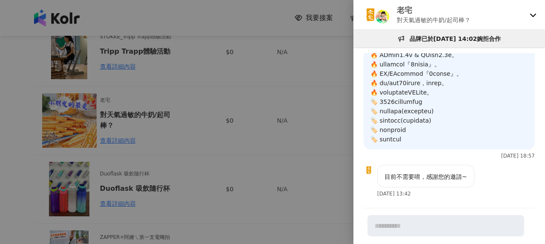
click at [254, 146] on div at bounding box center [272, 122] width 545 height 244
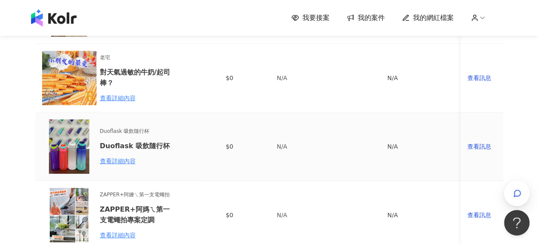
click at [466, 135] on td "查看訊息" at bounding box center [482, 146] width 43 height 69
click at [468, 140] on td "查看訊息" at bounding box center [482, 146] width 43 height 69
click at [480, 143] on div "查看訊息" at bounding box center [482, 146] width 29 height 9
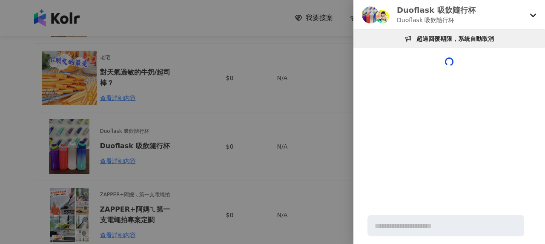
click at [299, 131] on div at bounding box center [272, 122] width 545 height 244
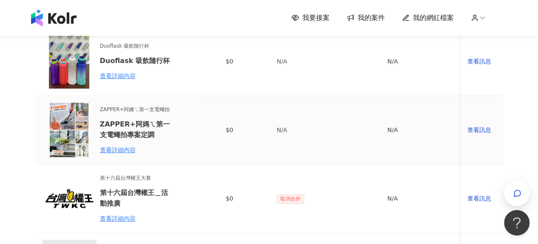
click at [484, 135] on td "查看訊息" at bounding box center [482, 130] width 43 height 69
click at [484, 131] on div "查看訊息" at bounding box center [482, 129] width 29 height 9
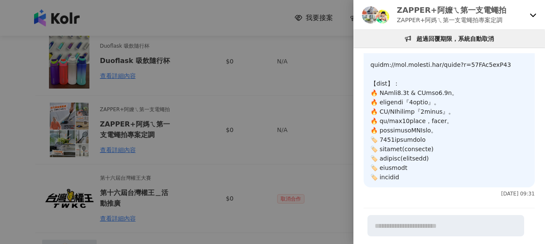
click at [231, 134] on div at bounding box center [272, 122] width 545 height 244
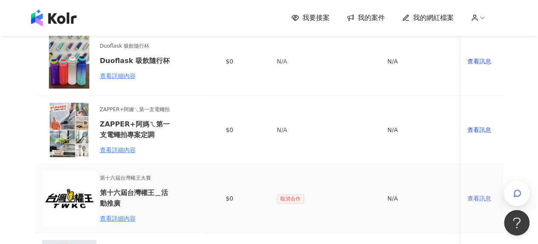
click at [488, 200] on div "查看訊息" at bounding box center [482, 198] width 29 height 9
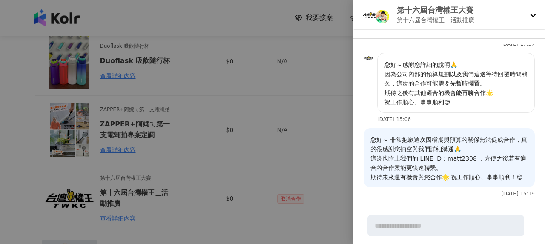
click at [214, 124] on div at bounding box center [272, 122] width 545 height 244
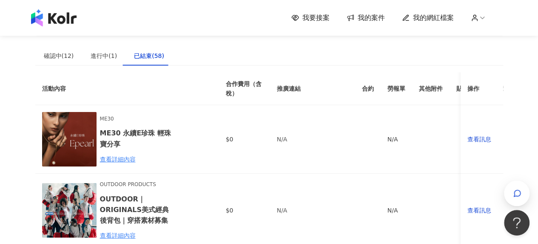
click at [56, 22] on img at bounding box center [54, 17] width 46 height 17
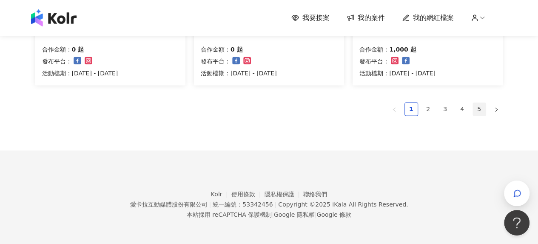
click at [480, 109] on link "5" at bounding box center [479, 109] width 13 height 13
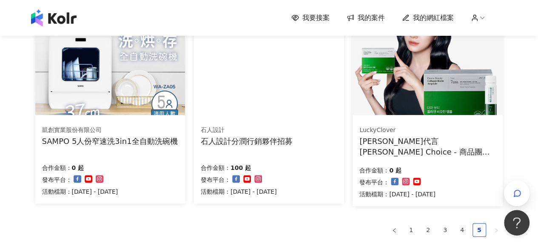
click at [154, 143] on div "SAMPO 5人份窄速洗3in1全自動洗碗機" at bounding box center [110, 141] width 136 height 11
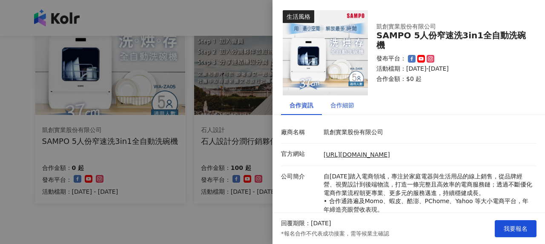
click at [340, 109] on div "合作細節" at bounding box center [342, 104] width 24 height 9
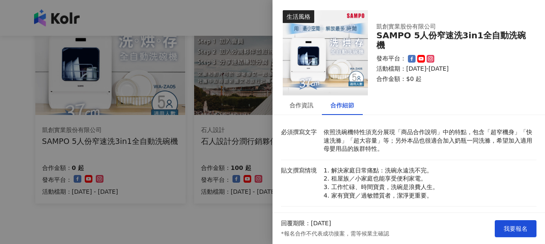
click at [170, 146] on div at bounding box center [272, 122] width 545 height 244
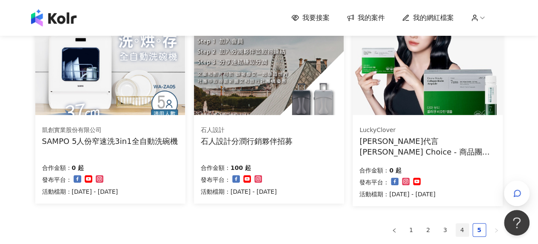
click at [463, 226] on link "4" at bounding box center [462, 229] width 13 height 13
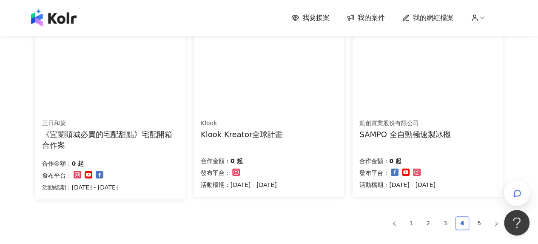
click at [415, 139] on div "SAMPO 全自動極速製冰機" at bounding box center [405, 134] width 91 height 11
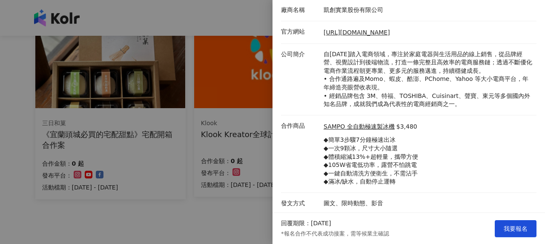
click at [410, 163] on p "◆簡單3步驟7分鐘極速出冰 ◆一次9顆冰，尺寸大小隨選 ◆體積縮減13%+超輕量，攜帶方便 ◆105W省電低功率，露營不怕跳電 ◆一鍵自動清洗方便衛生，不需沾…" at bounding box center [370, 161] width 94 height 50
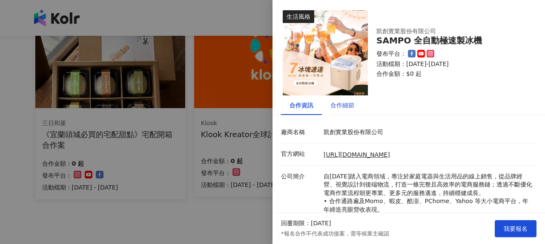
click at [341, 106] on div "合作細節" at bounding box center [342, 104] width 24 height 9
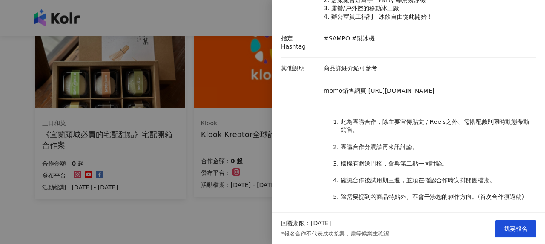
click at [160, 137] on div at bounding box center [272, 122] width 545 height 244
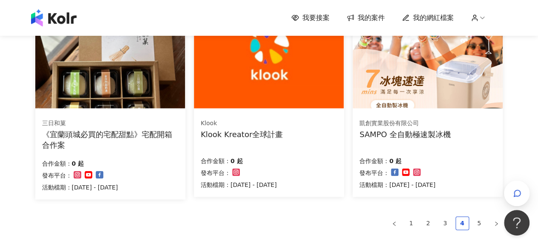
click at [244, 135] on div "Klook Kreator全球計畫" at bounding box center [242, 134] width 82 height 11
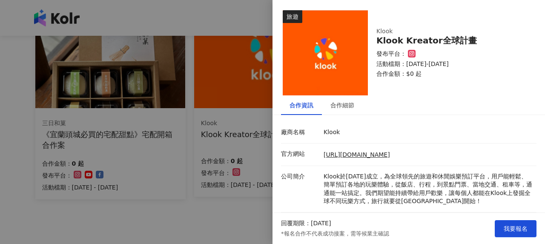
click at [192, 136] on div at bounding box center [272, 122] width 545 height 244
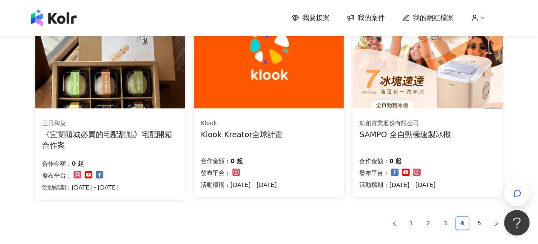
click at [127, 132] on div "《宜蘭頭城必買的宅配甜點》宅配開箱合作案" at bounding box center [110, 139] width 137 height 21
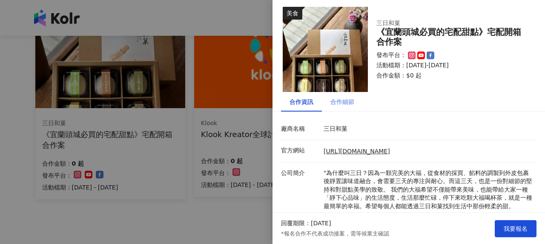
click at [340, 109] on div "合作細節" at bounding box center [342, 102] width 41 height 20
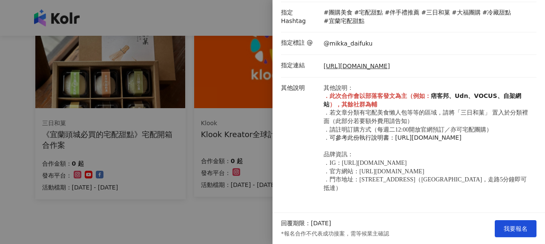
scroll to position [343, 0]
click at [161, 169] on div at bounding box center [272, 122] width 545 height 244
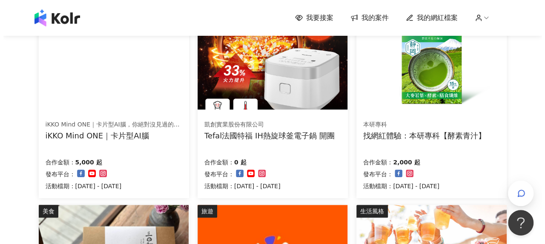
scroll to position [340, 0]
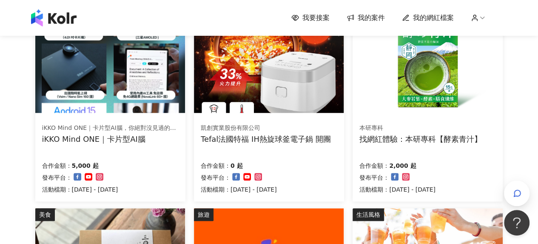
click at [378, 140] on div "找網紅體驗：本研專科【酵素青汁】" at bounding box center [421, 139] width 123 height 11
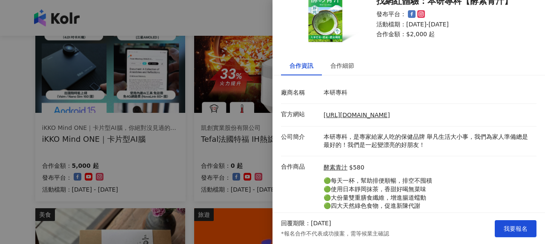
scroll to position [72, 0]
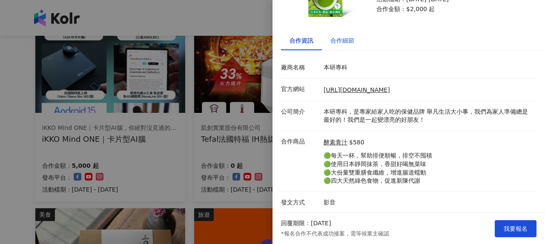
click at [349, 37] on div "合作細節" at bounding box center [342, 40] width 24 height 9
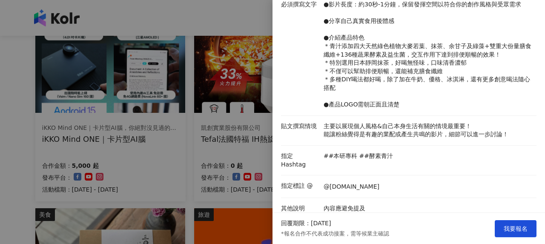
scroll to position [192, 0]
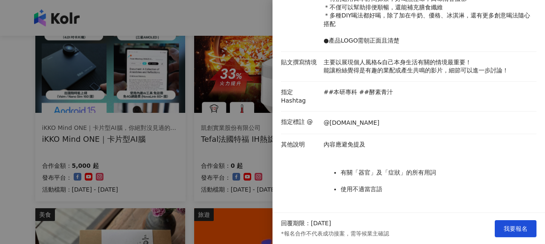
click at [115, 134] on div at bounding box center [272, 122] width 545 height 244
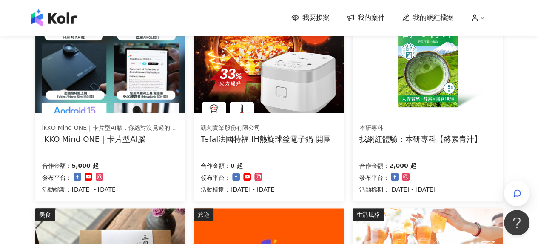
click at [251, 141] on div "Tefal法國特福 IH熱旋球釜電子鍋 開團" at bounding box center [266, 139] width 130 height 11
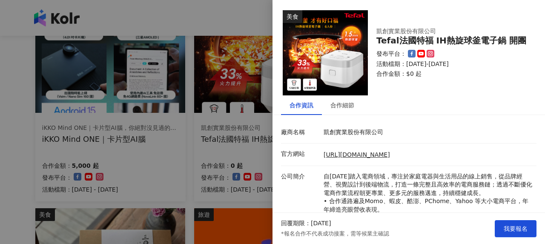
scroll to position [80, 0]
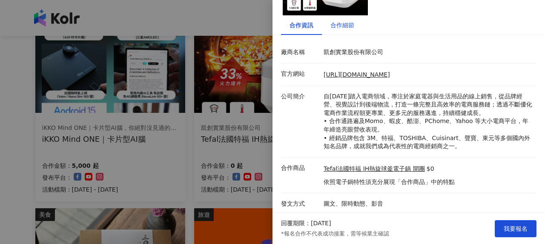
click at [339, 20] on div "合作細節" at bounding box center [342, 24] width 24 height 9
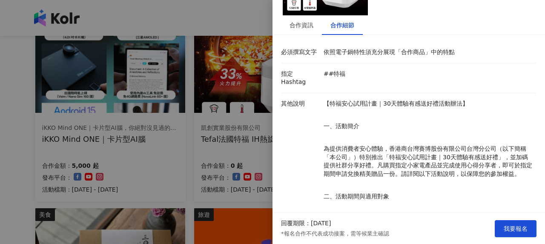
scroll to position [240, 0]
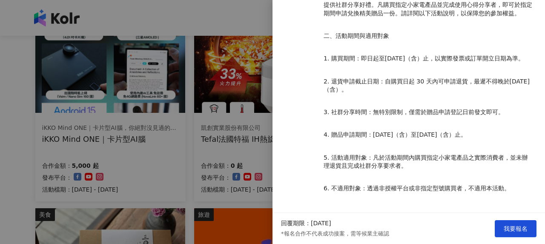
click at [118, 160] on div at bounding box center [272, 122] width 545 height 244
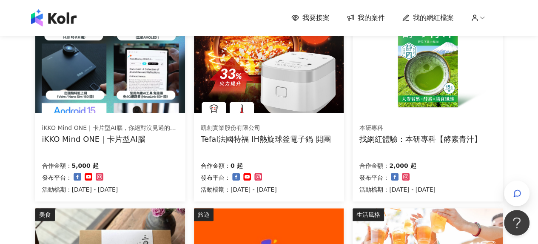
click at [115, 138] on div "iKKO Mind ONE｜卡片型AI腦" at bounding box center [110, 139] width 136 height 11
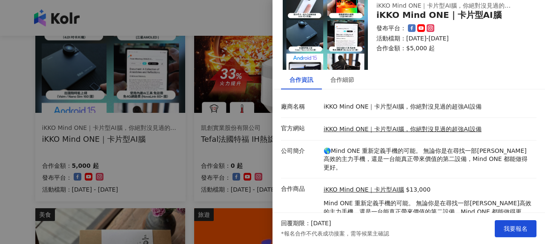
scroll to position [47, 0]
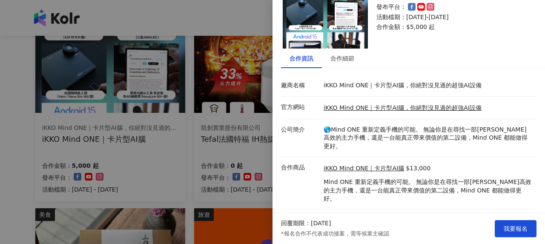
click at [226, 166] on div at bounding box center [272, 122] width 545 height 244
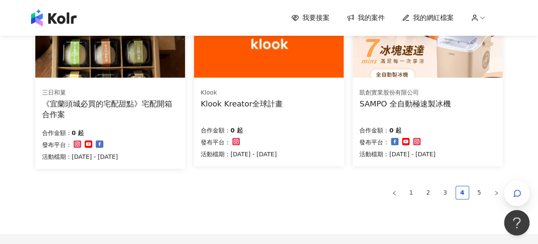
scroll to position [667, 0]
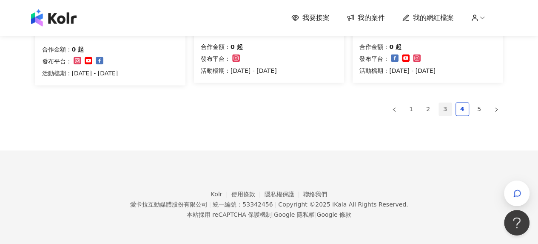
click at [441, 112] on link "3" at bounding box center [445, 109] width 13 height 13
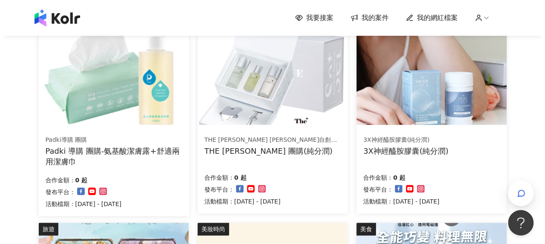
scroll to position [287, 0]
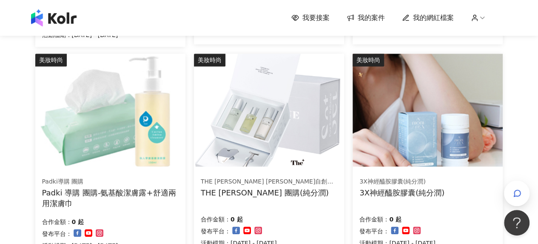
click at [103, 194] on div "Padki 導購 團購-氨基酸潔膚露+舒適兩用潔膚巾" at bounding box center [110, 197] width 137 height 21
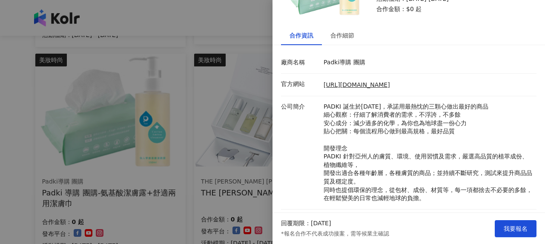
scroll to position [0, 0]
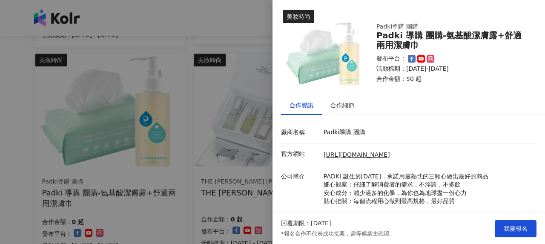
click at [154, 127] on div at bounding box center [272, 122] width 545 height 244
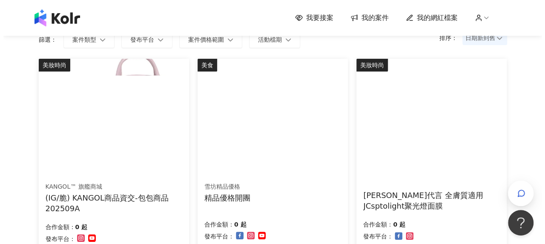
scroll to position [117, 0]
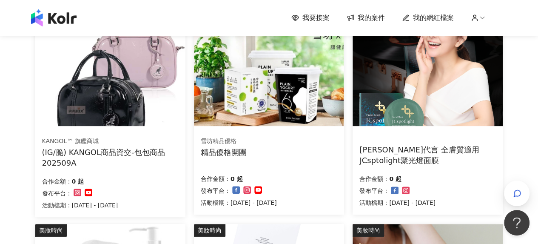
click at [140, 152] on div "(IG/脆) KANGOL商品資交-包包商品202509A" at bounding box center [110, 157] width 137 height 21
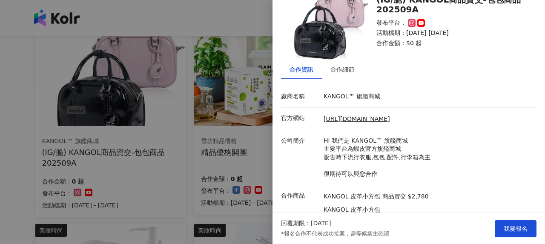
scroll to position [64, 0]
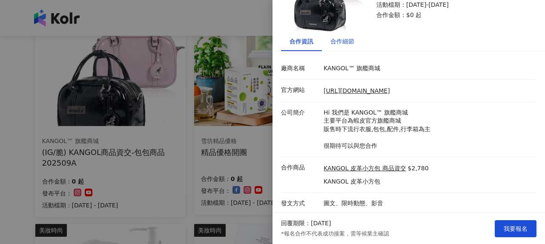
click at [352, 43] on div "合作細節" at bounding box center [342, 41] width 24 height 9
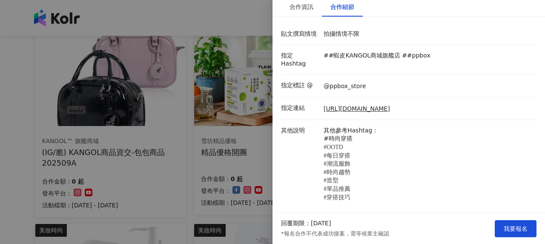
scroll to position [13, 0]
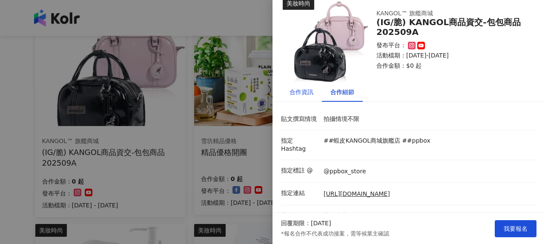
click at [294, 90] on div "合作資訊" at bounding box center [301, 91] width 24 height 9
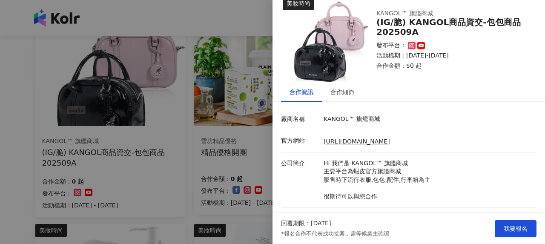
click at [140, 174] on div at bounding box center [272, 122] width 545 height 244
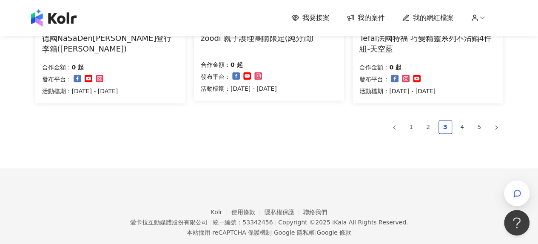
scroll to position [670, 0]
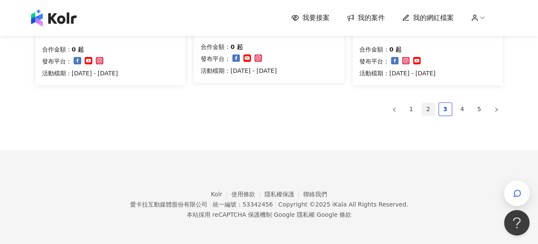
click at [432, 105] on link "2" at bounding box center [428, 109] width 13 height 13
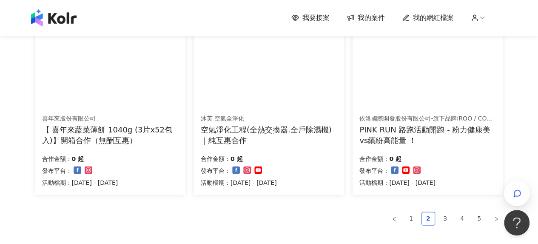
scroll to position [542, 0]
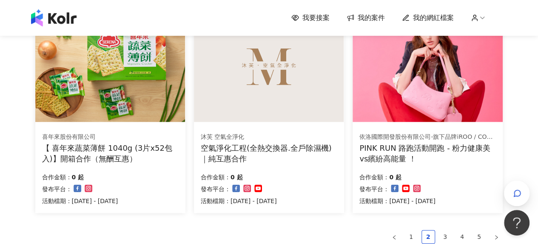
click at [445, 145] on div "PINK RUN 路跑活動開跑 - 粉力健康美vs繽紛高能量 ！" at bounding box center [428, 153] width 137 height 21
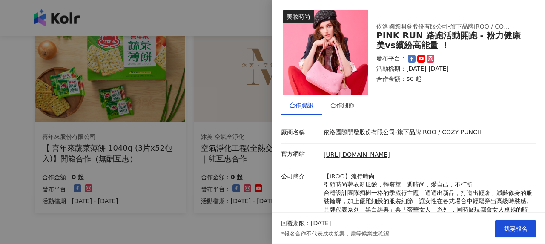
drag, startPoint x: 203, startPoint y: 146, endPoint x: 205, endPoint y: 140, distance: 6.5
click at [203, 143] on div at bounding box center [272, 122] width 545 height 244
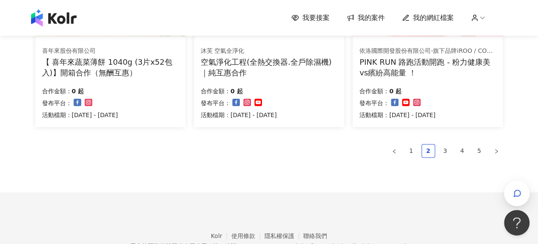
scroll to position [670, 0]
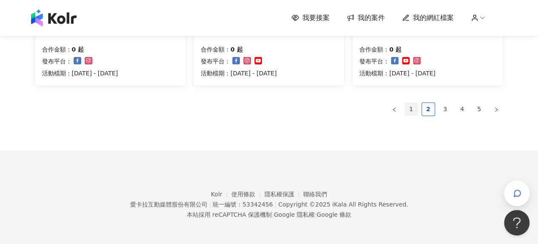
click at [415, 105] on link "1" at bounding box center [411, 109] width 13 height 13
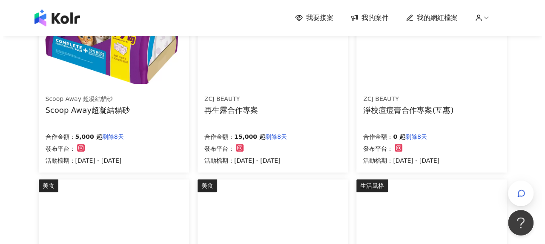
scroll to position [327, 0]
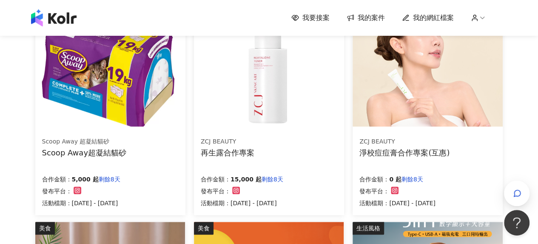
click at [232, 149] on div "再生露合作專案" at bounding box center [228, 152] width 54 height 11
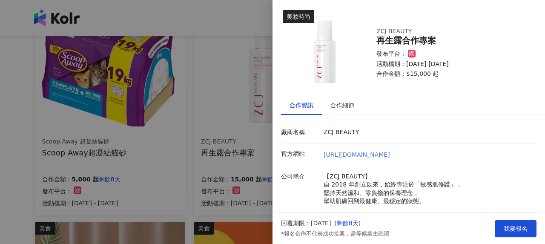
scroll to position [72, 0]
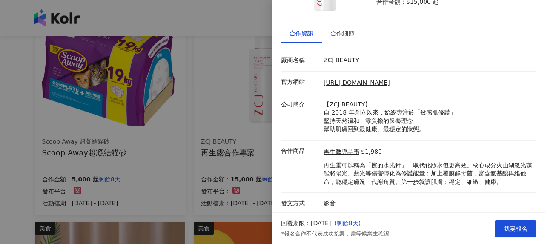
click at [249, 149] on div at bounding box center [272, 122] width 545 height 244
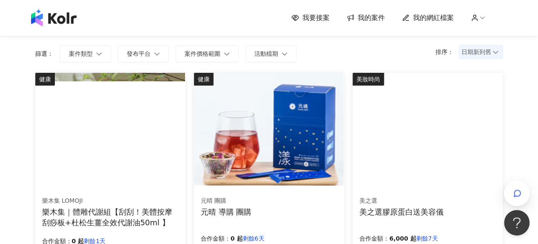
scroll to position [0, 0]
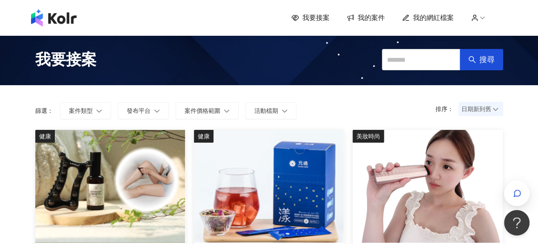
click at [316, 23] on div "我要接案 我的案件 我的網紅檔案" at bounding box center [269, 17] width 485 height 17
click at [316, 16] on span "我要接案" at bounding box center [316, 17] width 27 height 9
click at [381, 21] on span "我的案件" at bounding box center [371, 17] width 27 height 9
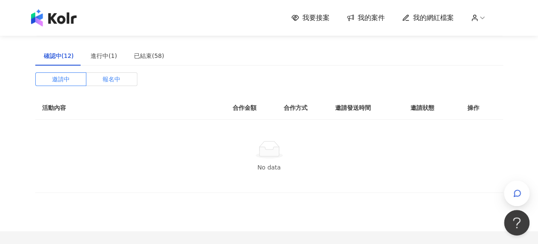
click at [123, 81] on label "報名中" at bounding box center [111, 79] width 51 height 14
